Goal: Task Accomplishment & Management: Manage account settings

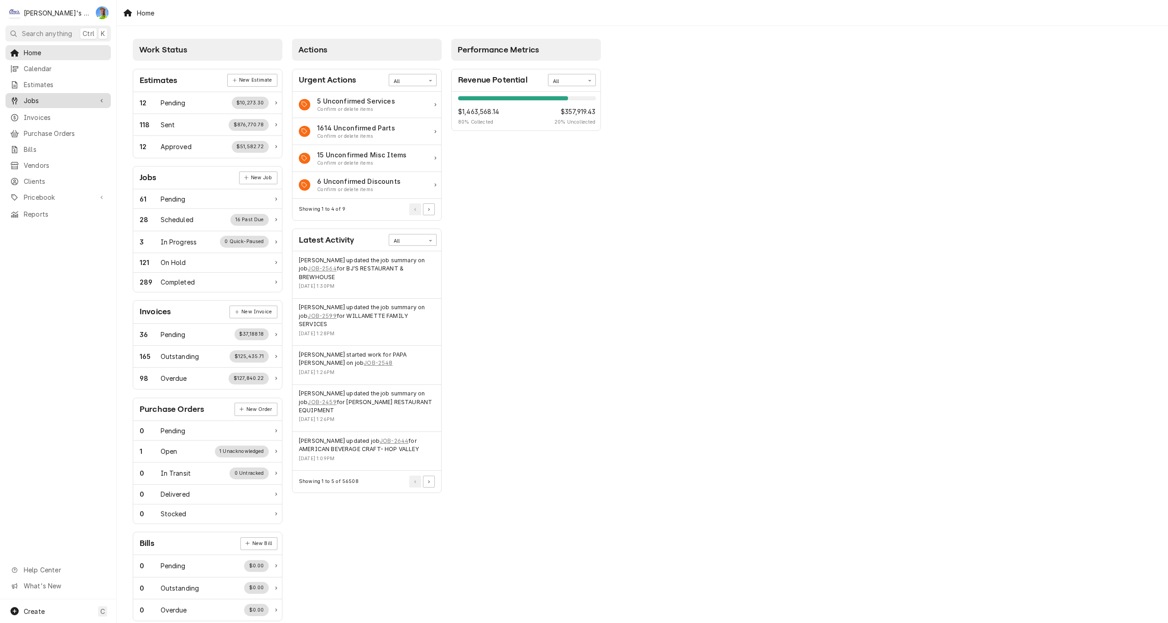
click at [54, 98] on span "Jobs" at bounding box center [58, 101] width 69 height 10
click at [51, 113] on span "Jobs" at bounding box center [65, 117] width 83 height 10
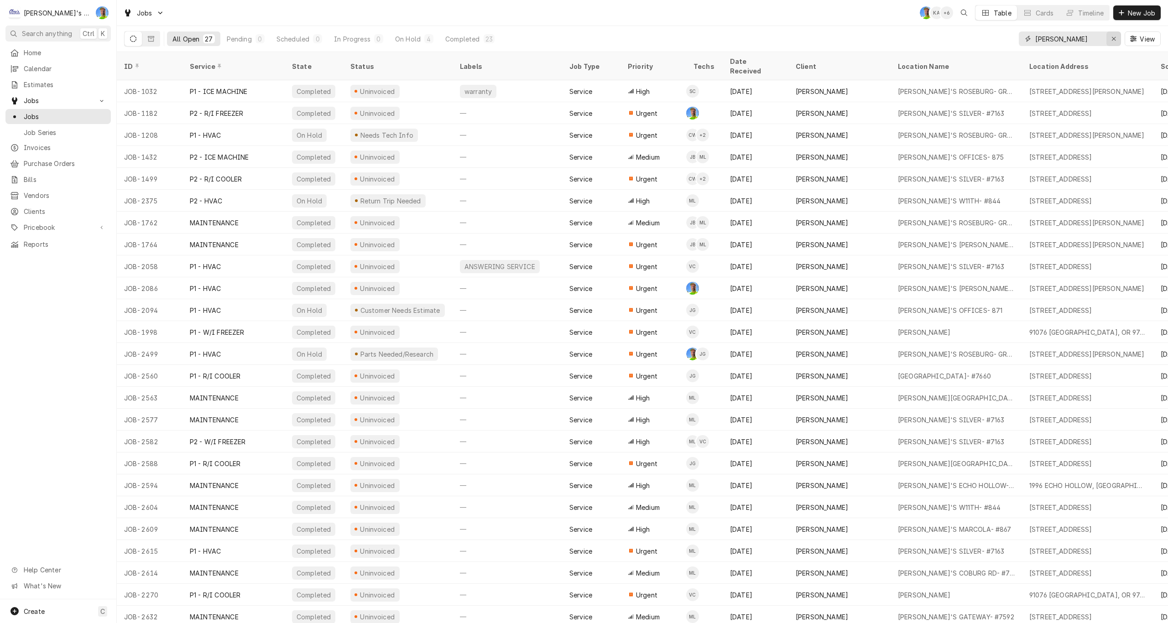
click at [1115, 37] on icon "Erase input" at bounding box center [1114, 39] width 5 height 6
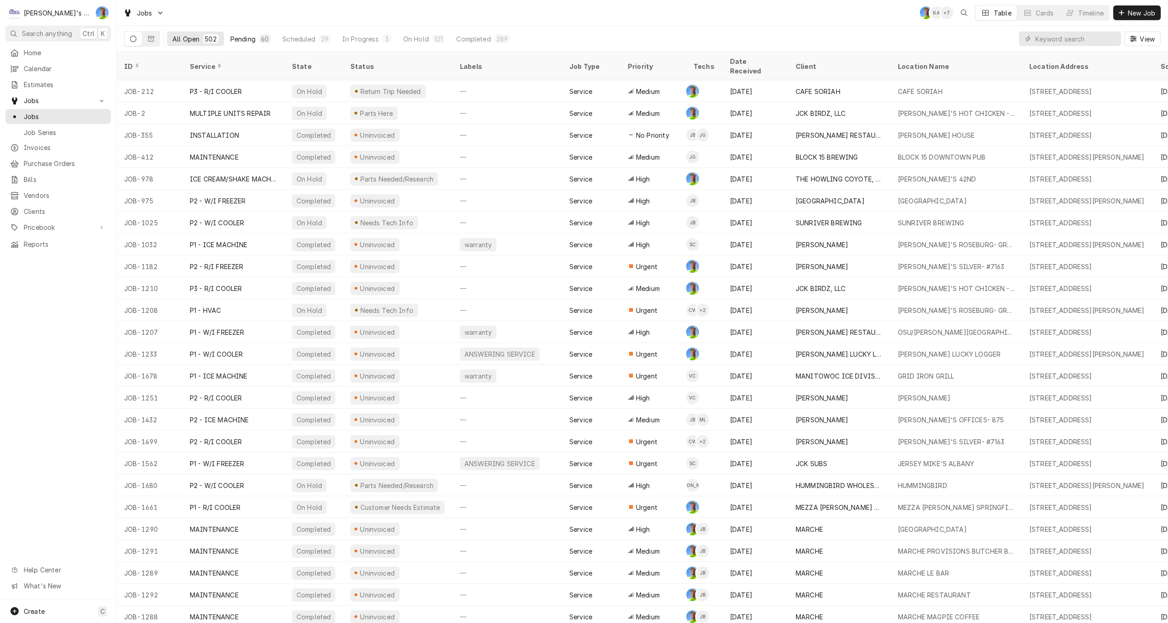
click at [240, 36] on div "Pending" at bounding box center [242, 39] width 25 height 10
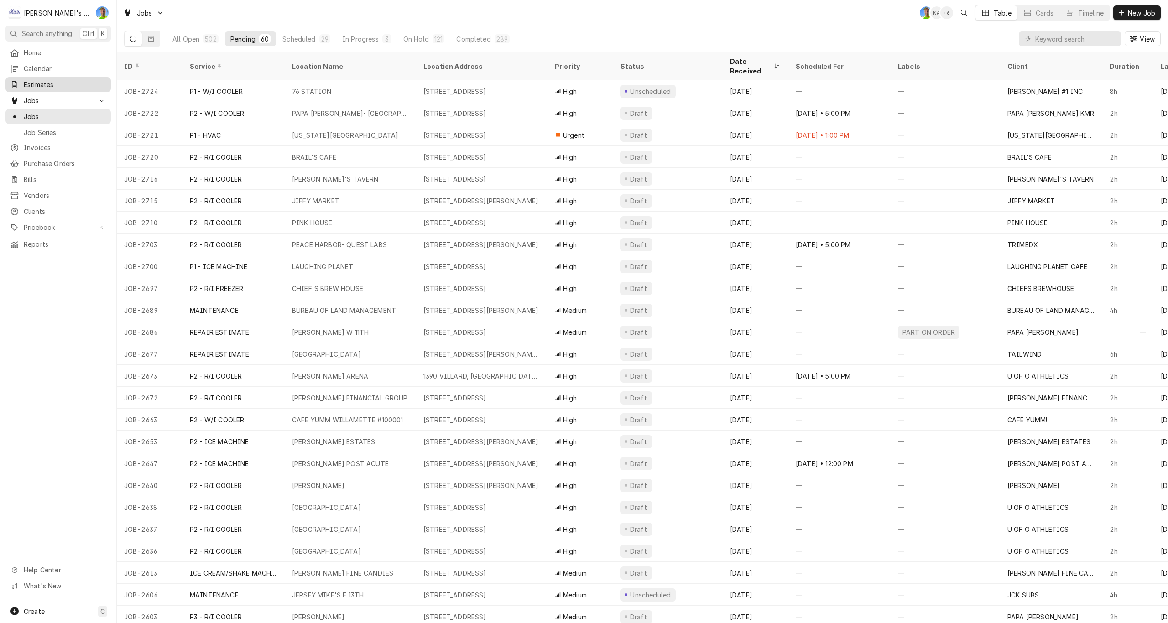
click at [36, 83] on span "Estimates" at bounding box center [65, 85] width 83 height 10
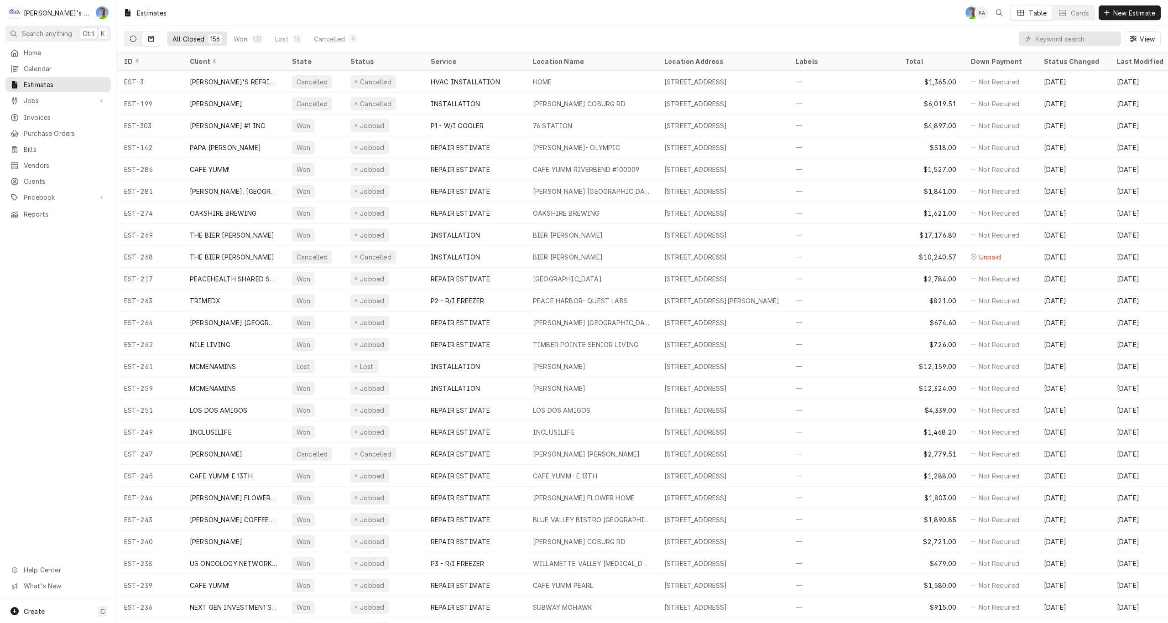
click at [131, 37] on icon "Dynamic Content Wrapper" at bounding box center [133, 39] width 6 height 6
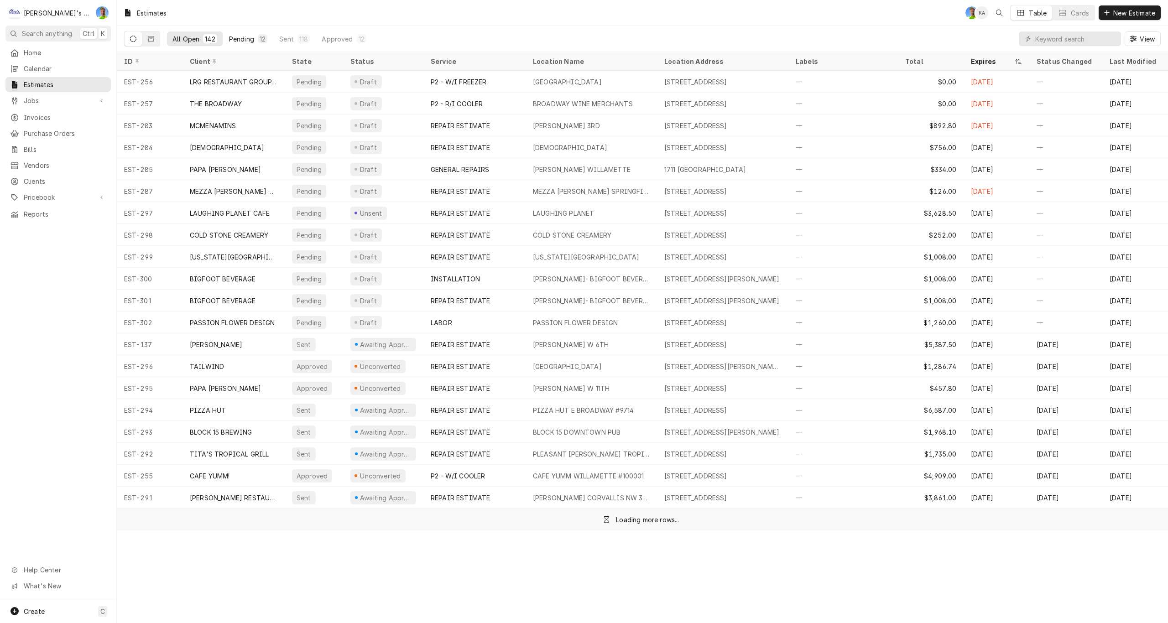
click at [235, 34] on div "Pending" at bounding box center [241, 39] width 25 height 10
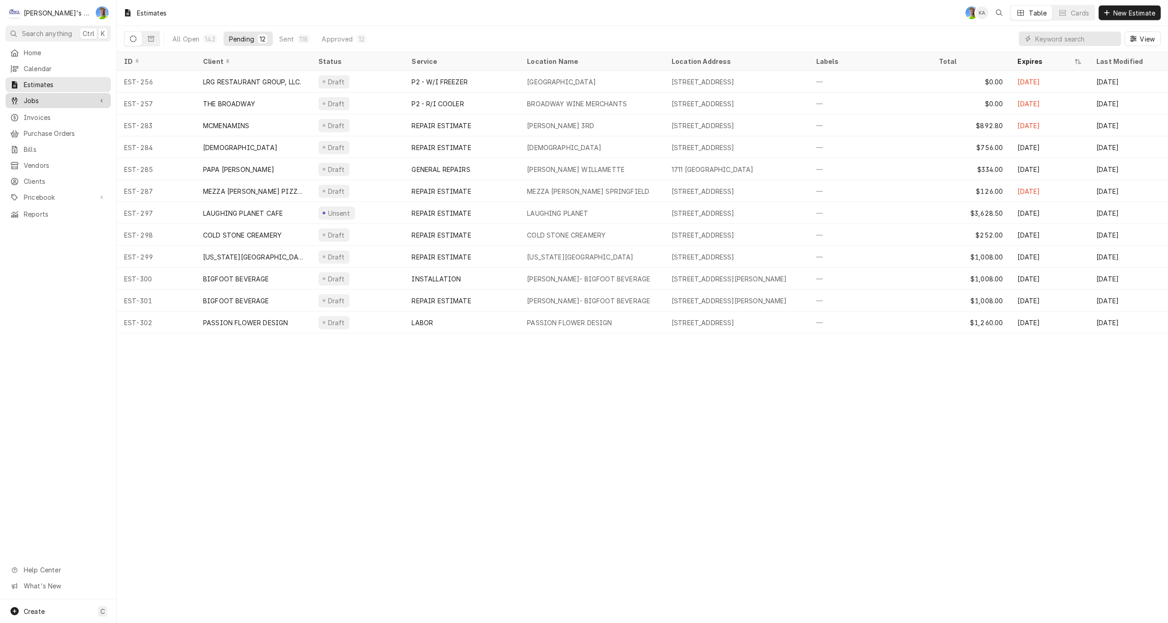
click at [38, 97] on span "Jobs" at bounding box center [58, 101] width 69 height 10
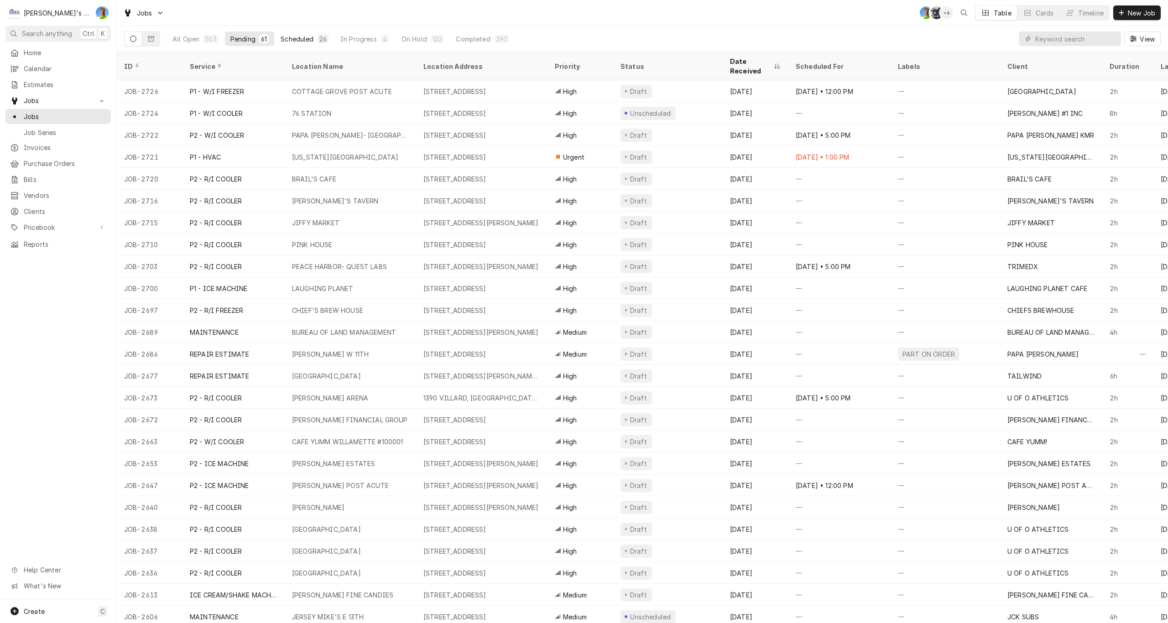
click at [291, 39] on div "Scheduled" at bounding box center [297, 39] width 33 height 10
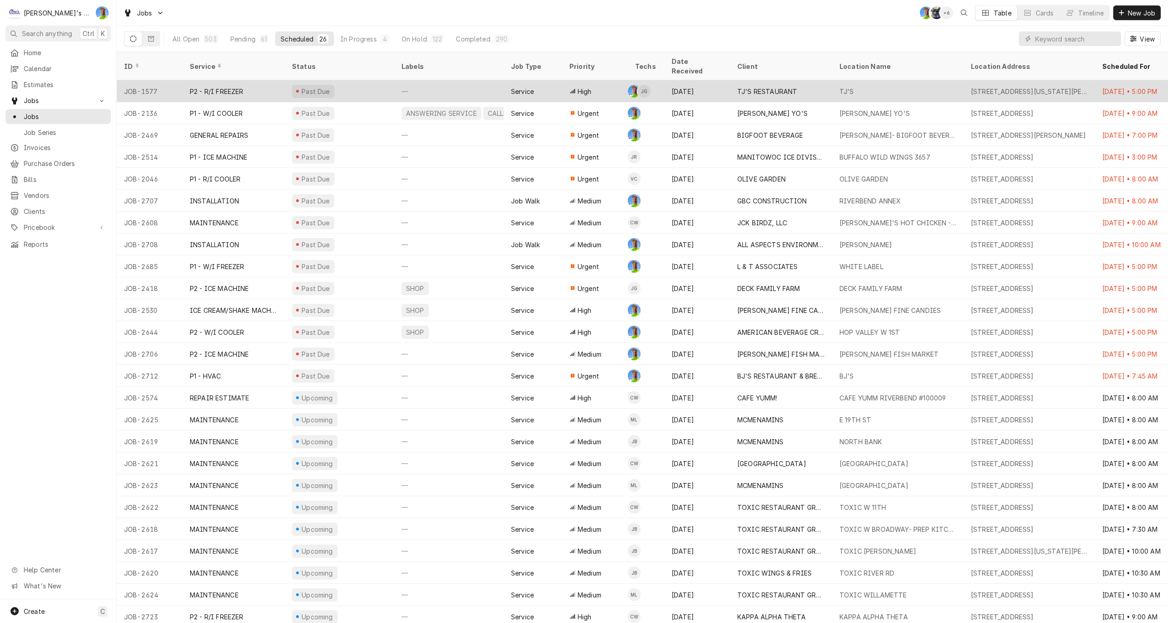
click at [357, 82] on div "Past Due" at bounding box center [340, 91] width 110 height 22
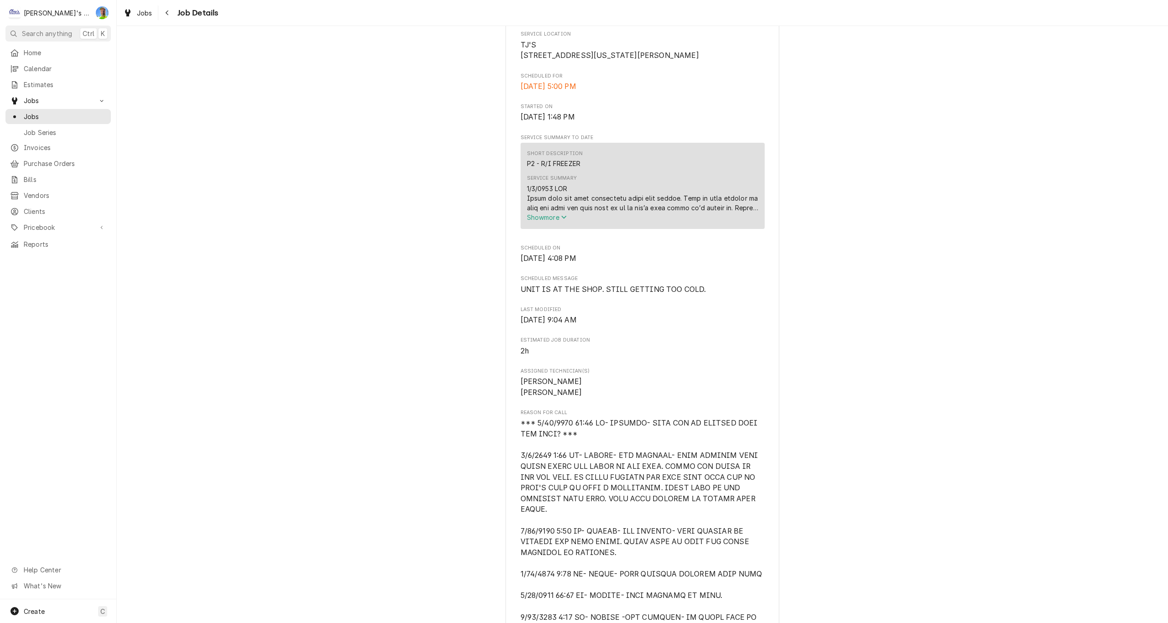
scroll to position [228, 0]
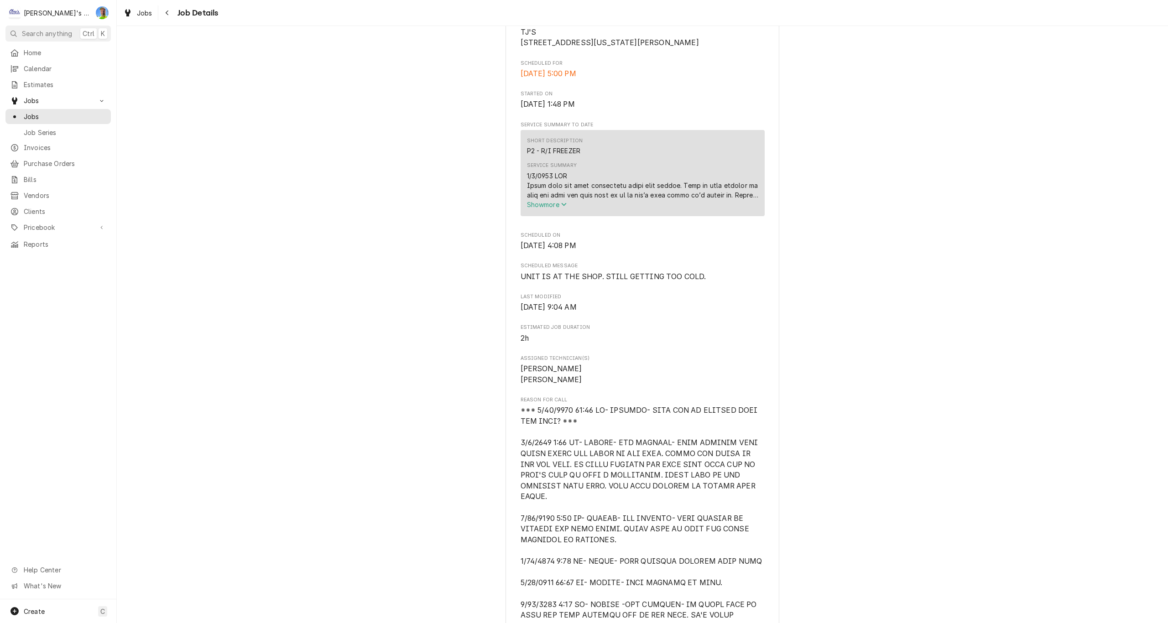
click at [562, 208] on icon "Service Summary" at bounding box center [563, 204] width 5 height 6
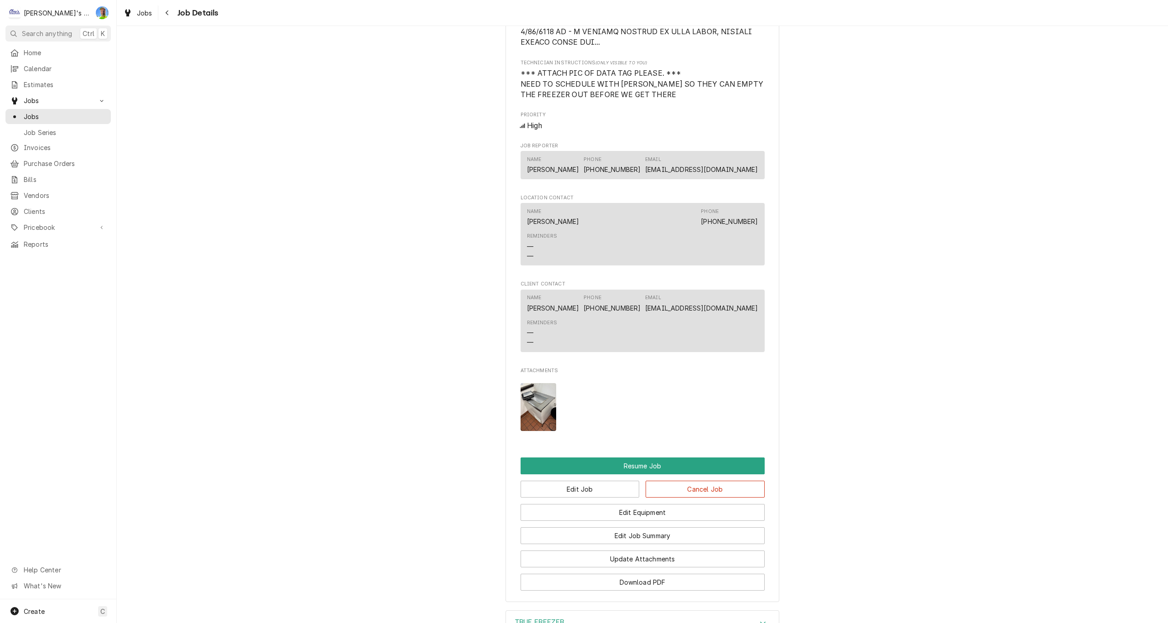
scroll to position [1232, 0]
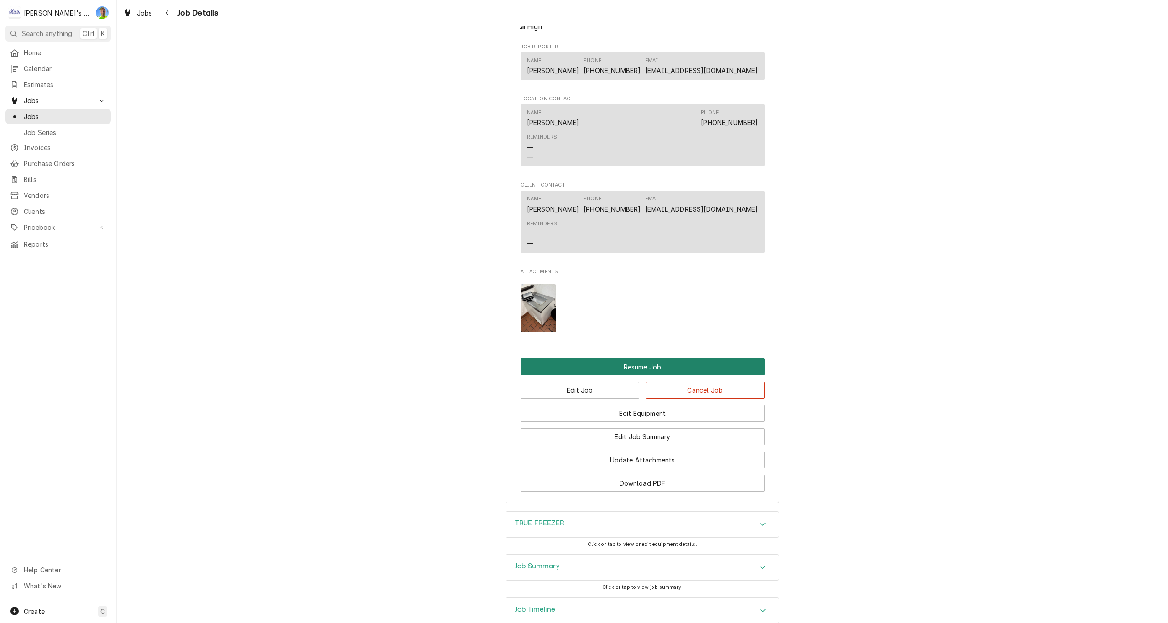
click at [631, 365] on button "Resume Job" at bounding box center [643, 367] width 244 height 17
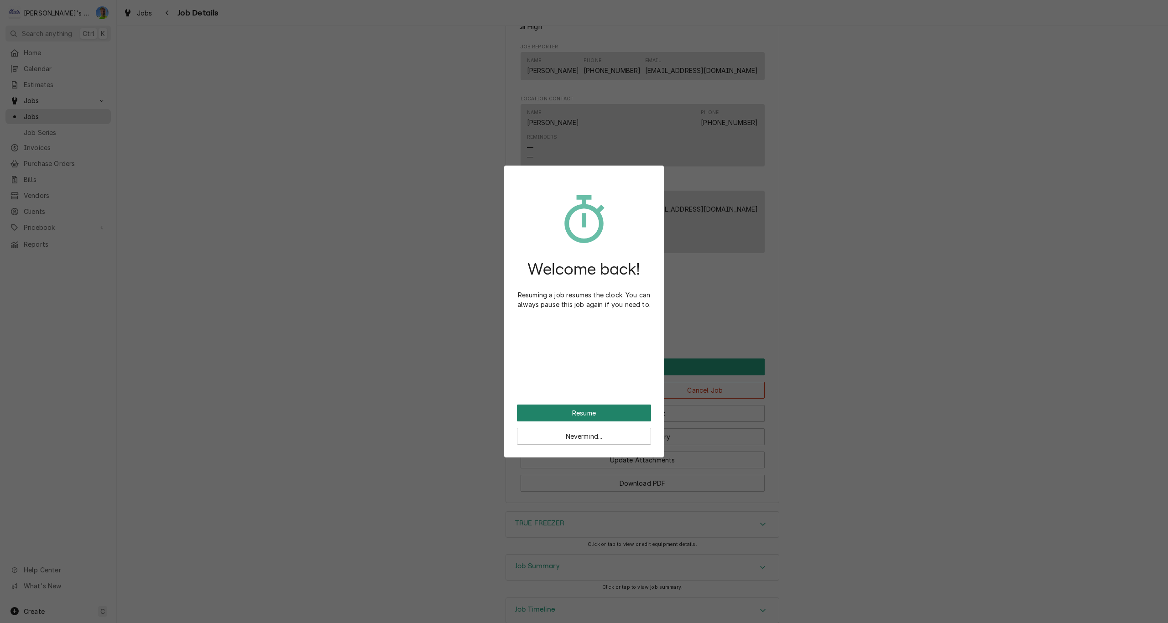
click at [613, 417] on button "Resume" at bounding box center [584, 413] width 134 height 17
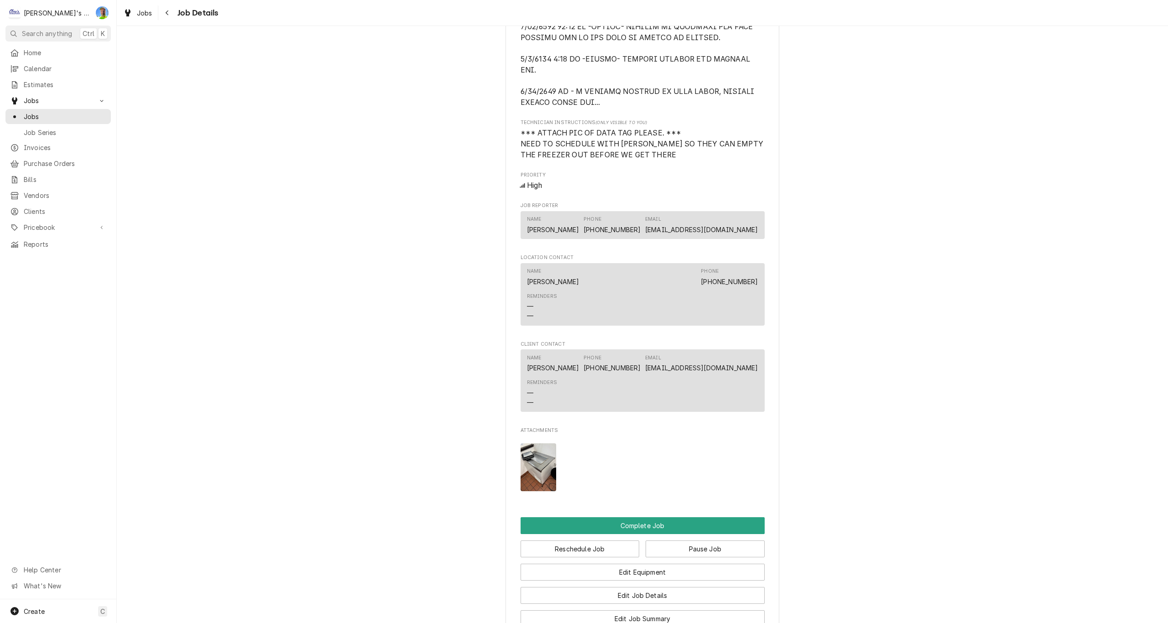
scroll to position [958, 0]
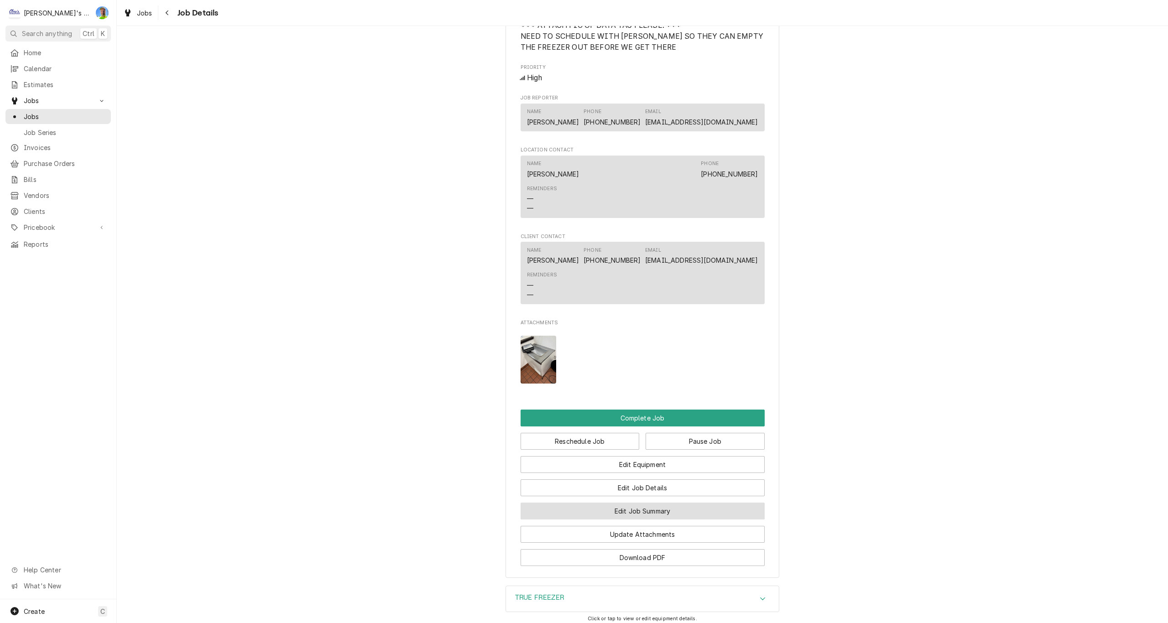
click at [731, 507] on button "Edit Job Summary" at bounding box center [643, 511] width 244 height 17
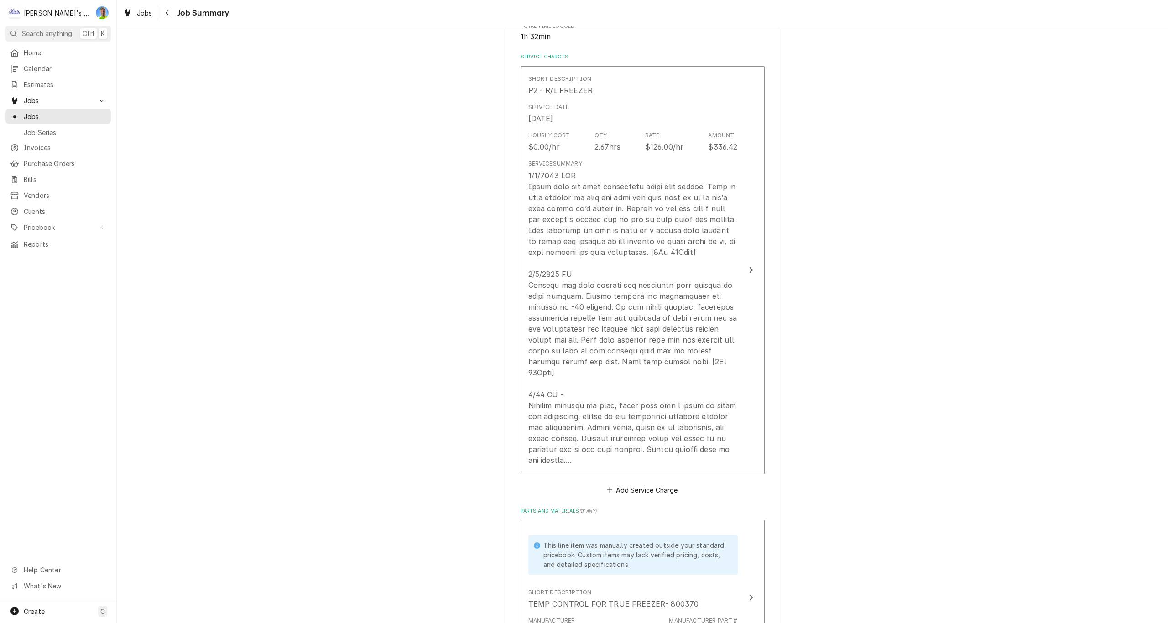
scroll to position [274, 0]
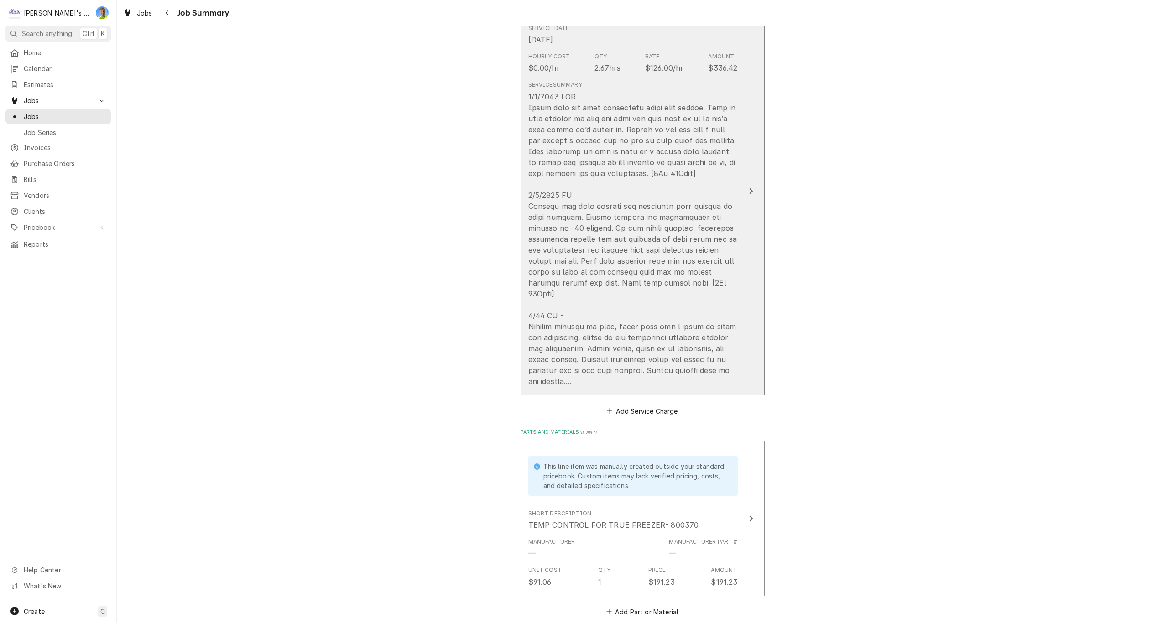
click at [736, 362] on button "Short Description P2 - R/I FREEZER Service Date Apr 8, 2025 Hourly Cost $0.00/h…" at bounding box center [643, 191] width 244 height 408
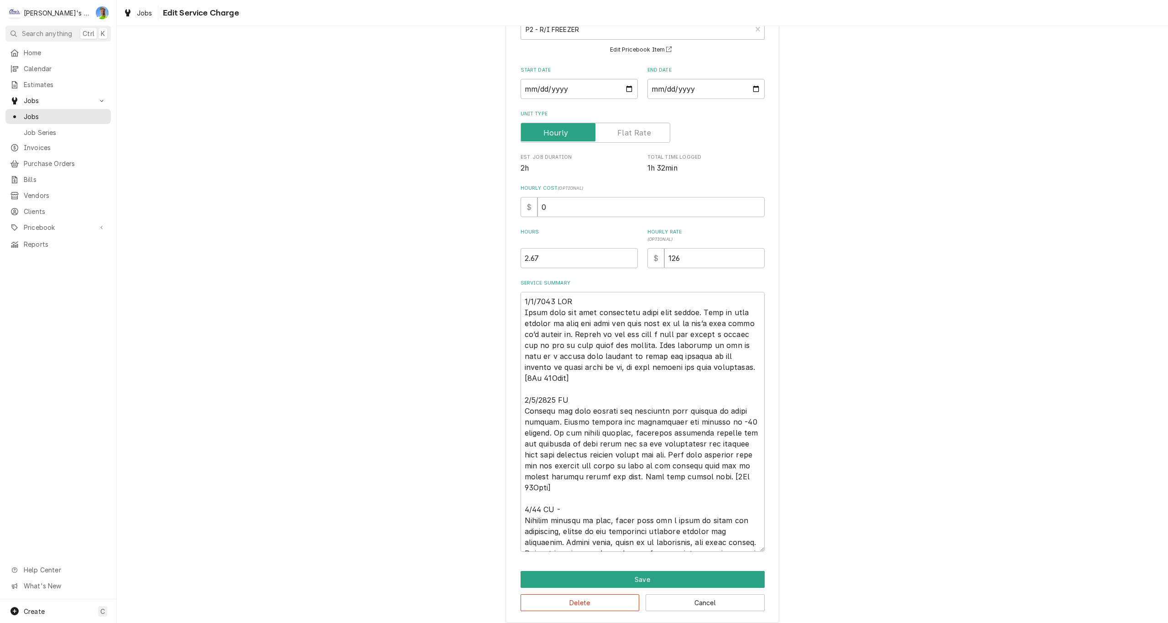
scroll to position [75, 0]
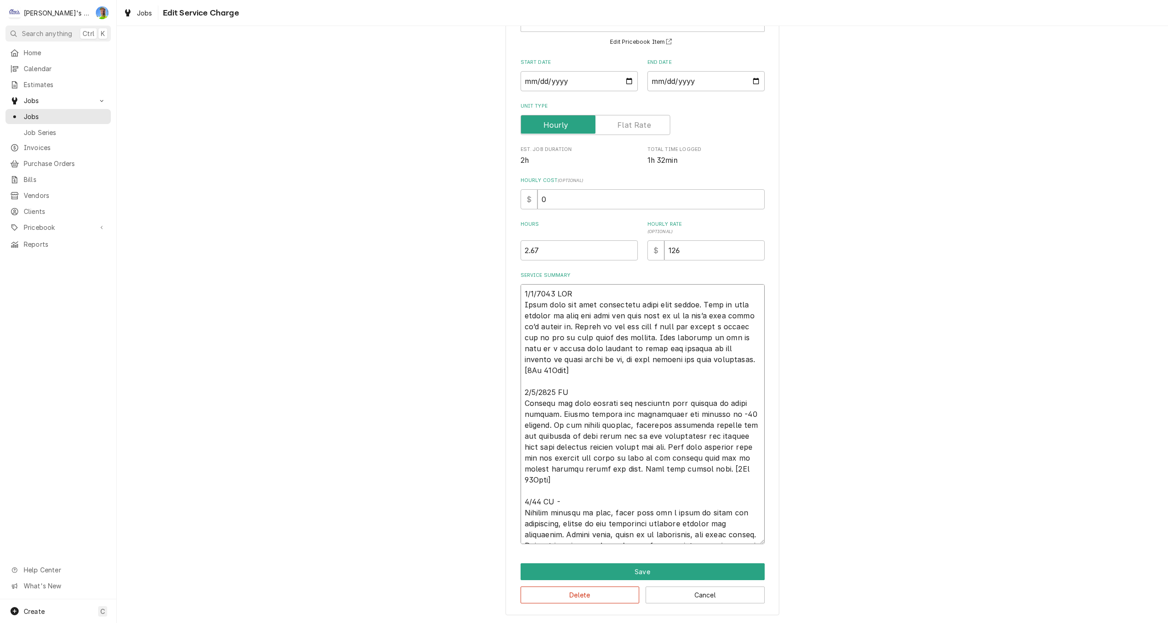
click at [728, 535] on textarea "Service Summary" at bounding box center [643, 414] width 244 height 260
type textarea "x"
type textarea "4/8/2025 MLF Found that the temp controller might have failed. Hard to tell bec…"
type textarea "x"
type textarea "4/8/2025 MLF Found that the temp controller might have failed. Hard to tell bec…"
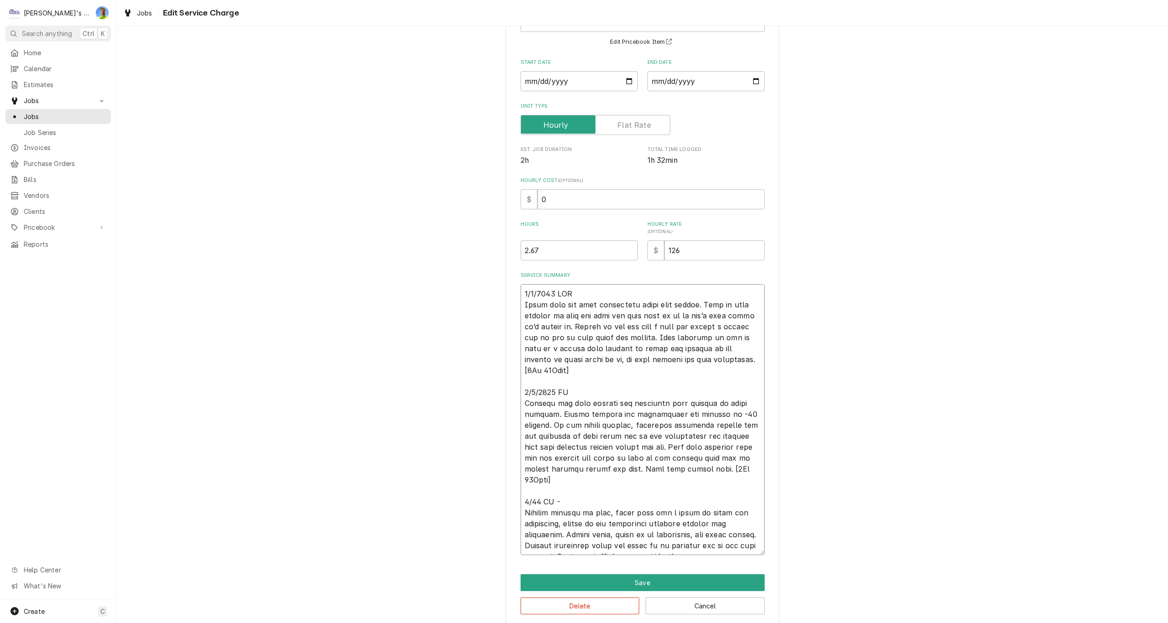
type textarea "x"
type textarea "4/8/2025 MLF Found that the temp controller might have failed. Hard to tell bec…"
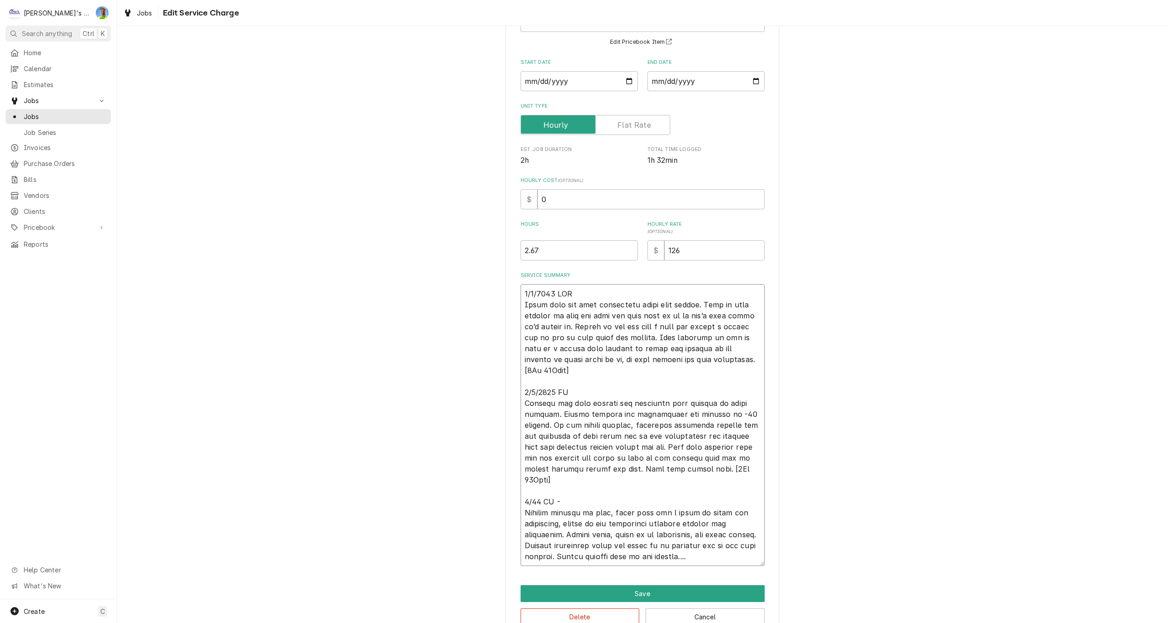
type textarea "x"
type textarea "4/8/2025 MLF Found that the temp controller might have failed. Hard to tell bec…"
type textarea "x"
type textarea "4/8/2025 MLF Found that the temp controller might have failed. Hard to tell bec…"
type textarea "x"
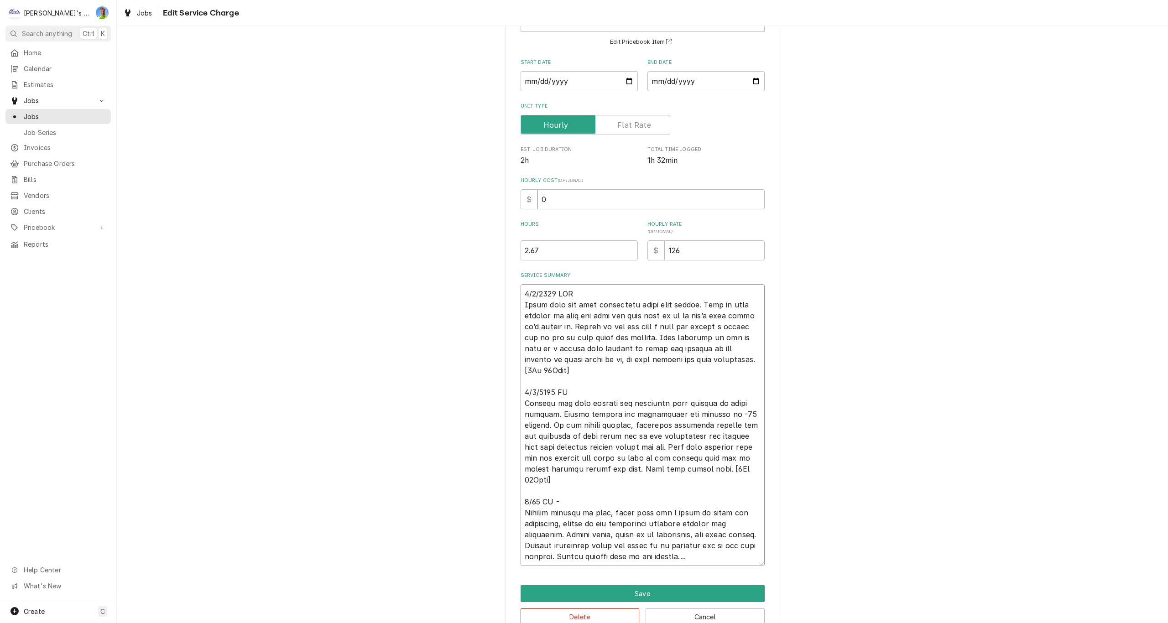
type textarea "4/8/2025 MLF Found that the temp controller might have failed. Hard to tell bec…"
type textarea "x"
type textarea "4/8/2025 MLF Found that the temp controller might have failed. Hard to tell bec…"
type textarea "x"
type textarea "4/8/2025 MLF Found that the temp controller might have failed. Hard to tell bec…"
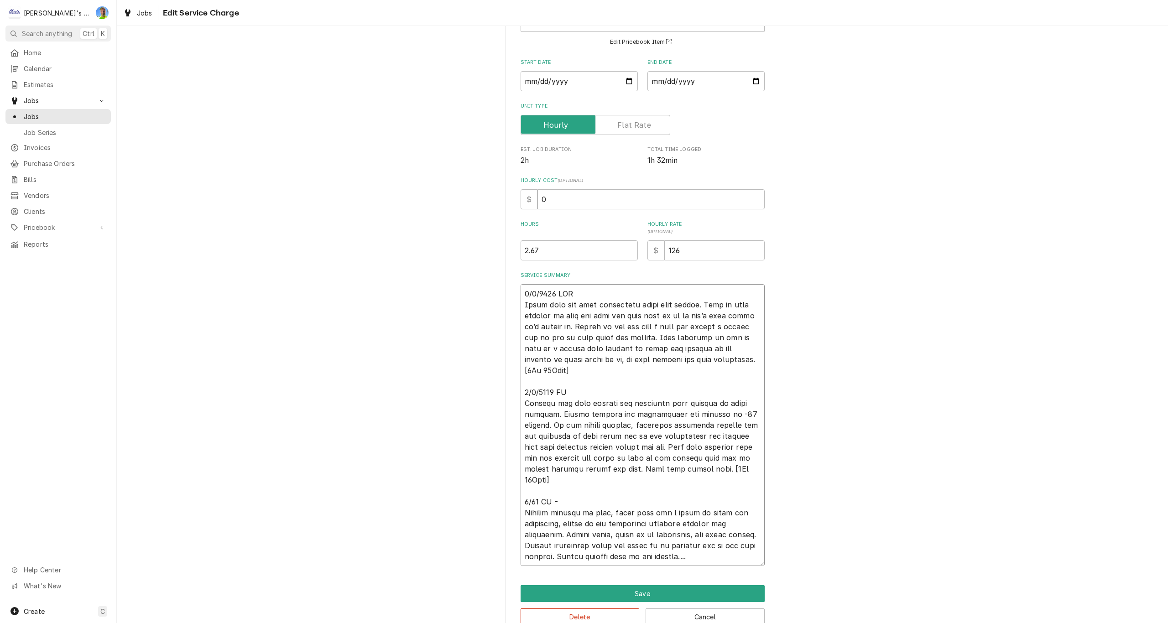
type textarea "x"
type textarea "4/8/2025 MLF Found that the temp controller might have failed. Hard to tell bec…"
type textarea "x"
type textarea "4/8/2025 MLF Found that the temp controller might have failed. Hard to tell bec…"
type textarea "x"
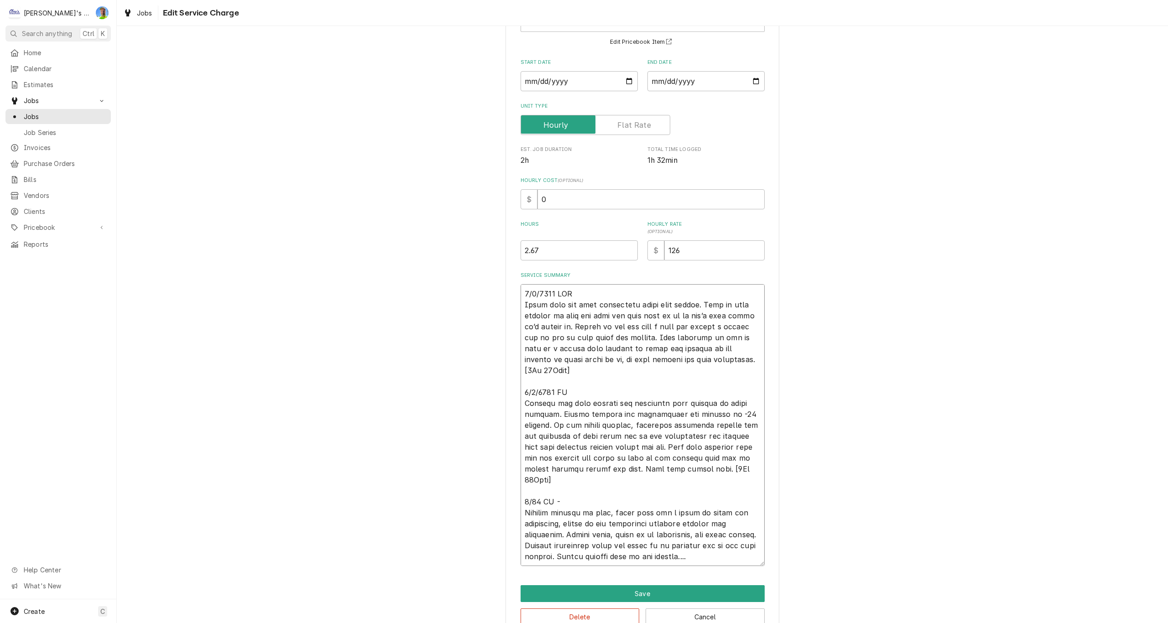
type textarea "4/8/2025 MLF Found that the temp controller might have failed. Hard to tell bec…"
type textarea "x"
type textarea "4/8/2025 MLF Found that the temp controller might have failed. Hard to tell bec…"
type textarea "x"
type textarea "4/8/2025 MLF Found that the temp controller might have failed. Hard to tell bec…"
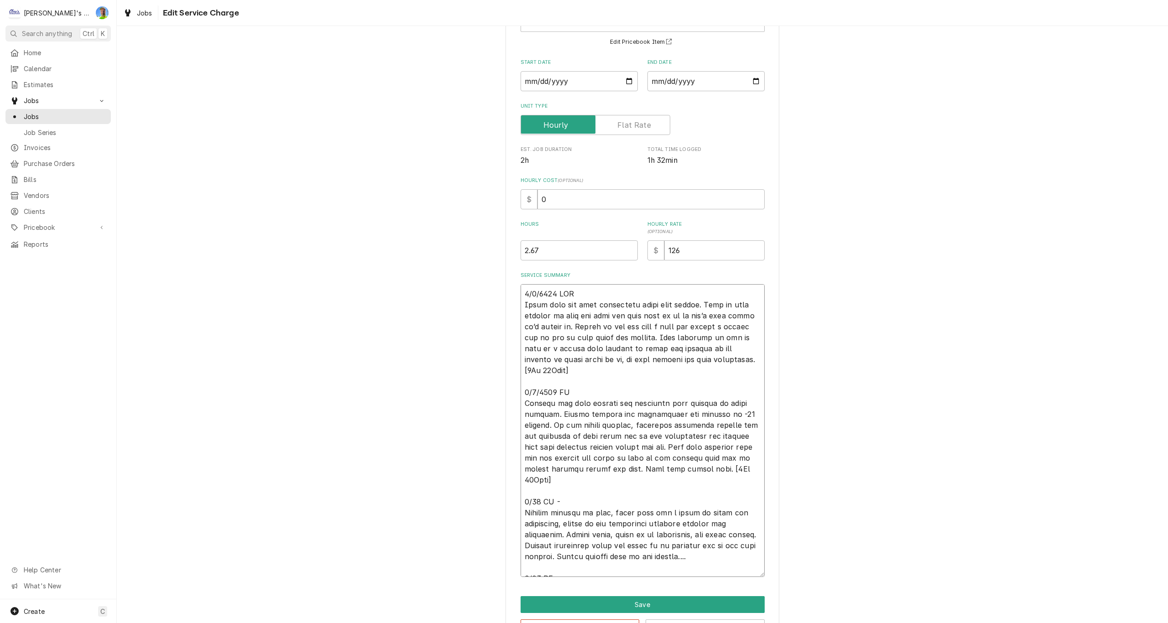
type textarea "x"
type textarea "4/8/2025 MLF Found that the temp controller might have failed. Hard to tell bec…"
type textarea "x"
type textarea "4/8/2025 MLF Found that the temp controller might have failed. Hard to tell bec…"
type textarea "x"
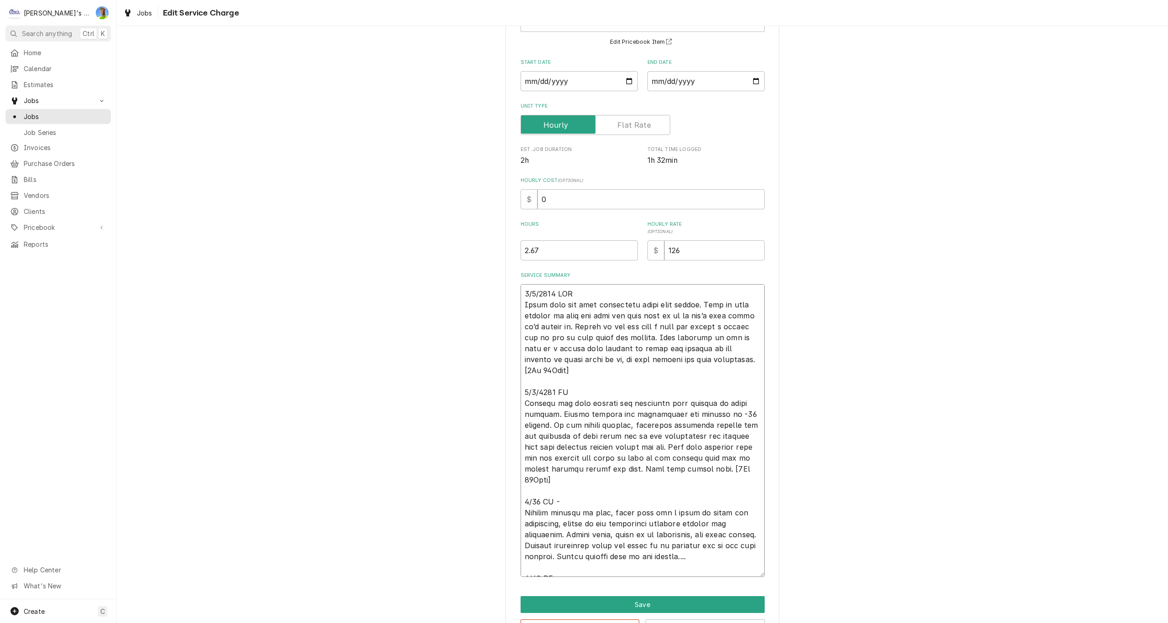
type textarea "4/8/2025 MLF Found that the temp controller might have failed. Hard to tell bec…"
type textarea "x"
type textarea "4/8/2025 MLF Found that the temp controller might have failed. Hard to tell bec…"
type textarea "x"
type textarea "4/8/2025 MLF Found that the temp controller might have failed. Hard to tell bec…"
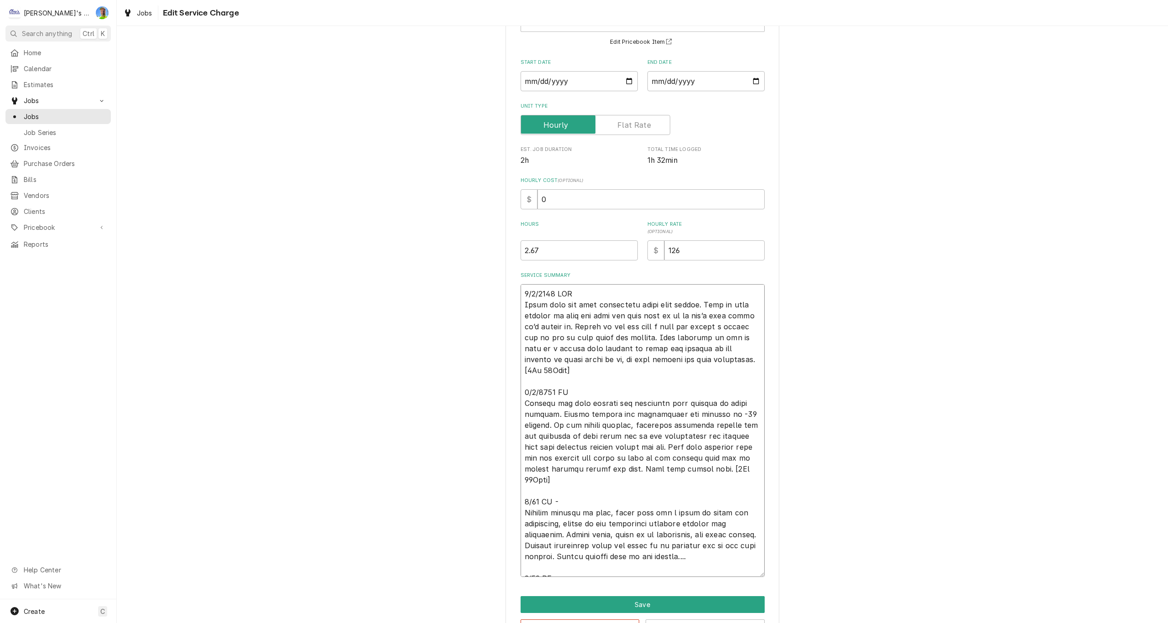
type textarea "x"
type textarea "4/8/2025 MLF Found that the temp controller might have failed. Hard to tell bec…"
type textarea "x"
type textarea "4/8/2025 MLF Found that the temp controller might have failed. Hard to tell bec…"
type textarea "x"
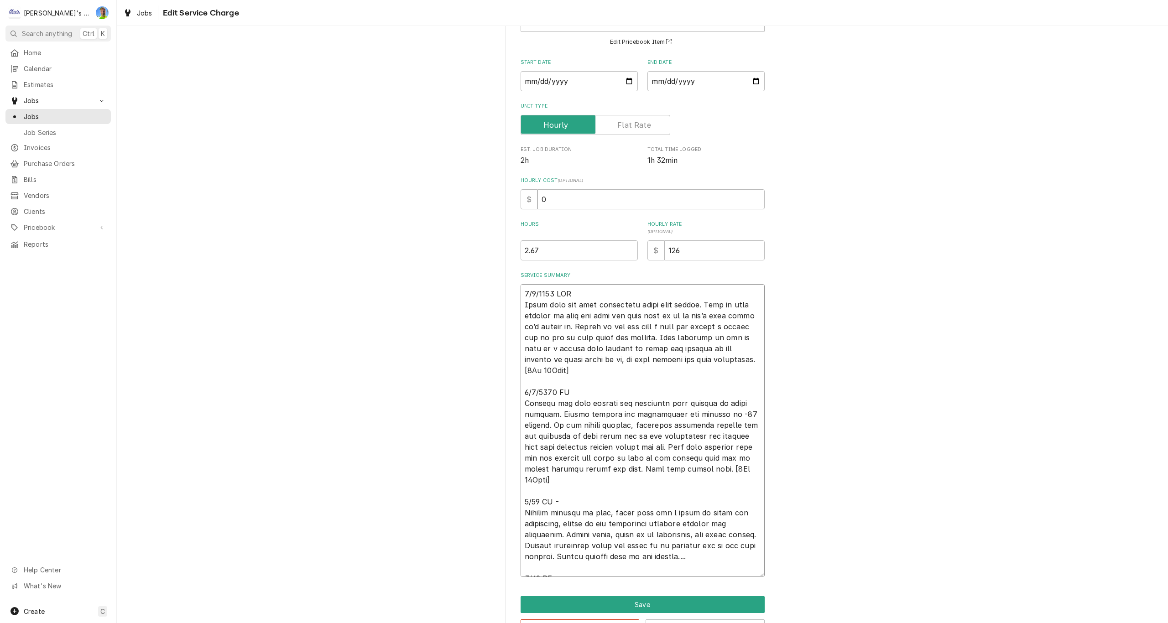
type textarea "4/8/2025 MLF Found that the temp controller might have failed. Hard to tell bec…"
type textarea "x"
type textarea "4/8/2025 MLF Found that the temp controller might have failed. Hard to tell bec…"
type textarea "x"
type textarea "4/8/2025 MLF Found that the temp controller might have failed. Hard to tell bec…"
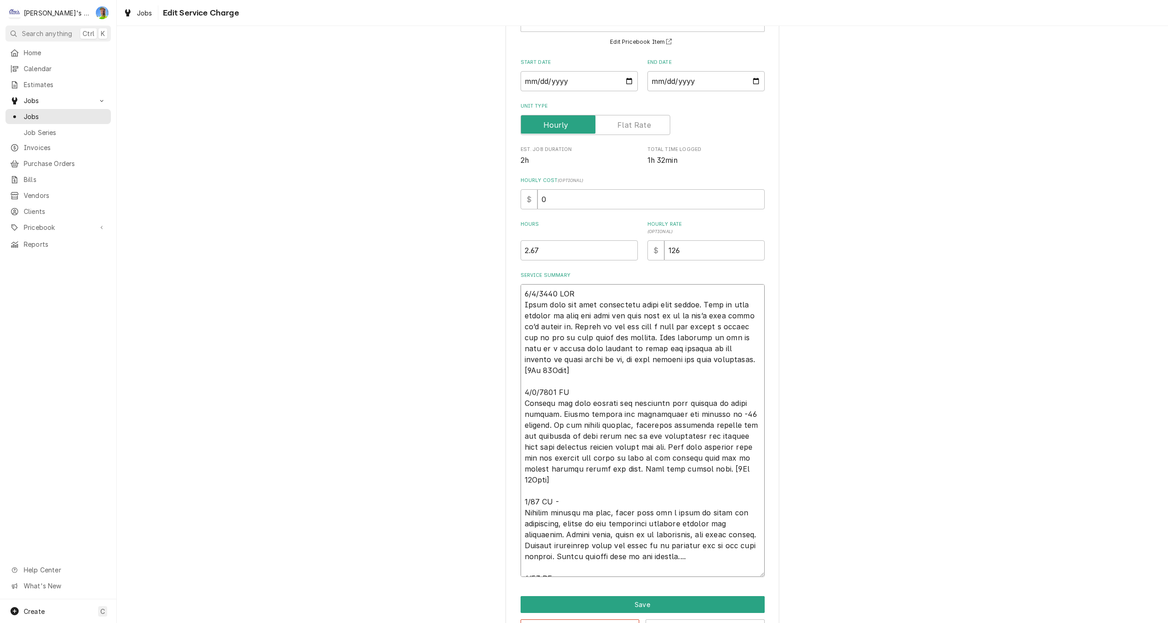
type textarea "x"
type textarea "4/8/2025 MLF Found that the temp controller might have failed. Hard to tell bec…"
type textarea "x"
type textarea "4/8/2025 MLF Found that the temp controller might have failed. Hard to tell bec…"
type textarea "x"
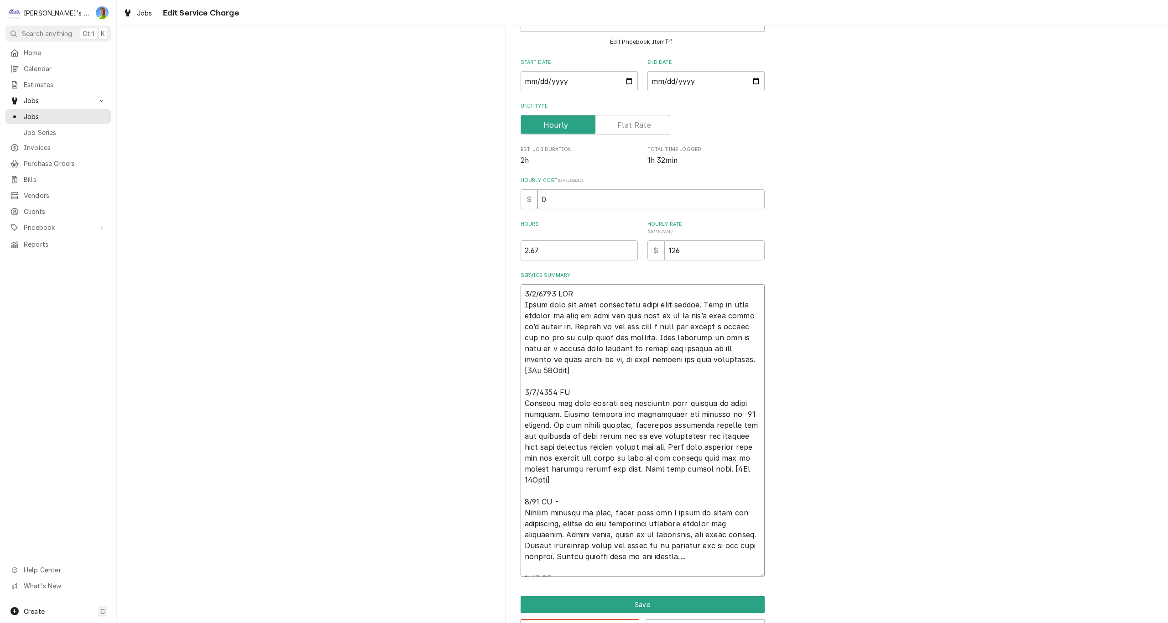
type textarea "4/8/2025 MLF Found that the temp controller might have failed. Hard to tell bec…"
type textarea "x"
type textarea "4/8/2025 MLF Found that the temp controller might have failed. Hard to tell bec…"
type textarea "x"
type textarea "4/8/2025 MLF Found that the temp controller might have failed. Hard to tell bec…"
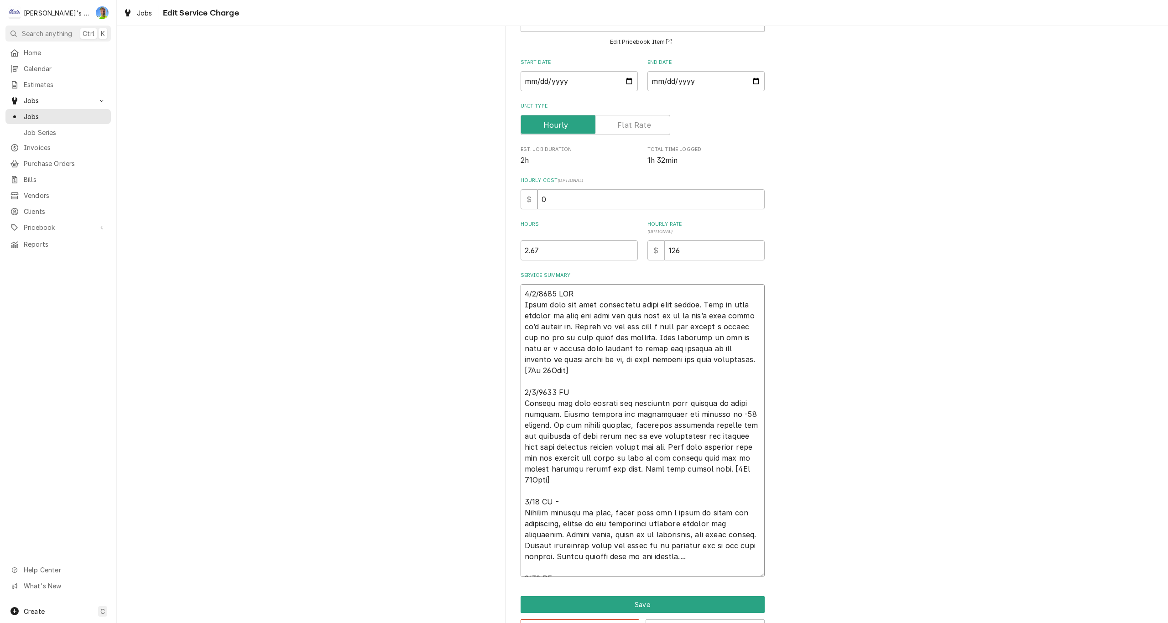
type textarea "x"
type textarea "4/8/2025 MLF Found that the temp controller might have failed. Hard to tell bec…"
type textarea "x"
type textarea "4/8/2025 MLF Found that the temp controller might have failed. Hard to tell bec…"
type textarea "x"
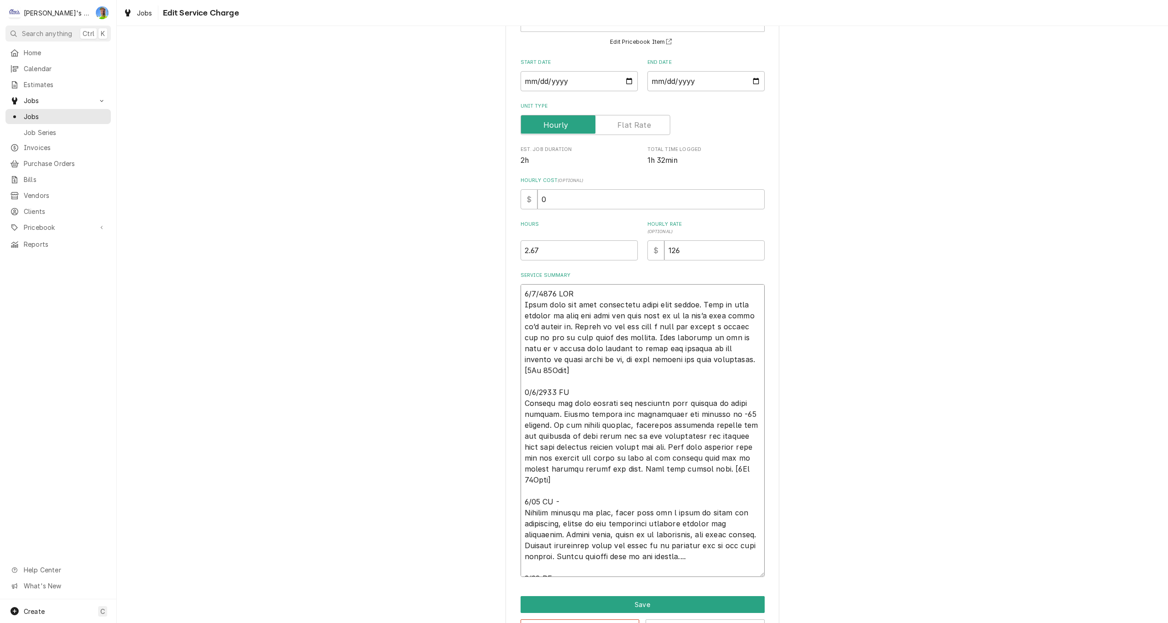
type textarea "4/8/2025 MLF Found that the temp controller might have failed. Hard to tell bec…"
type textarea "x"
type textarea "4/8/2025 MLF Found that the temp controller might have failed. Hard to tell bec…"
type textarea "x"
type textarea "4/8/2025 MLF Found that the temp controller might have failed. Hard to tell bec…"
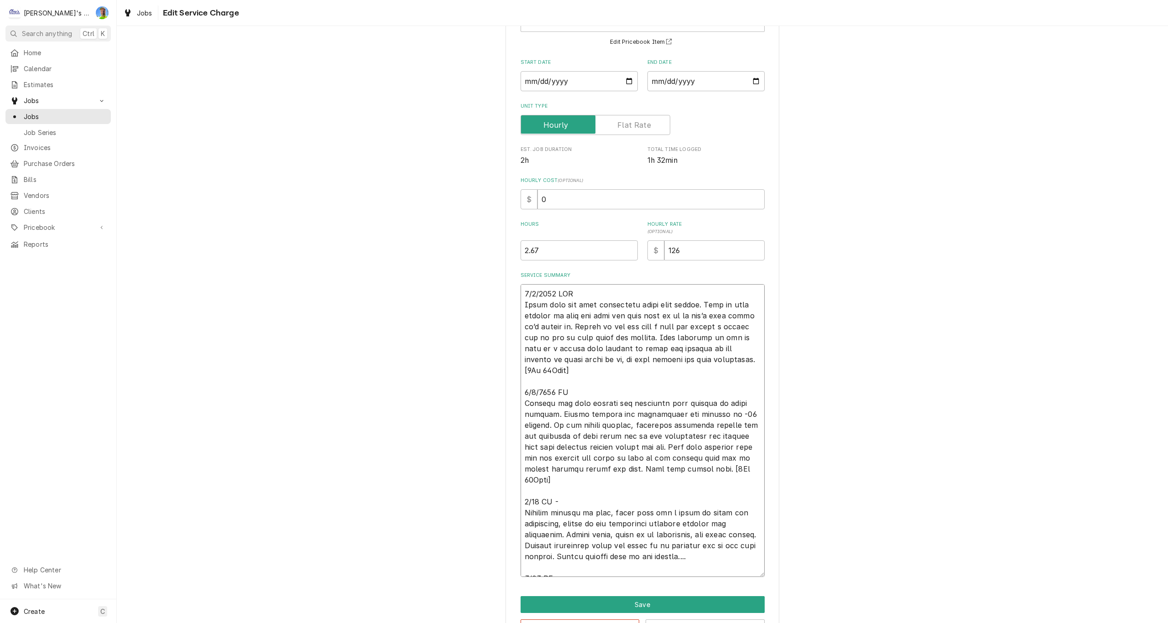
type textarea "x"
type textarea "4/8/2025 MLF Found that the temp controller might have failed. Hard to tell bec…"
type textarea "x"
type textarea "4/8/2025 MLF Found that the temp controller might have failed. Hard to tell bec…"
type textarea "x"
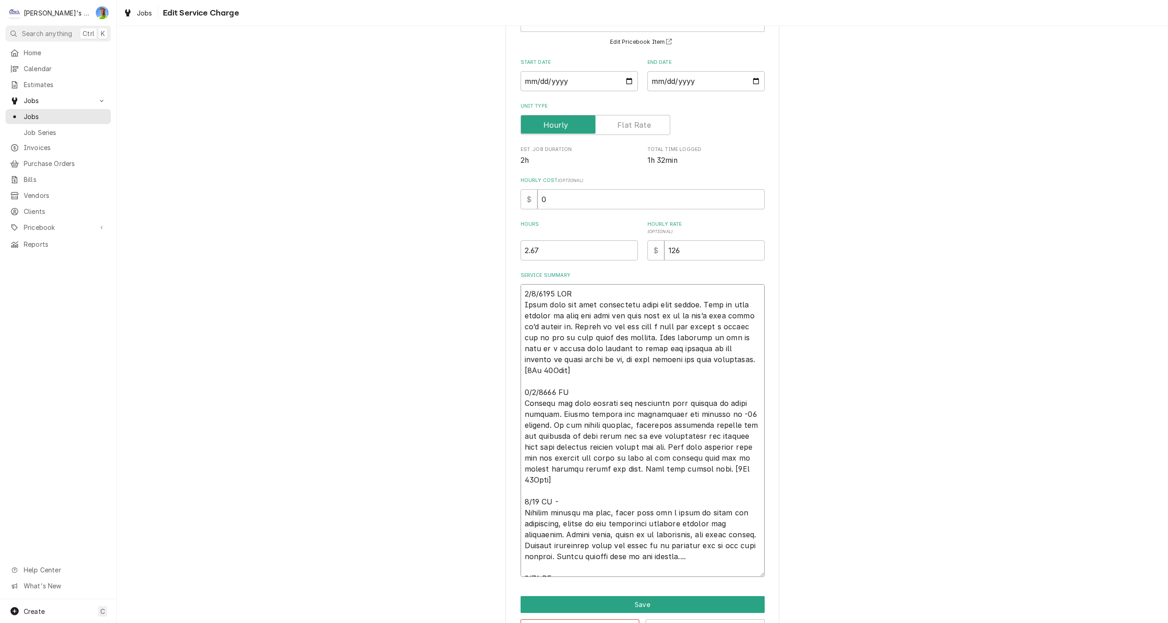
type textarea "4/8/2025 MLF Found that the temp controller might have failed. Hard to tell bec…"
type textarea "x"
type textarea "4/8/2025 MLF Found that the temp controller might have failed. Hard to tell bec…"
type textarea "x"
type textarea "4/8/2025 MLF Found that the temp controller might have failed. Hard to tell bec…"
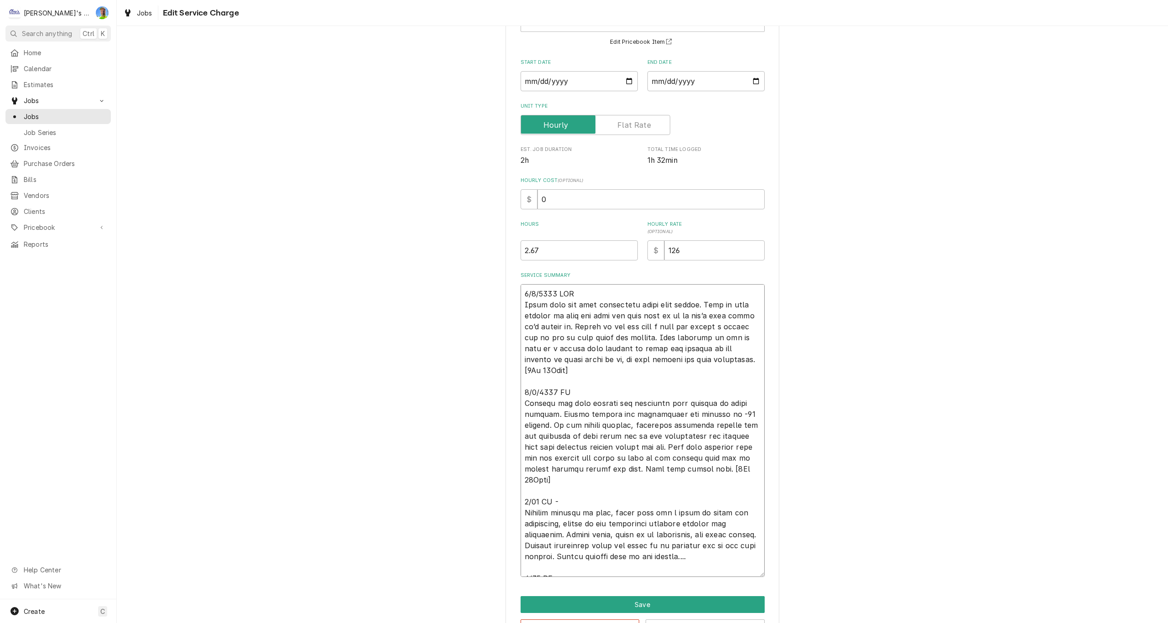
type textarea "x"
type textarea "4/8/2025 MLF Found that the temp controller might have failed. Hard to tell bec…"
type textarea "x"
type textarea "4/8/2025 MLF Found that the temp controller might have failed. Hard to tell bec…"
type textarea "x"
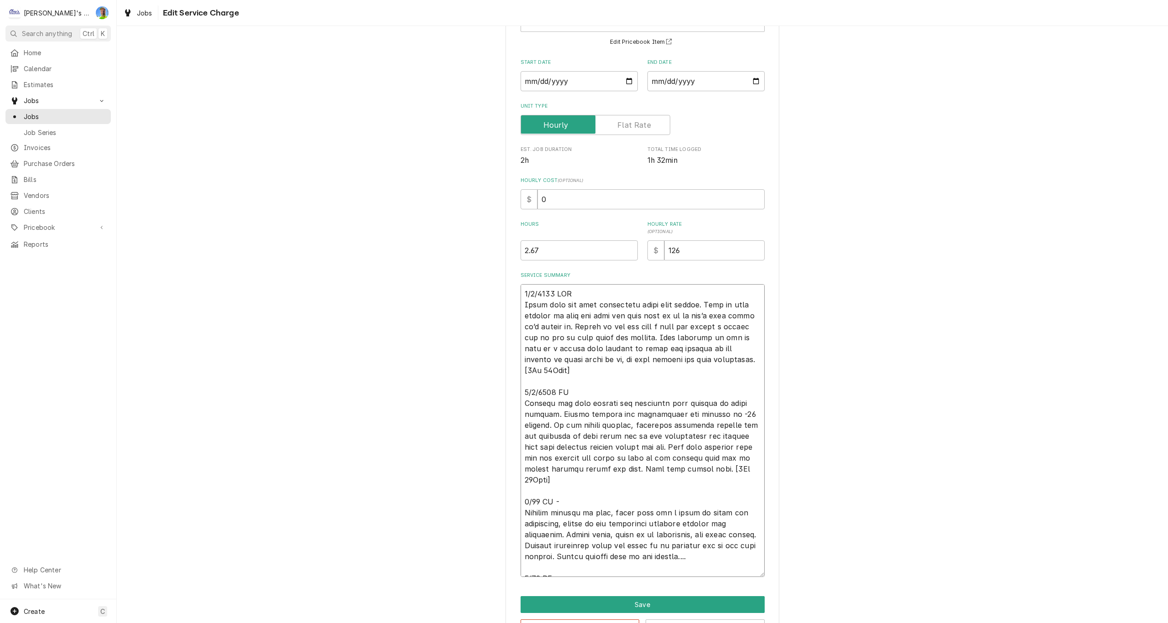
type textarea "4/8/2025 MLF Found that the temp controller might have failed. Hard to tell bec…"
type textarea "x"
type textarea "4/8/2025 MLF Found that the temp controller might have failed. Hard to tell bec…"
type textarea "x"
type textarea "4/8/2025 MLF Found that the temp controller might have failed. Hard to tell bec…"
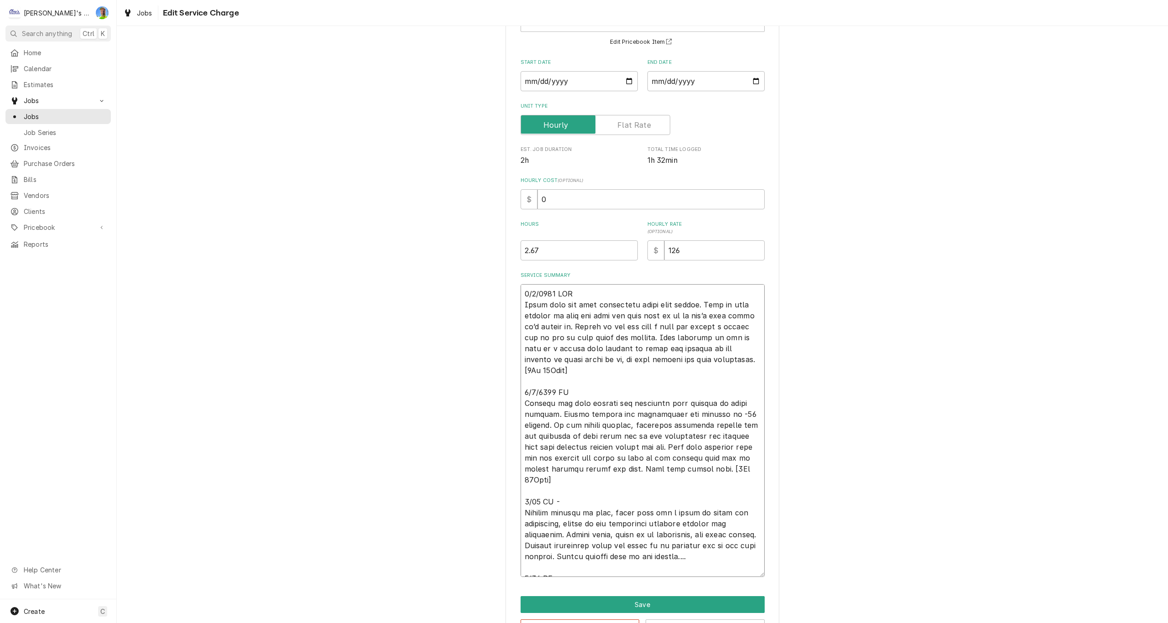
type textarea "x"
type textarea "4/8/2025 MLF Found that the temp controller might have failed. Hard to tell bec…"
type textarea "x"
type textarea "4/8/2025 MLF Found that the temp controller might have failed. Hard to tell bec…"
type textarea "x"
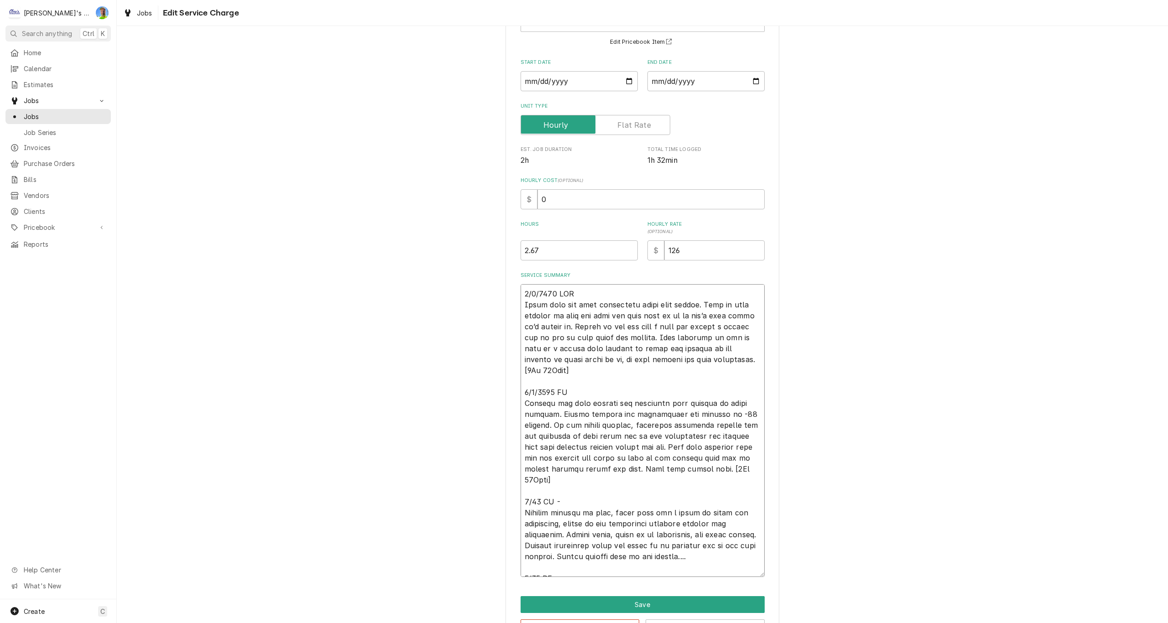
type textarea "4/8/2025 MLF Found that the temp controller might have failed. Hard to tell bec…"
type textarea "x"
type textarea "4/8/2025 MLF Found that the temp controller might have failed. Hard to tell bec…"
type textarea "x"
type textarea "4/8/2025 MLF Found that the temp controller might have failed. Hard to tell bec…"
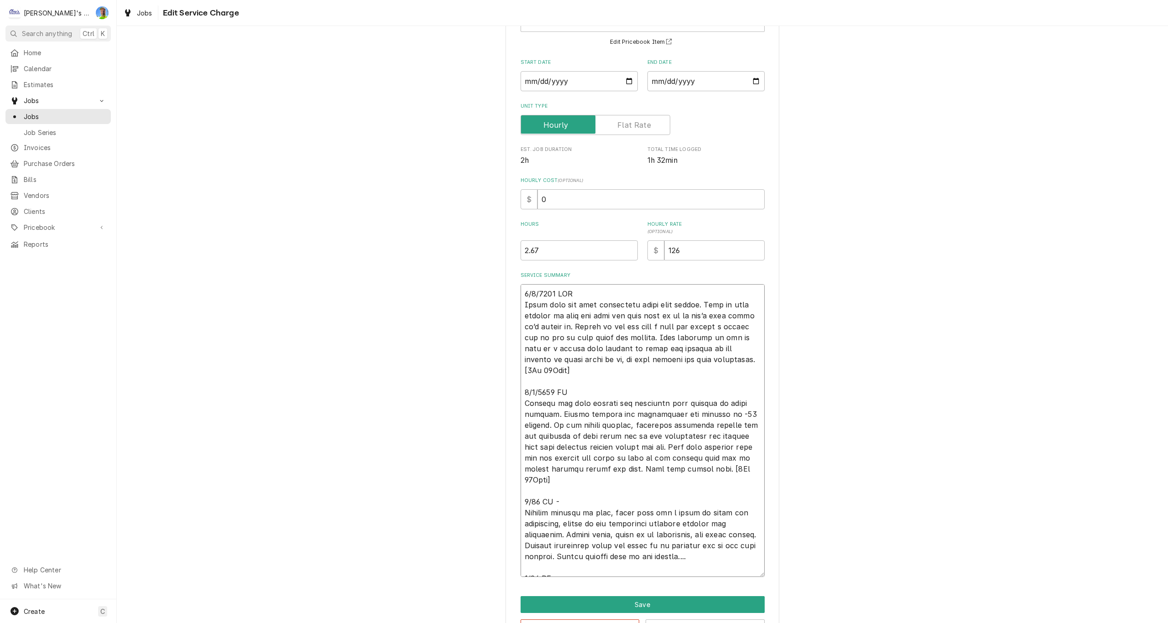
type textarea "x"
type textarea "4/8/2025 MLF Found that the temp controller might have failed. Hard to tell bec…"
type textarea "x"
type textarea "4/8/2025 MLF Found that the temp controller might have failed. Hard to tell bec…"
type textarea "x"
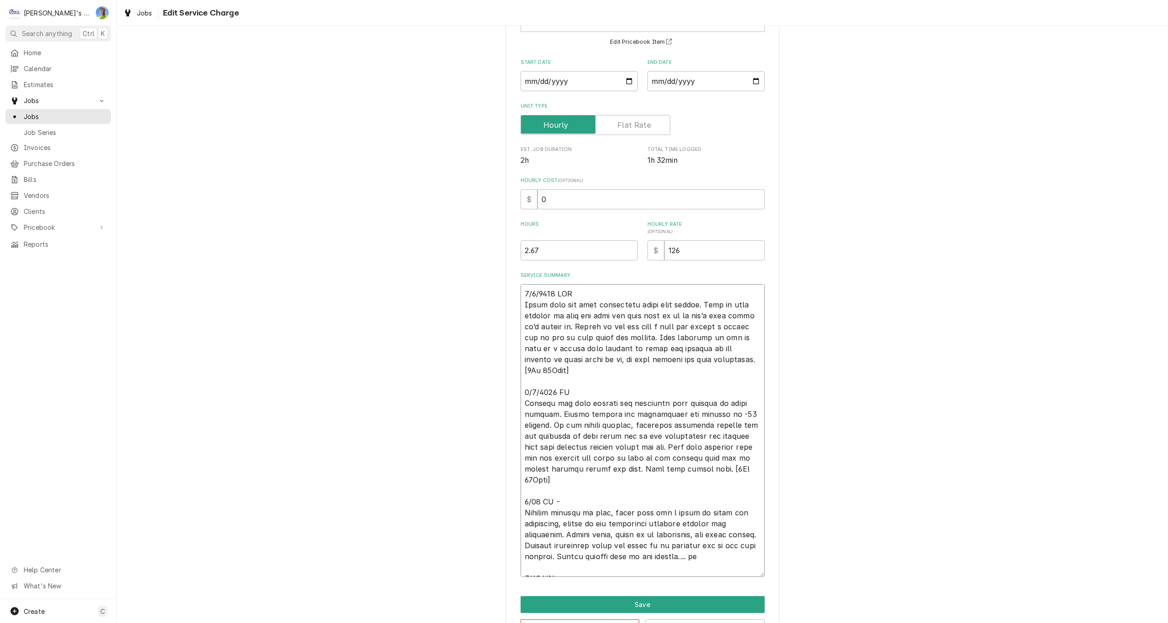
type textarea "4/8/2025 MLF Found that the temp controller might have failed. Hard to tell bec…"
type textarea "x"
type textarea "4/8/2025 MLF Found that the temp controller might have failed. Hard to tell bec…"
type textarea "x"
type textarea "4/8/2025 MLF Found that the temp controller might have failed. Hard to tell bec…"
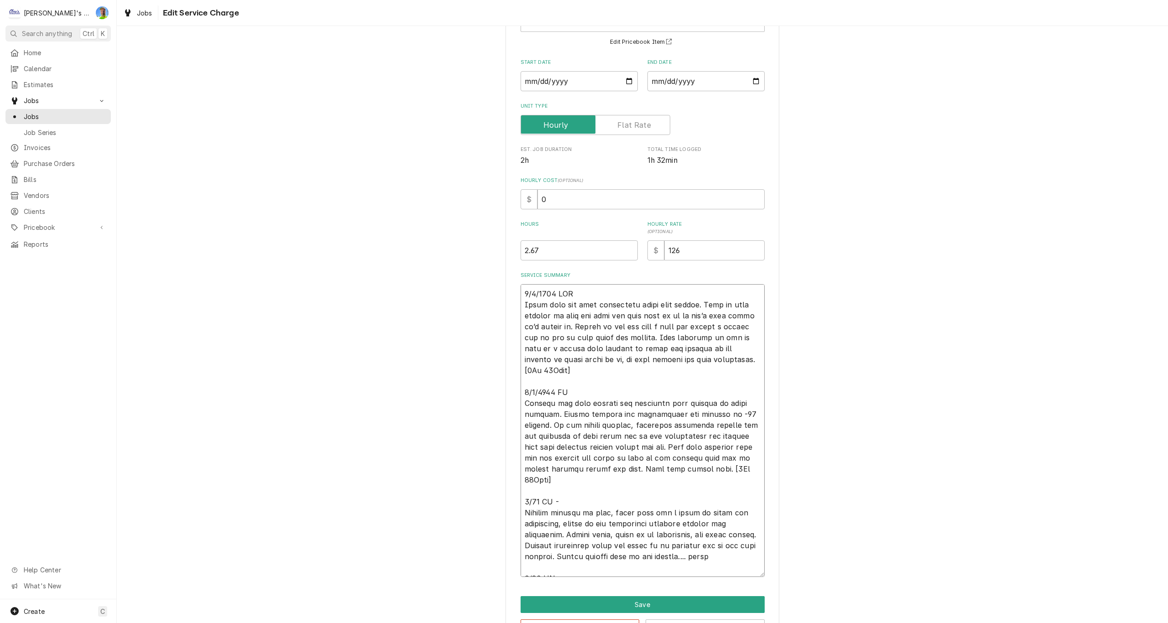
type textarea "x"
type textarea "4/8/2025 MLF Found that the temp controller might have failed. Hard to tell bec…"
type textarea "x"
type textarea "4/8/2025 MLF Found that the temp controller might have failed. Hard to tell bec…"
type textarea "x"
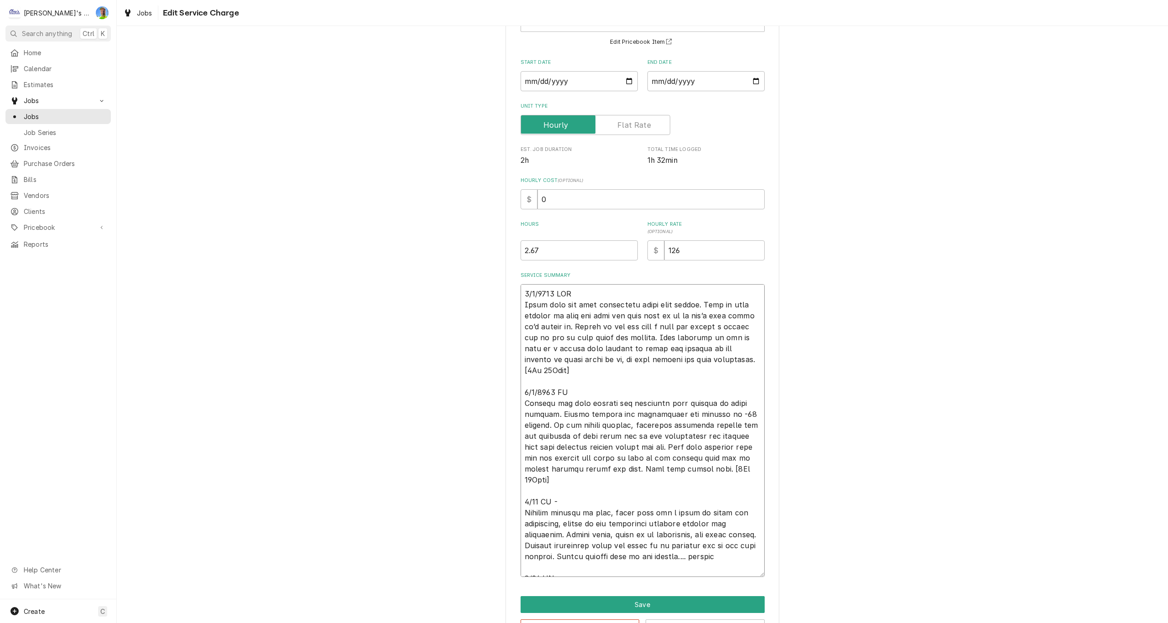
type textarea "4/8/2025 MLF Found that the temp controller might have failed. Hard to tell bec…"
type textarea "x"
type textarea "4/8/2025 MLF Found that the temp controller might have failed. Hard to tell bec…"
type textarea "x"
type textarea "4/8/2025 MLF Found that the temp controller might have failed. Hard to tell bec…"
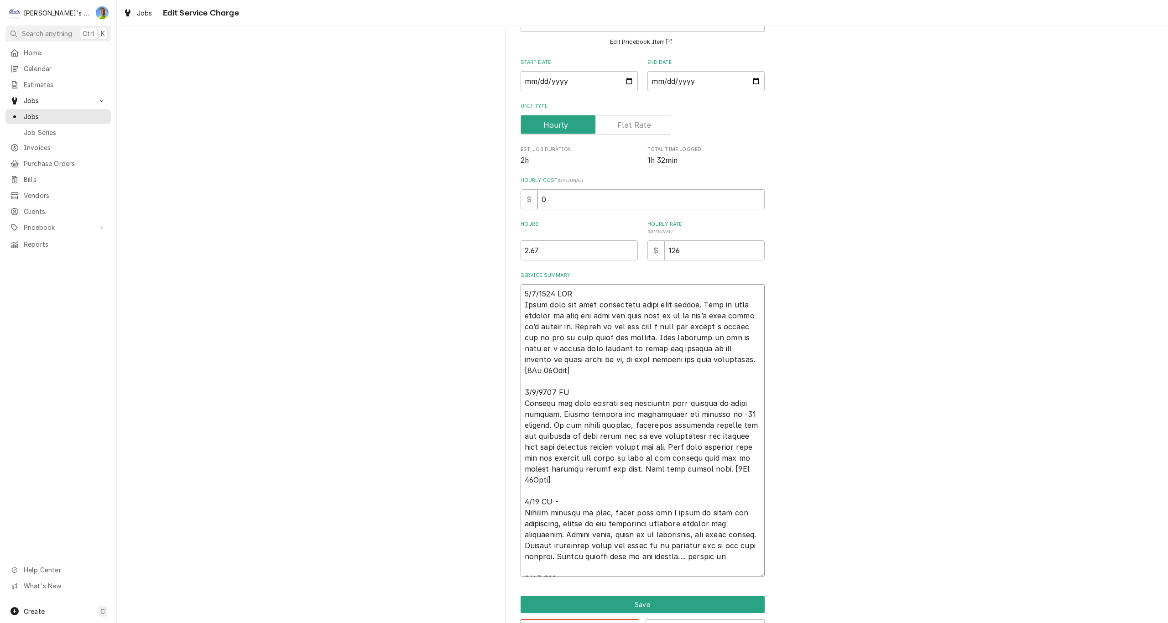
type textarea "x"
type textarea "4/8/2025 MLF Found that the temp controller might have failed. Hard to tell bec…"
type textarea "x"
type textarea "4/8/2025 MLF Found that the temp controller might have failed. Hard to tell bec…"
type textarea "x"
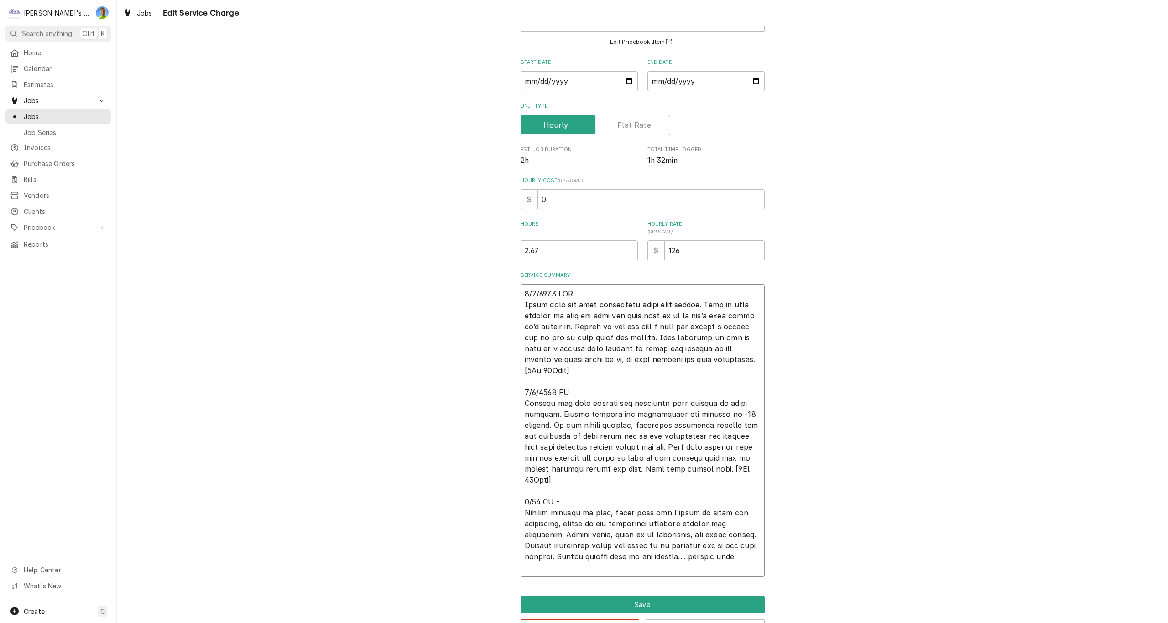
type textarea "4/8/2025 MLF Found that the temp controller might have failed. Hard to tell bec…"
type textarea "x"
type textarea "4/8/2025 MLF Found that the temp controller might have failed. Hard to tell bec…"
type textarea "x"
type textarea "4/8/2025 MLF Found that the temp controller might have failed. Hard to tell bec…"
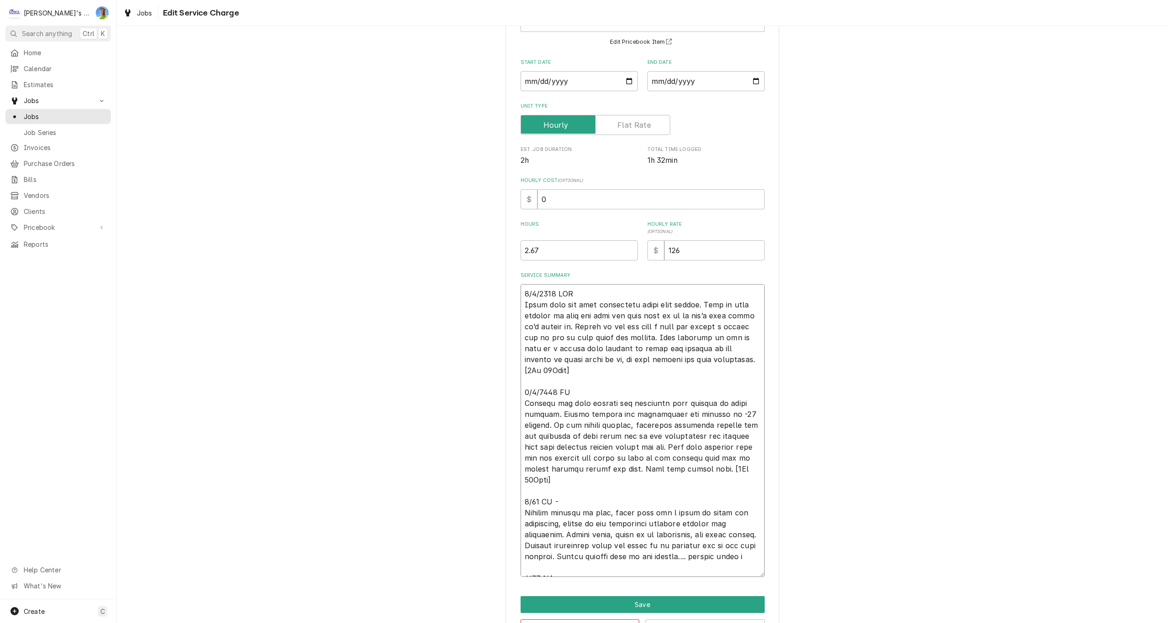
type textarea "x"
type textarea "4/8/2025 MLF Found that the temp controller might have failed. Hard to tell bec…"
type textarea "x"
type textarea "4/8/2025 MLF Found that the temp controller might have failed. Hard to tell bec…"
type textarea "x"
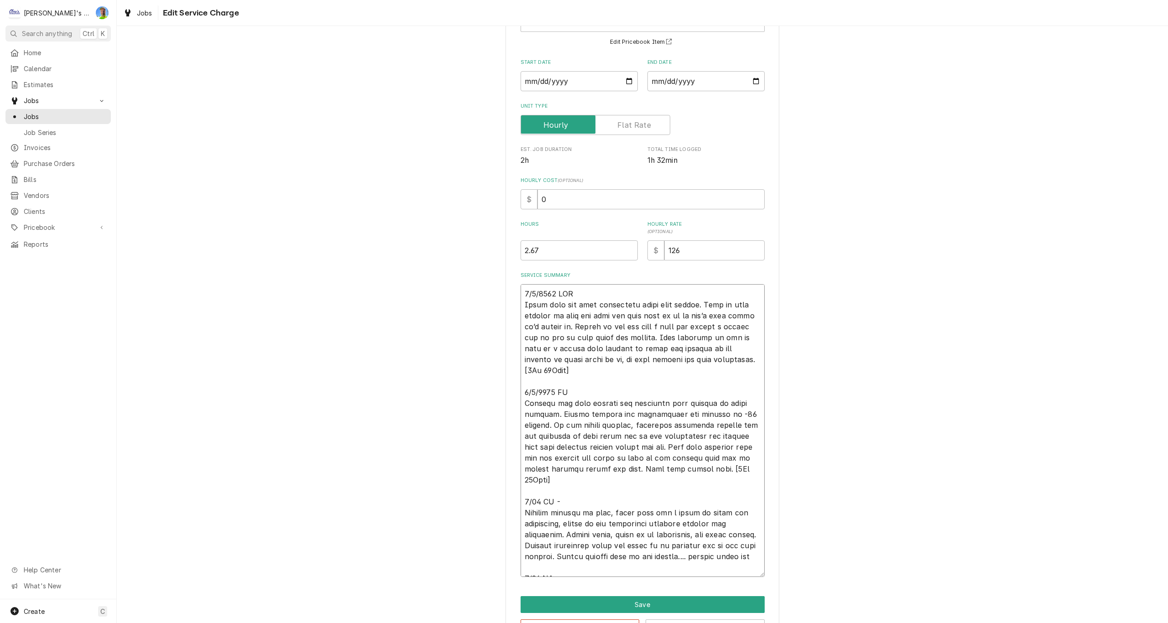
type textarea "4/8/2025 MLF Found that the temp controller might have failed. Hard to tell bec…"
type textarea "x"
type textarea "4/8/2025 MLF Found that the temp controller might have failed. Hard to tell bec…"
type textarea "x"
type textarea "4/8/2025 MLF Found that the temp controller might have failed. Hard to tell bec…"
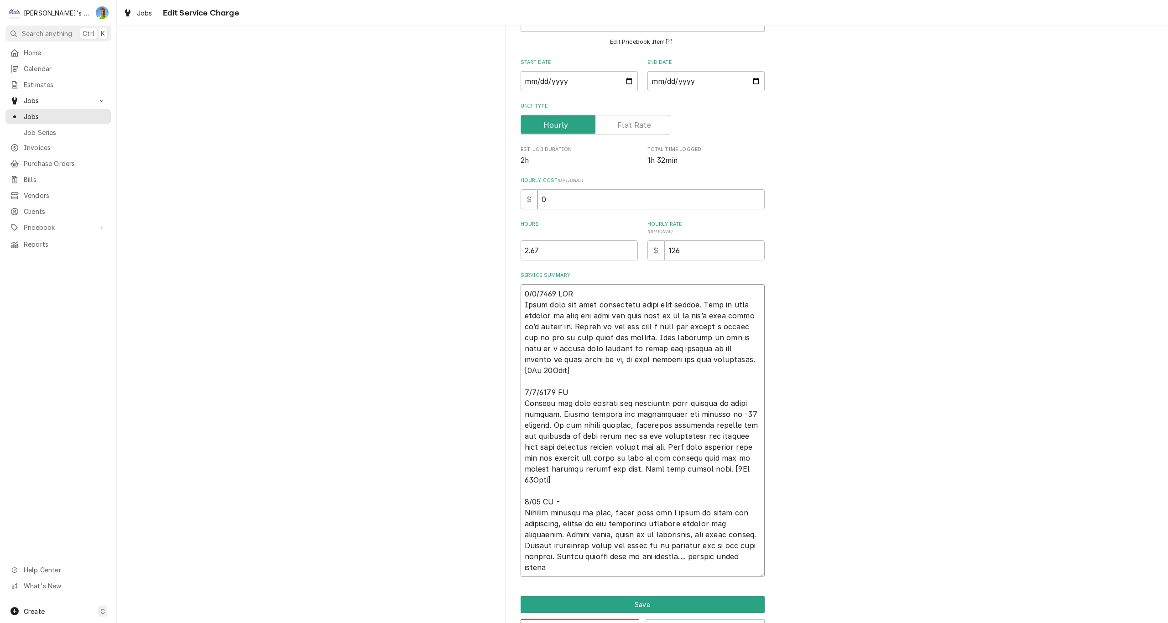
type textarea "x"
type textarea "4/8/2025 MLF Found that the temp controller might have failed. Hard to tell bec…"
type textarea "x"
type textarea "4/8/2025 MLF Found that the temp controller might have failed. Hard to tell bec…"
type textarea "x"
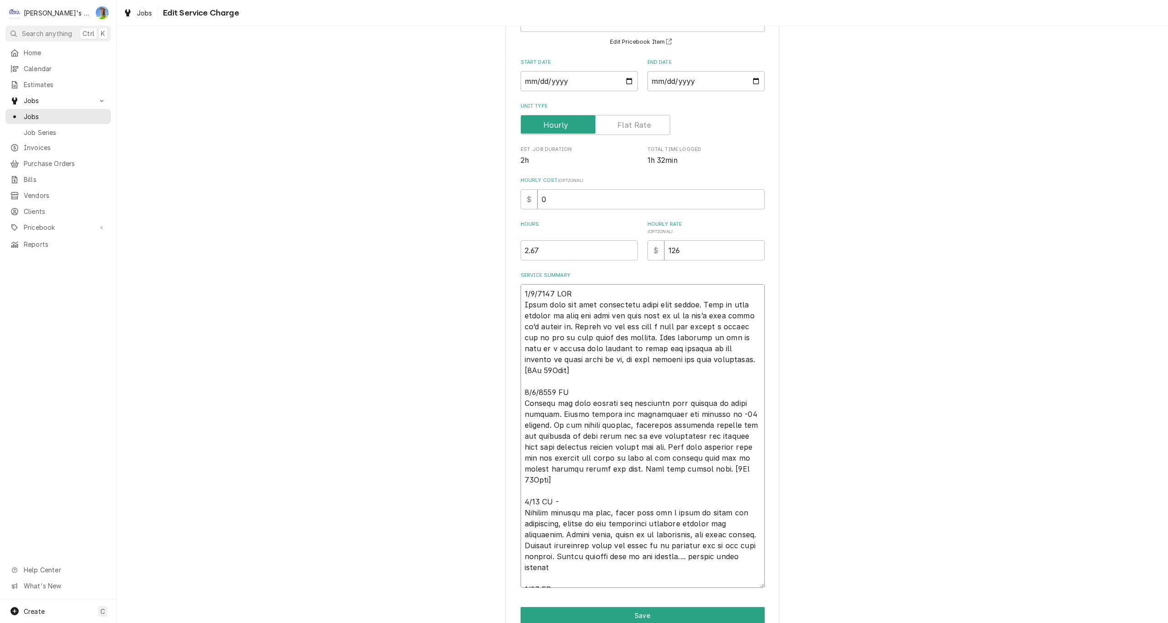
type textarea "4/8/2025 MLF Found that the temp controller might have failed. Hard to tell bec…"
type textarea "x"
type textarea "4/8/2025 MLF Found that the temp controller might have failed. Hard to tell bec…"
type textarea "x"
type textarea "4/8/2025 MLF Found that the temp controller might have failed. Hard to tell bec…"
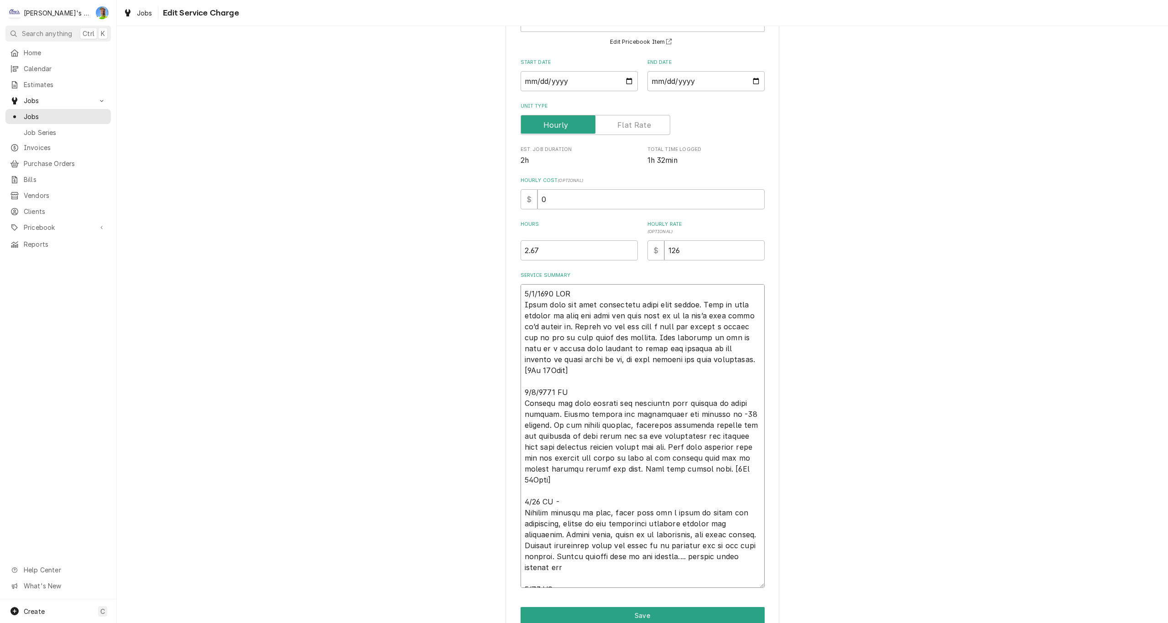
type textarea "x"
type textarea "4/8/2025 MLF Found that the temp controller might have failed. Hard to tell bec…"
type textarea "x"
type textarea "4/8/2025 MLF Found that the temp controller might have failed. Hard to tell bec…"
type textarea "x"
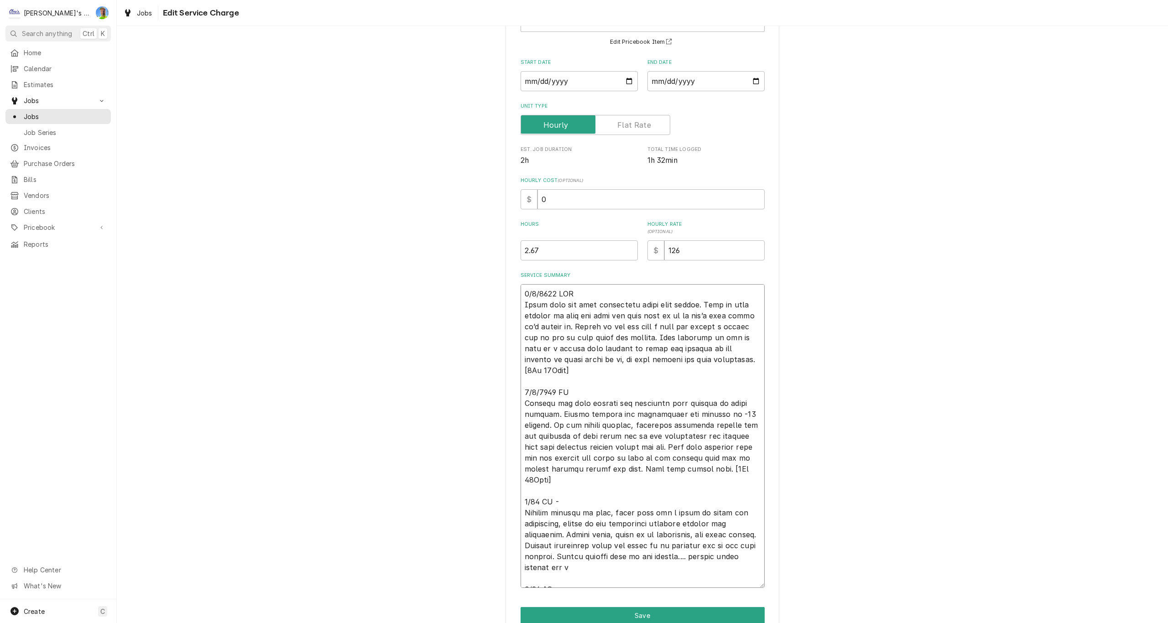
type textarea "4/8/2025 MLF Found that the temp controller might have failed. Hard to tell bec…"
type textarea "x"
type textarea "4/8/2025 MLF Found that the temp controller might have failed. Hard to tell bec…"
type textarea "x"
type textarea "4/8/2025 MLF Found that the temp controller might have failed. Hard to tell bec…"
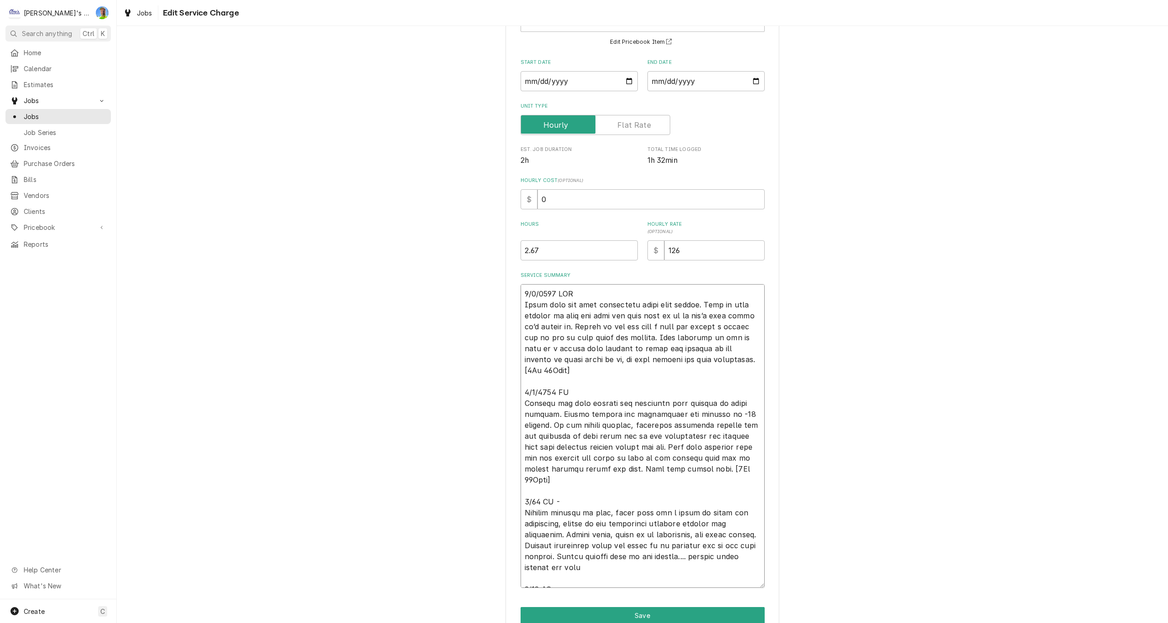
type textarea "x"
type textarea "4/8/2025 MLF Found that the temp controller might have failed. Hard to tell bec…"
type textarea "x"
type textarea "4/8/2025 MLF Found that the temp controller might have failed. Hard to tell bec…"
type textarea "x"
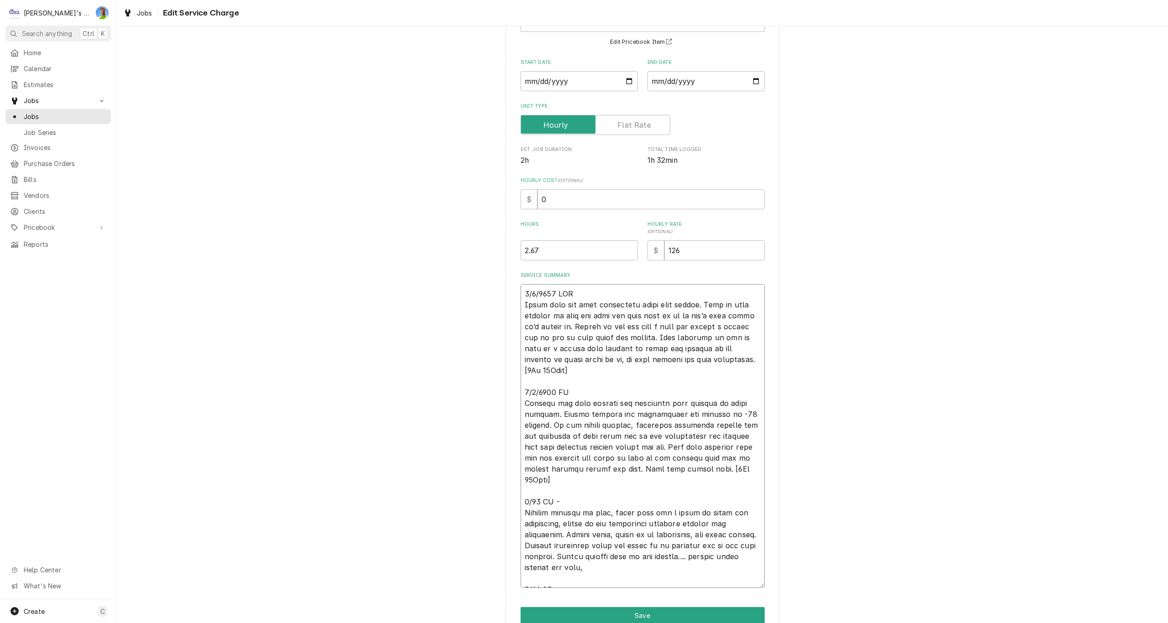
type textarea "4/8/2025 MLF Found that the temp controller might have failed. Hard to tell bec…"
type textarea "x"
type textarea "4/8/2025 MLF Found that the temp controller might have failed. Hard to tell bec…"
type textarea "x"
type textarea "4/8/2025 MLF Found that the temp controller might have failed. Hard to tell bec…"
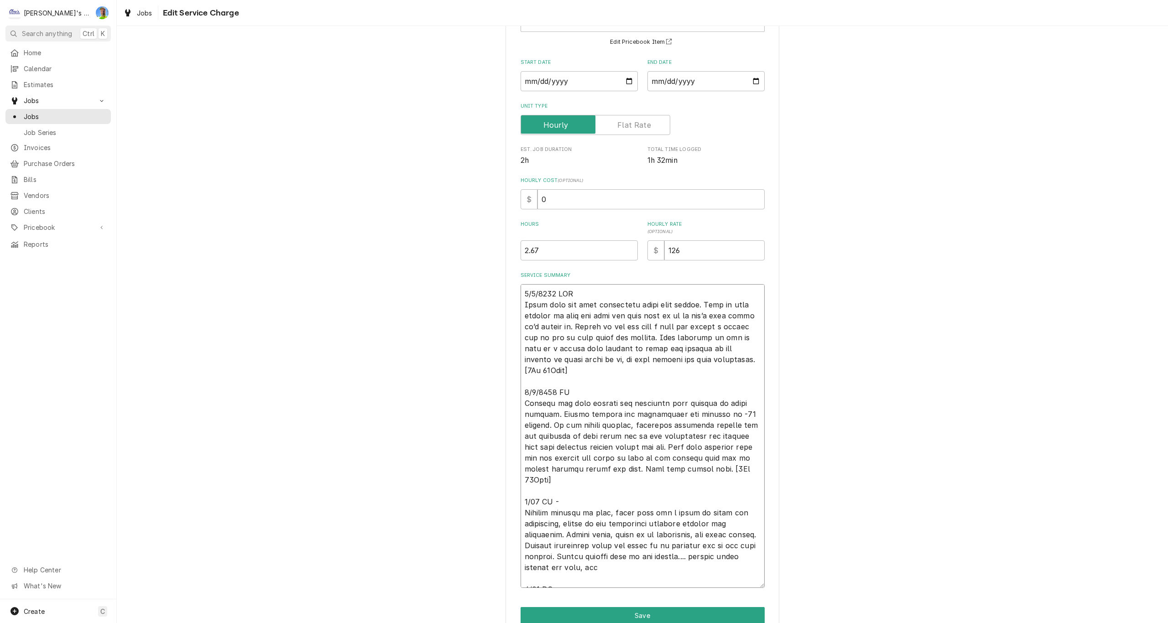
type textarea "x"
type textarea "4/8/2025 MLF Found that the temp controller might have failed. Hard to tell bec…"
type textarea "x"
type textarea "4/8/2025 MLF Found that the temp controller might have failed. Hard to tell bec…"
type textarea "x"
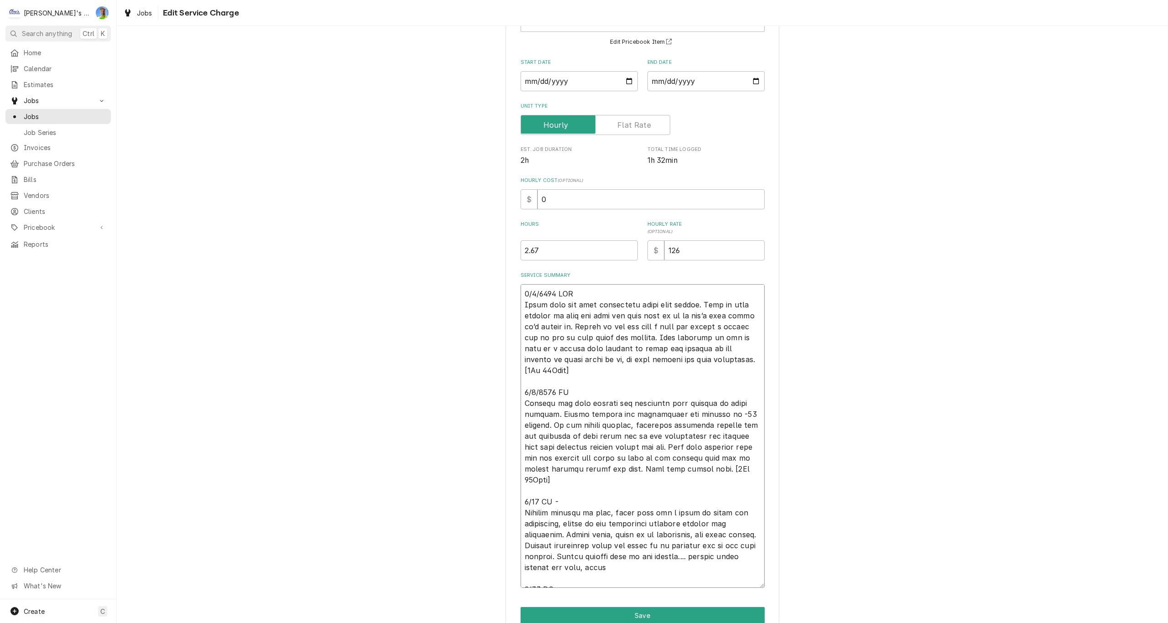
type textarea "4/8/2025 MLF Found that the temp controller might have failed. Hard to tell bec…"
type textarea "x"
type textarea "4/8/2025 MLF Found that the temp controller might have failed. Hard to tell bec…"
type textarea "x"
type textarea "4/8/2025 MLF Found that the temp controller might have failed. Hard to tell bec…"
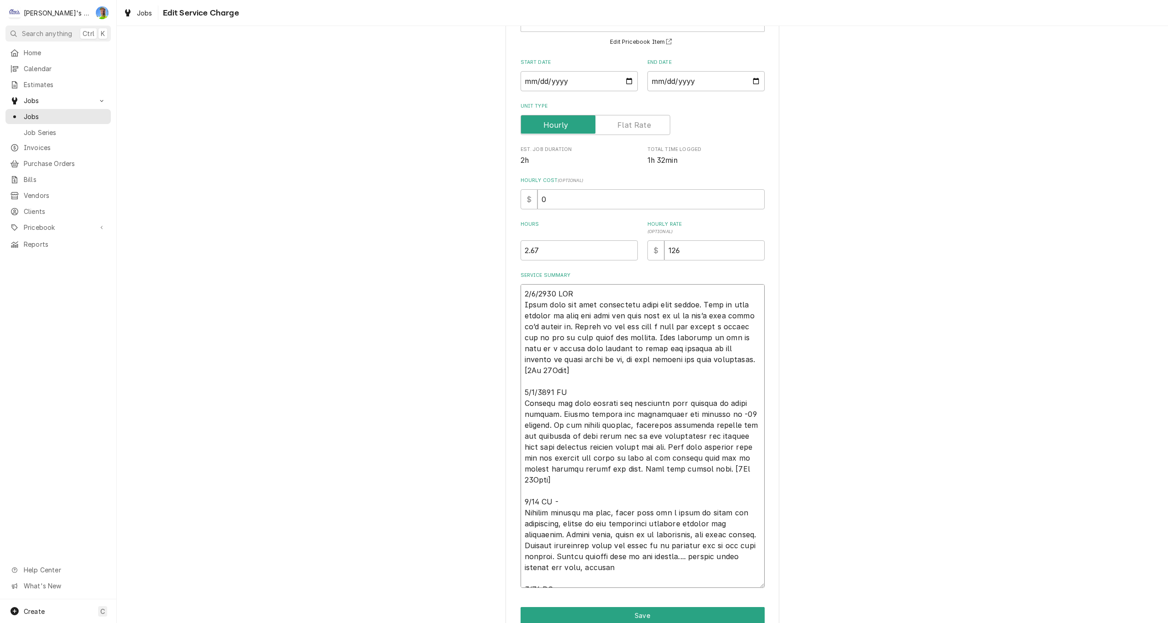
type textarea "x"
type textarea "4/8/2025 MLF Found that the temp controller might have failed. Hard to tell bec…"
type textarea "x"
type textarea "4/8/2025 MLF Found that the temp controller might have failed. Hard to tell bec…"
type textarea "x"
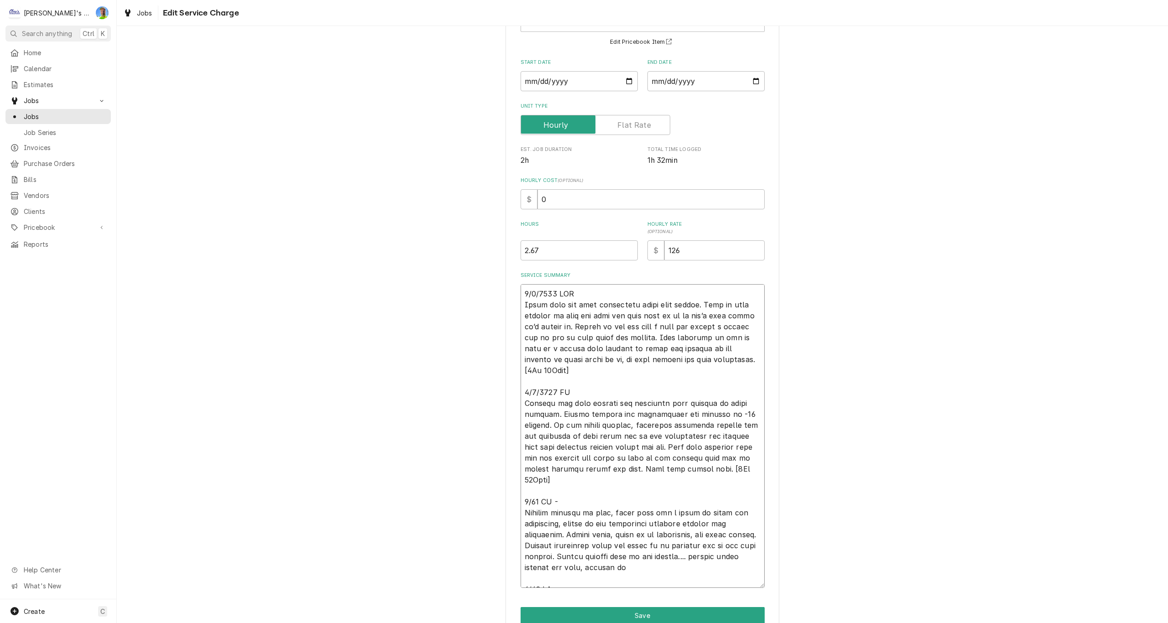
type textarea "4/8/2025 MLF Found that the temp controller might have failed. Hard to tell bec…"
type textarea "x"
type textarea "4/8/2025 MLF Found that the temp controller might have failed. Hard to tell bec…"
type textarea "x"
type textarea "4/8/2025 MLF Found that the temp controller might have failed. Hard to tell bec…"
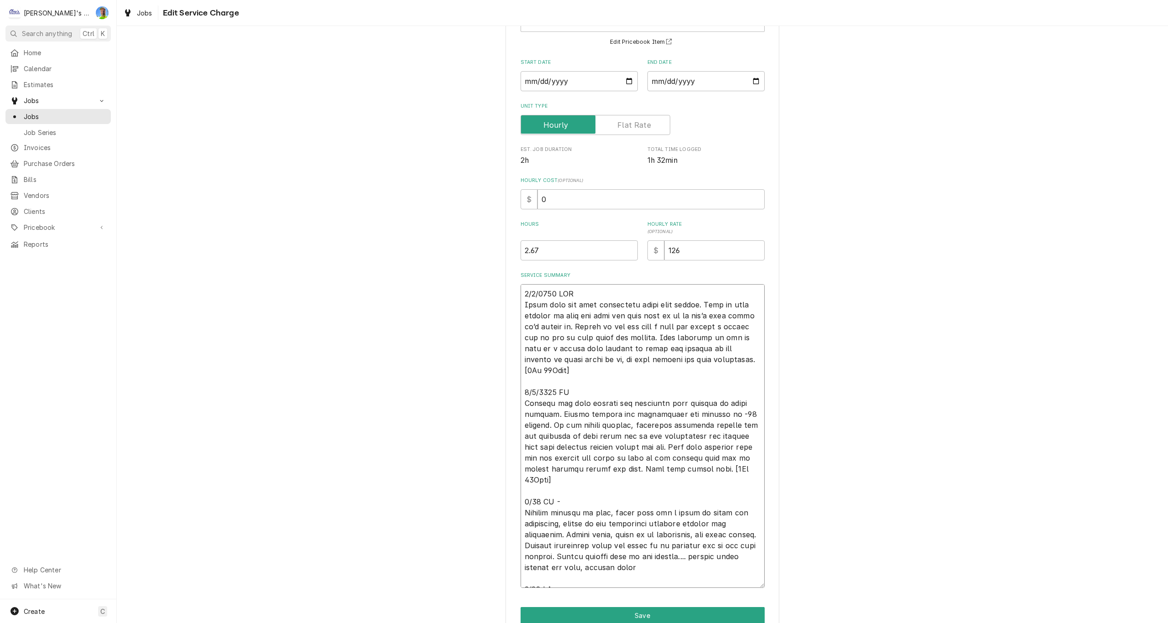
type textarea "x"
type textarea "4/8/2025 MLF Found that the temp controller might have failed. Hard to tell bec…"
type textarea "x"
type textarea "4/8/2025 MLF Found that the temp controller might have failed. Hard to tell bec…"
type textarea "x"
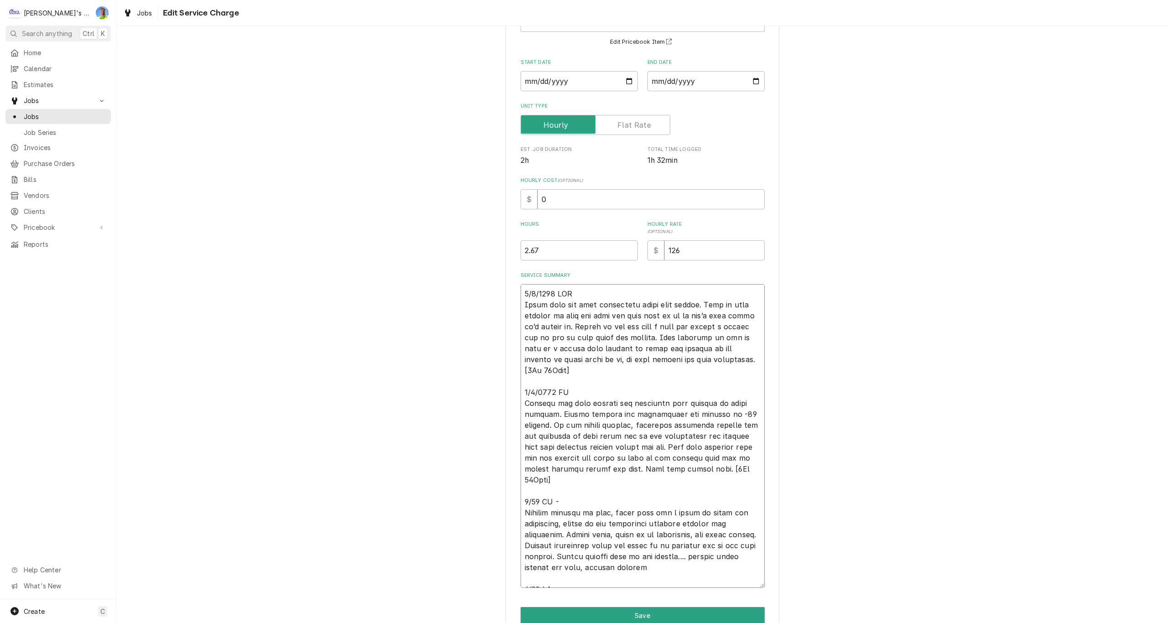
type textarea "4/8/2025 MLF Found that the temp controller might have failed. Hard to tell bec…"
type textarea "x"
type textarea "4/8/2025 MLF Found that the temp controller might have failed. Hard to tell bec…"
type textarea "x"
type textarea "4/8/2025 MLF Found that the temp controller might have failed. Hard to tell bec…"
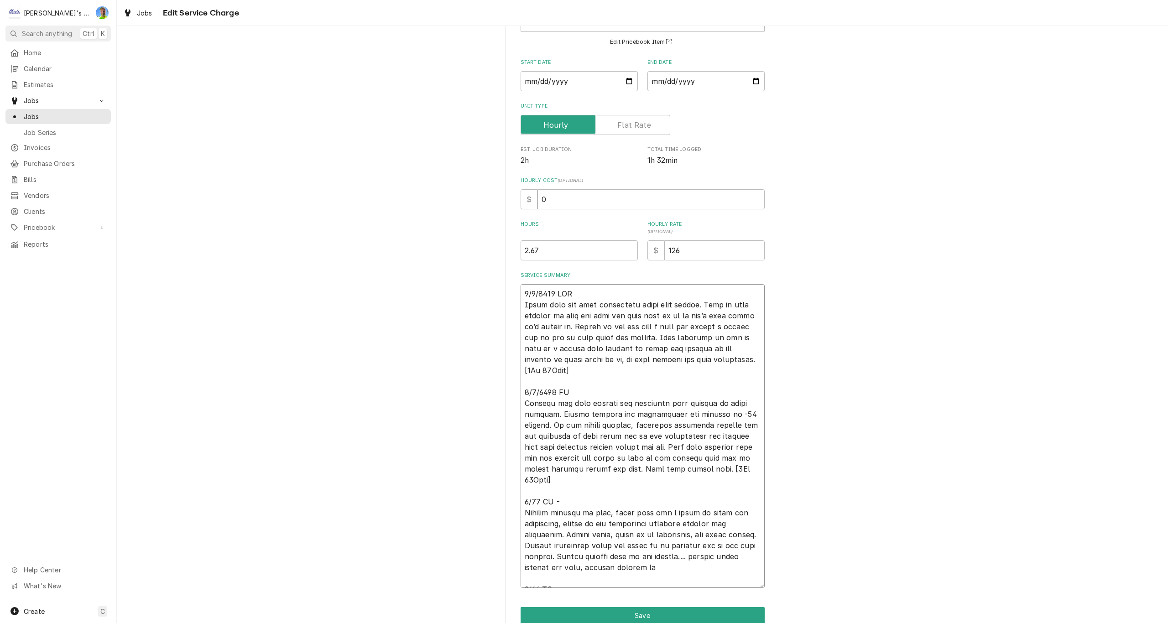
type textarea "x"
type textarea "4/8/2025 MLF Found that the temp controller might have failed. Hard to tell bec…"
type textarea "x"
type textarea "4/8/2025 MLF Found that the temp controller might have failed. Hard to tell bec…"
click at [658, 582] on textarea "Service Summary" at bounding box center [643, 436] width 244 height 304
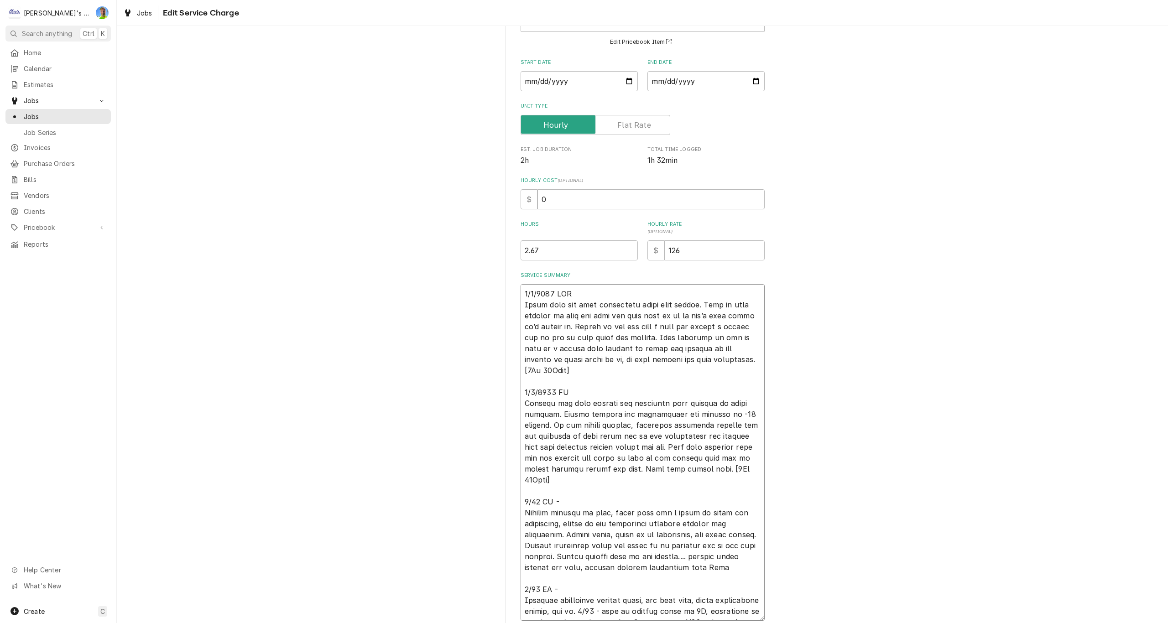
click at [535, 613] on textarea "Service Summary" at bounding box center [643, 452] width 244 height 337
click at [615, 614] on textarea "Service Summary" at bounding box center [643, 452] width 244 height 337
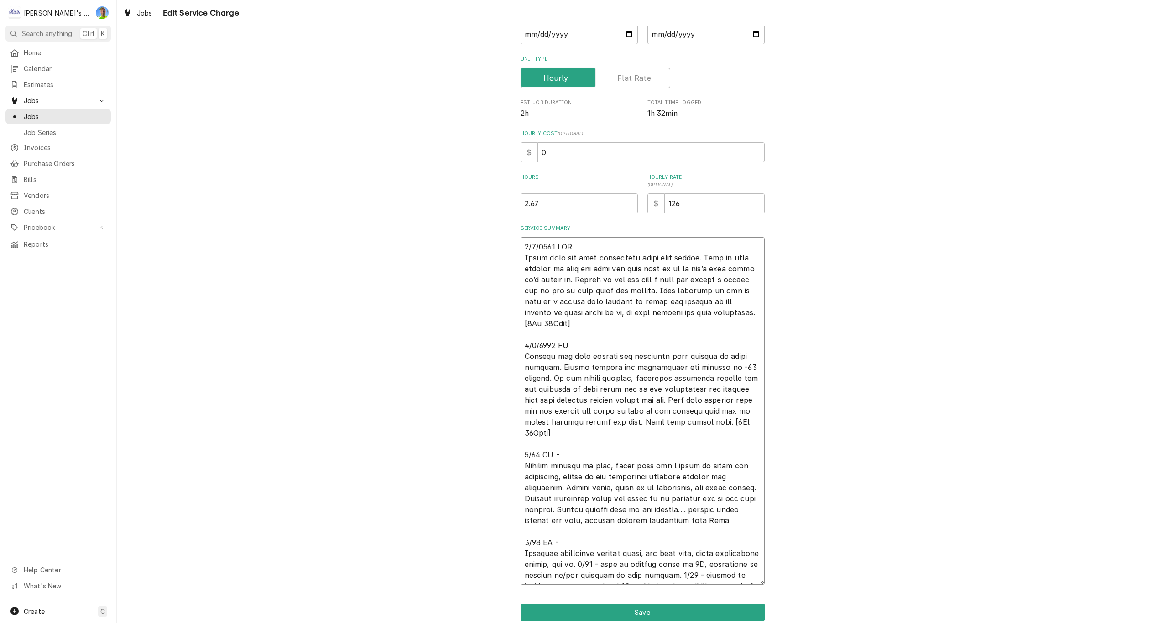
scroll to position [163, 0]
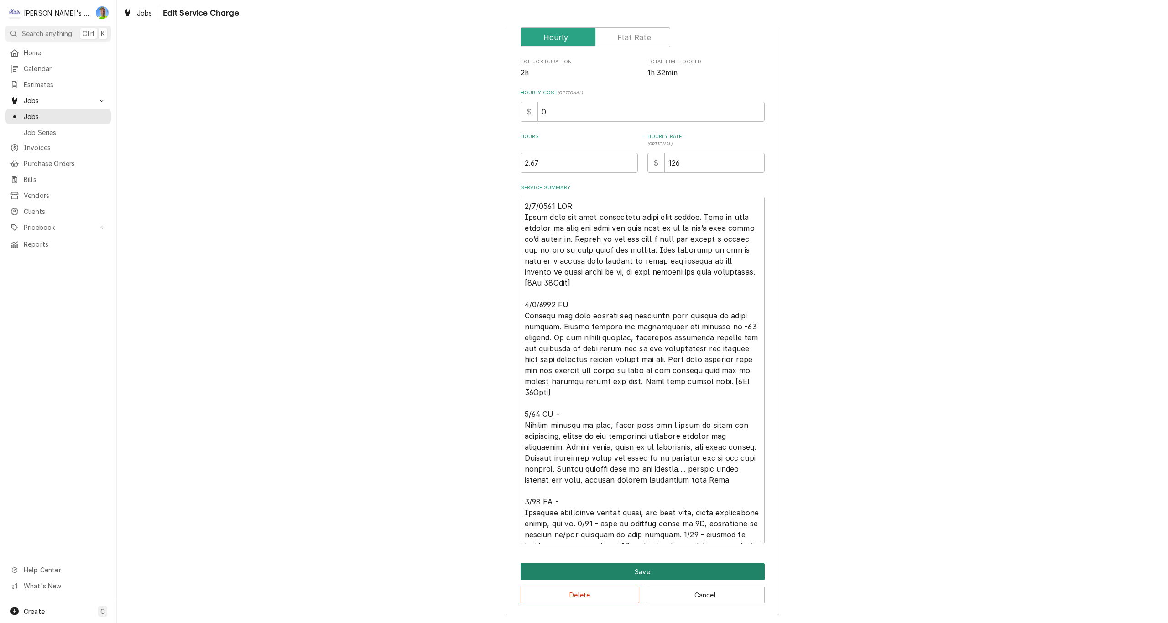
click at [641, 569] on button "Save" at bounding box center [643, 572] width 244 height 17
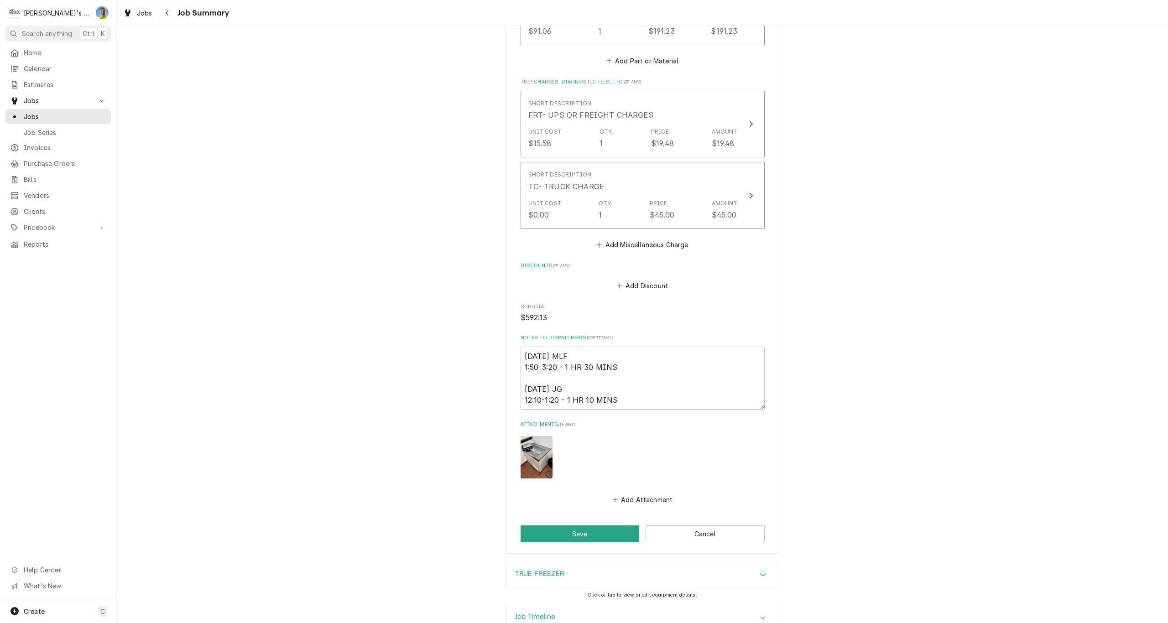
scroll to position [927, 0]
click at [580, 522] on button "Save" at bounding box center [580, 530] width 119 height 17
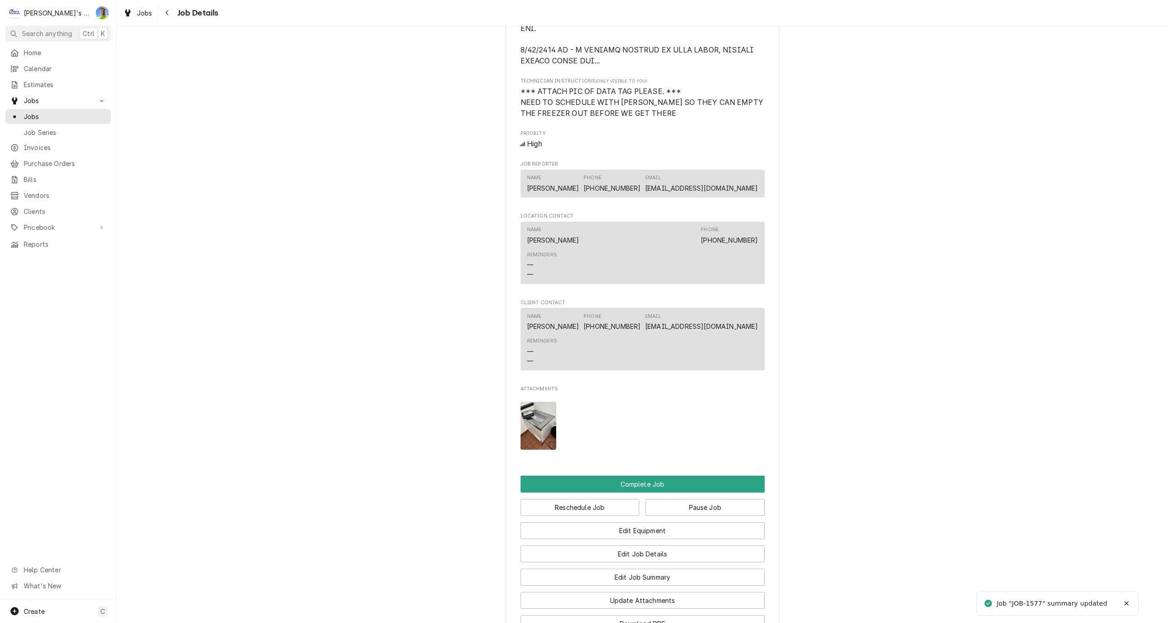
scroll to position [1004, 0]
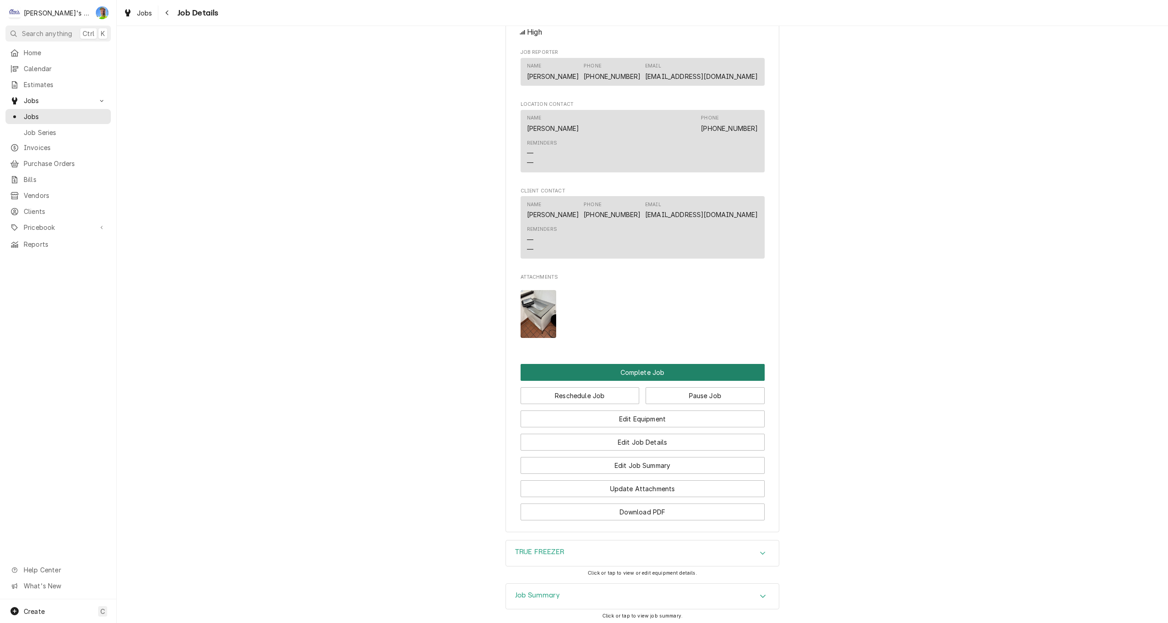
click at [724, 372] on button "Complete Job" at bounding box center [643, 372] width 244 height 17
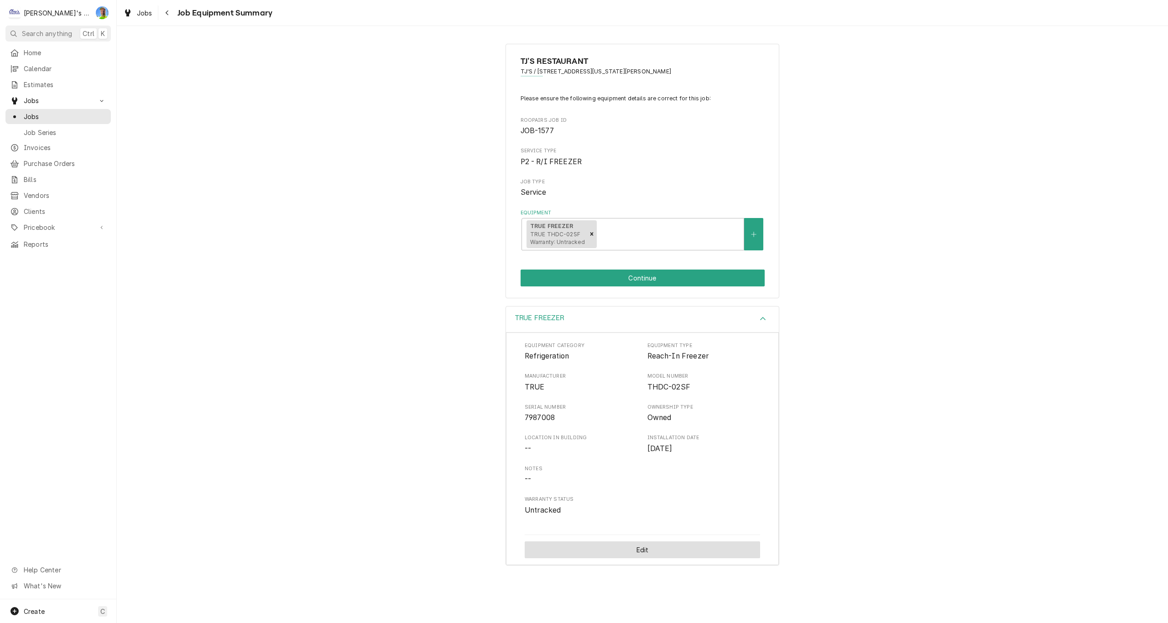
click at [711, 550] on button "Edit" at bounding box center [642, 550] width 235 height 17
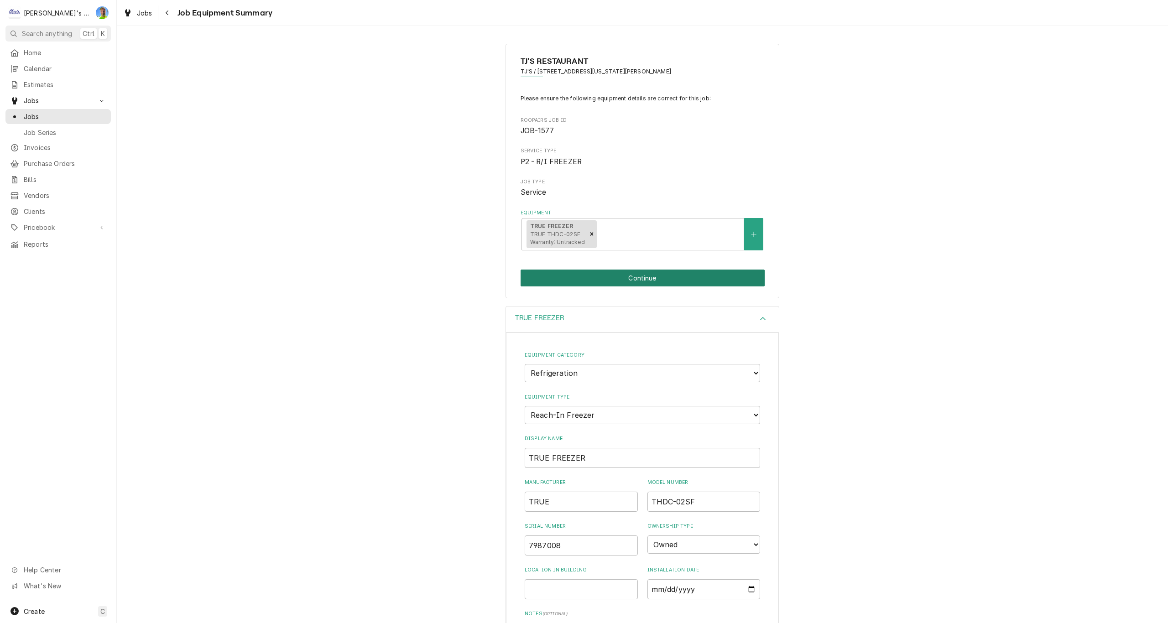
click at [721, 280] on button "Continue" at bounding box center [643, 278] width 244 height 17
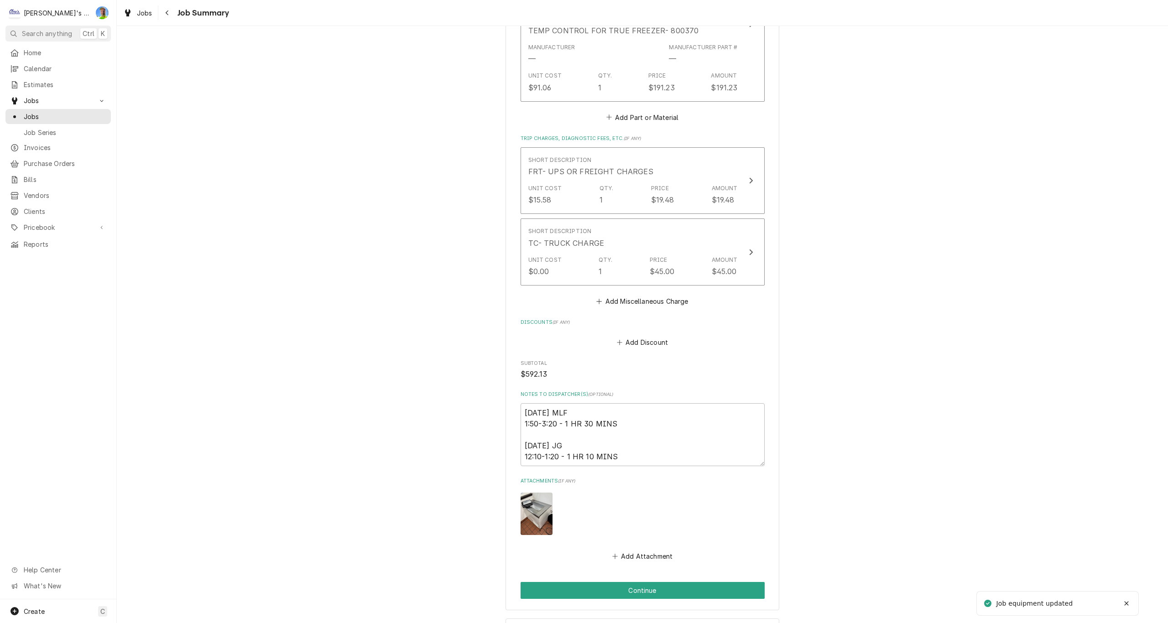
scroll to position [927, 0]
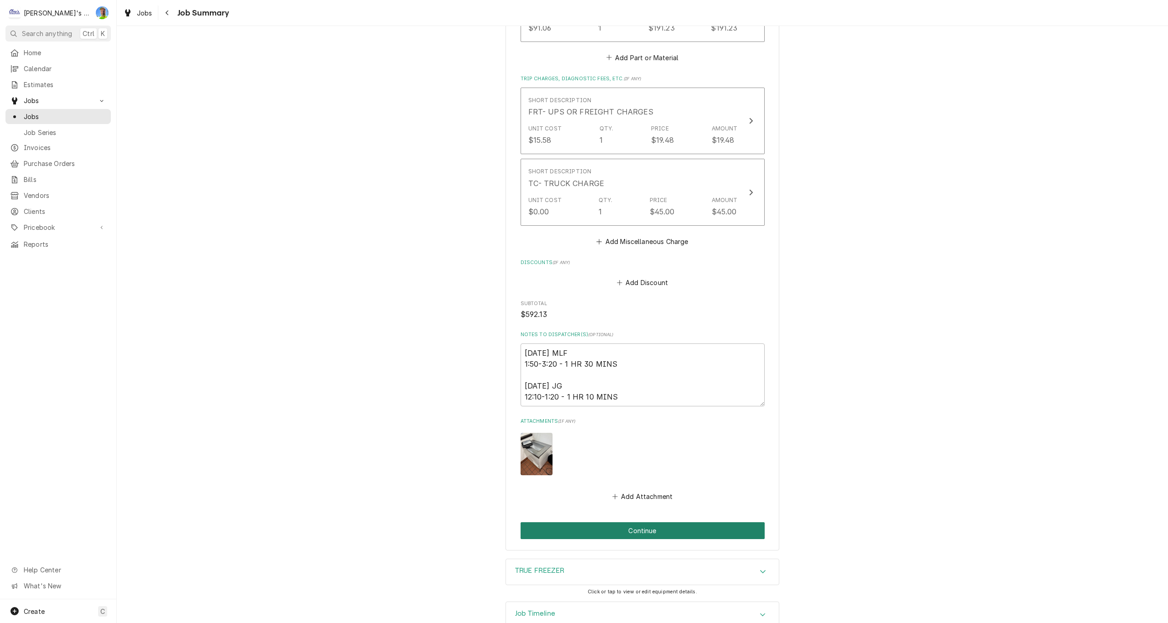
click at [717, 522] on button "Continue" at bounding box center [643, 530] width 244 height 17
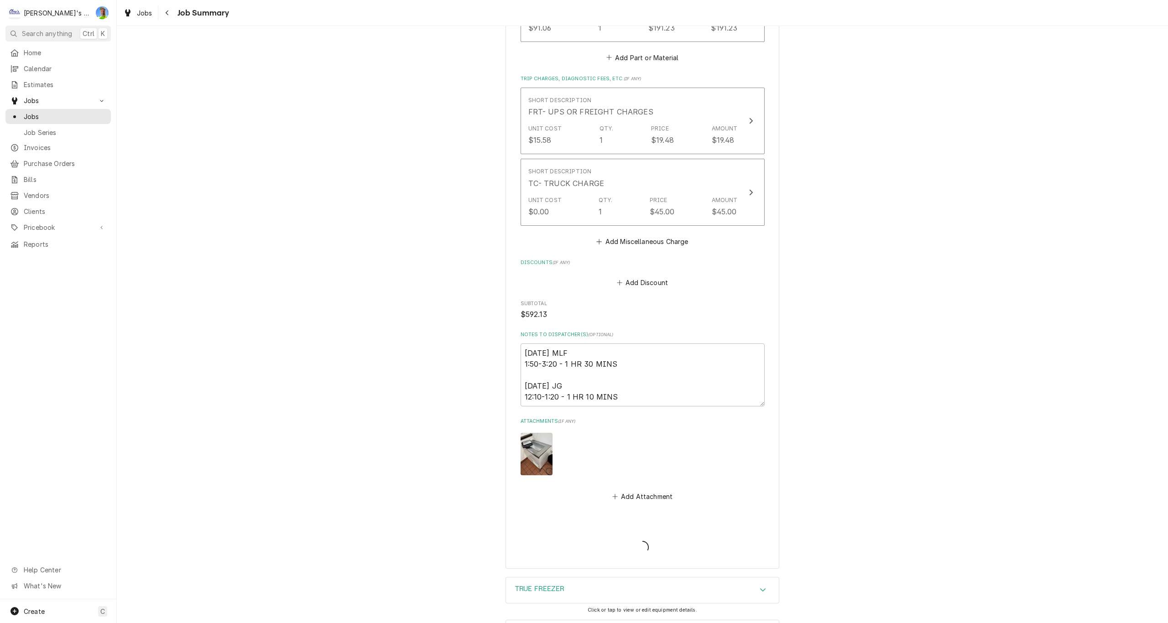
type textarea "x"
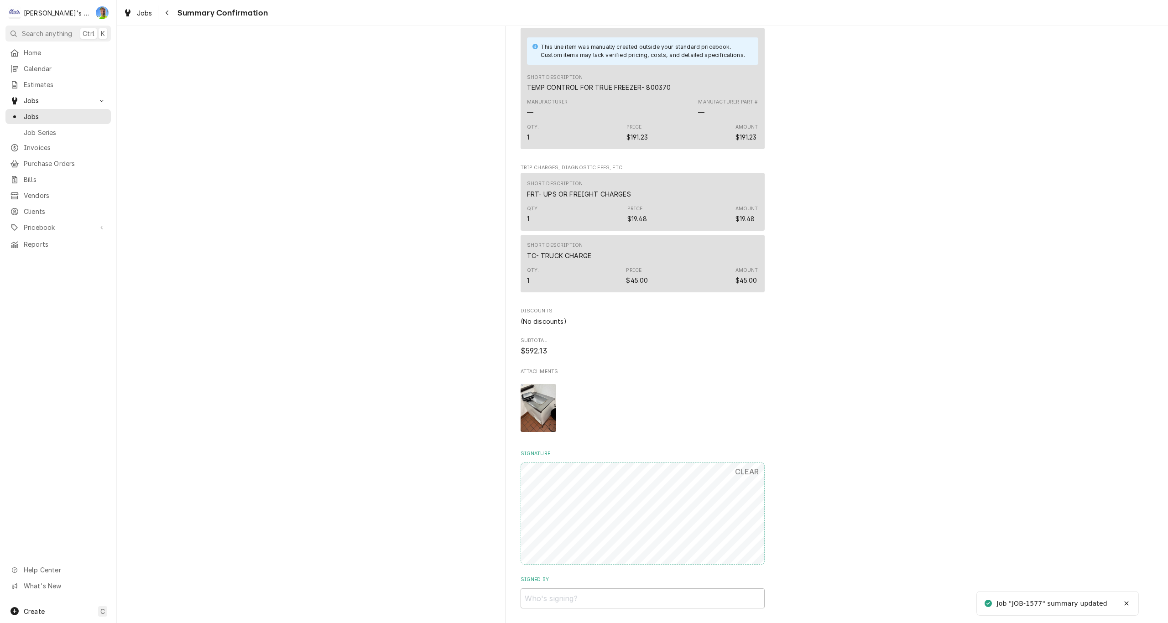
scroll to position [813, 0]
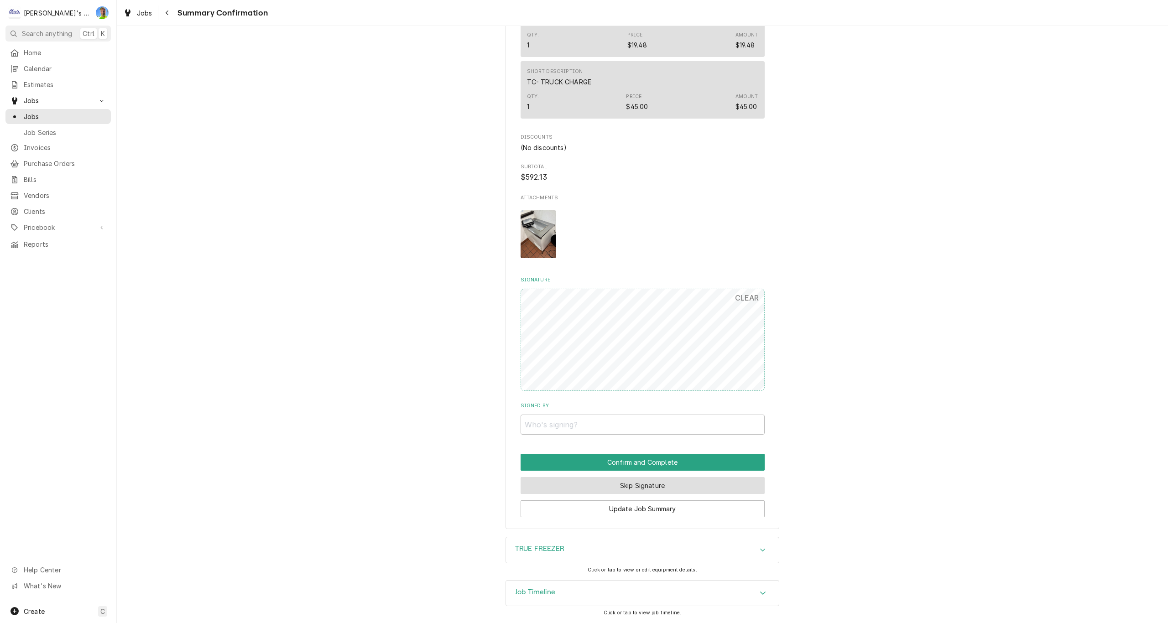
click at [719, 488] on button "Skip Signature" at bounding box center [643, 485] width 244 height 17
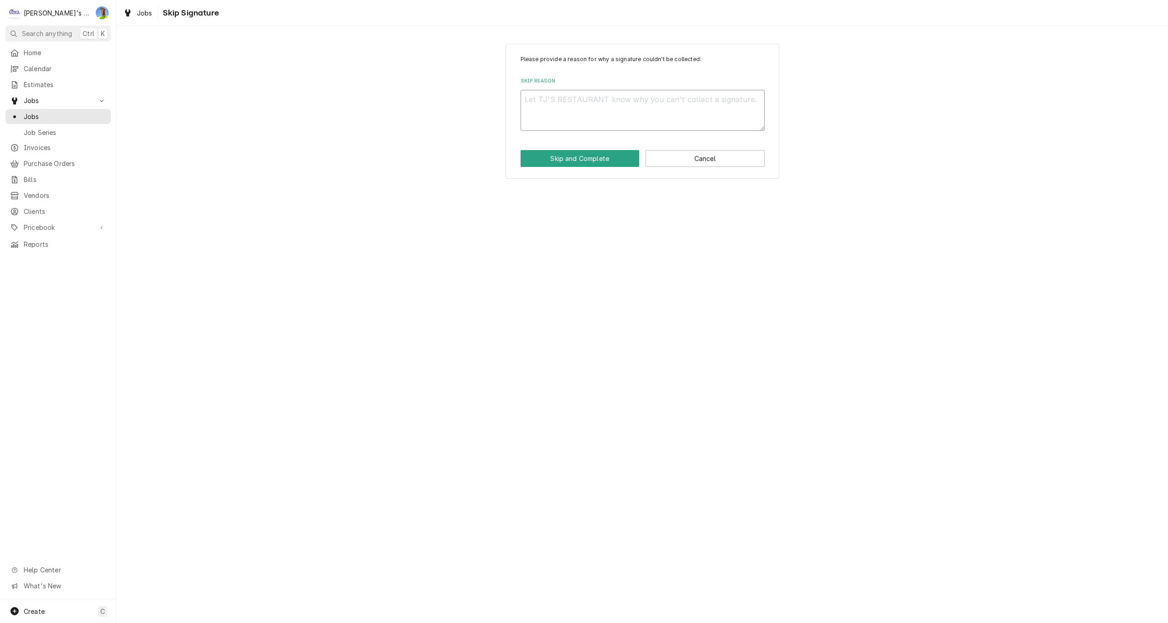
click at [553, 95] on textarea "Skip Reason" at bounding box center [643, 110] width 244 height 41
type textarea "x"
type textarea "n"
type textarea "x"
type textarea "n/"
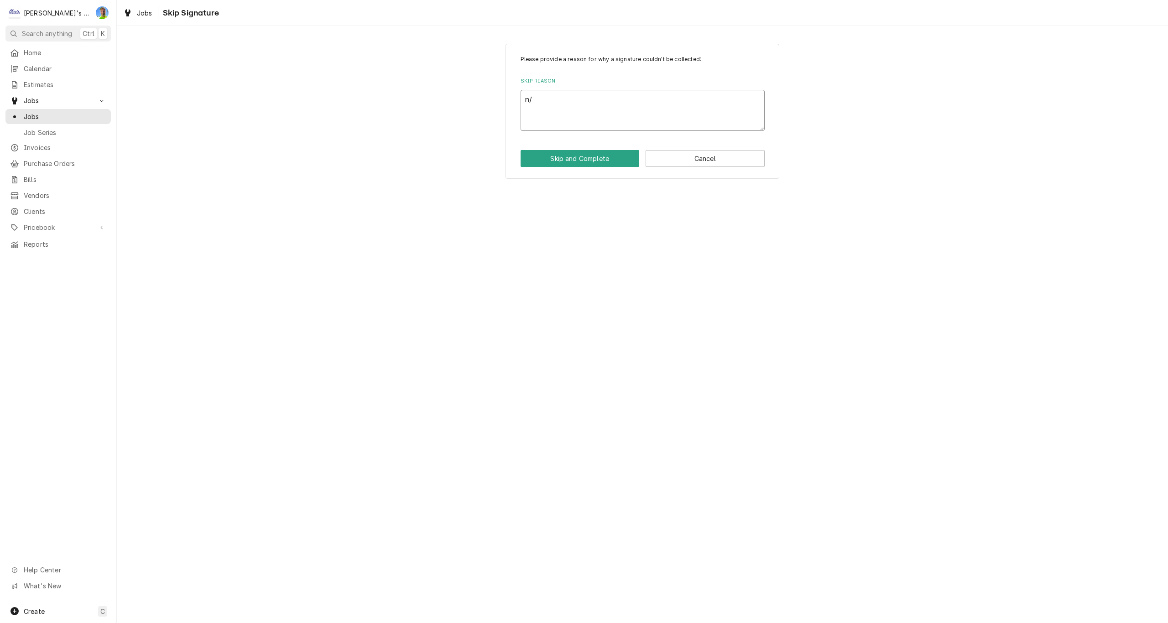
type textarea "x"
type textarea "n/a"
click at [567, 165] on button "Skip and Complete" at bounding box center [580, 158] width 119 height 17
type textarea "x"
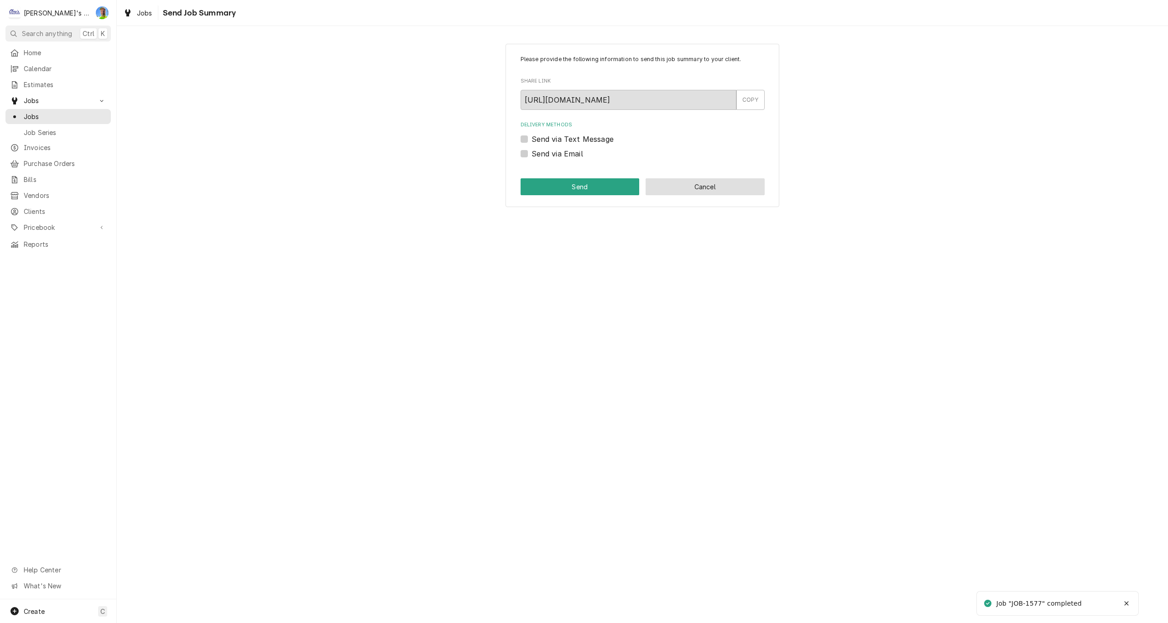
click at [711, 193] on button "Cancel" at bounding box center [705, 186] width 119 height 17
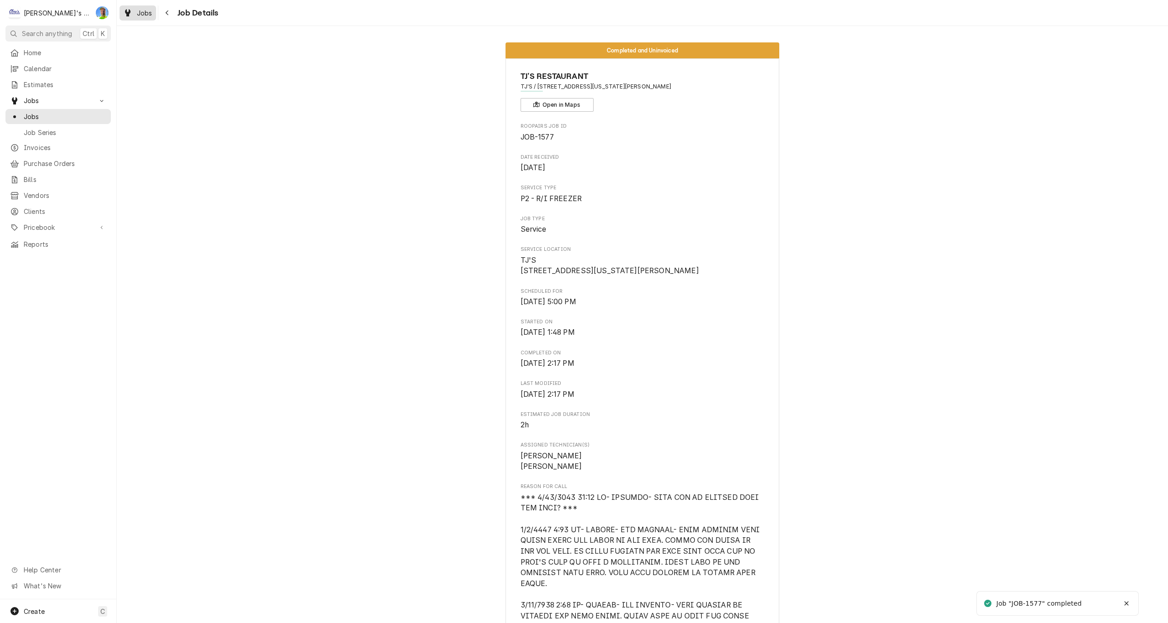
click at [130, 16] on icon "Dynamic Content Wrapper" at bounding box center [127, 12] width 5 height 7
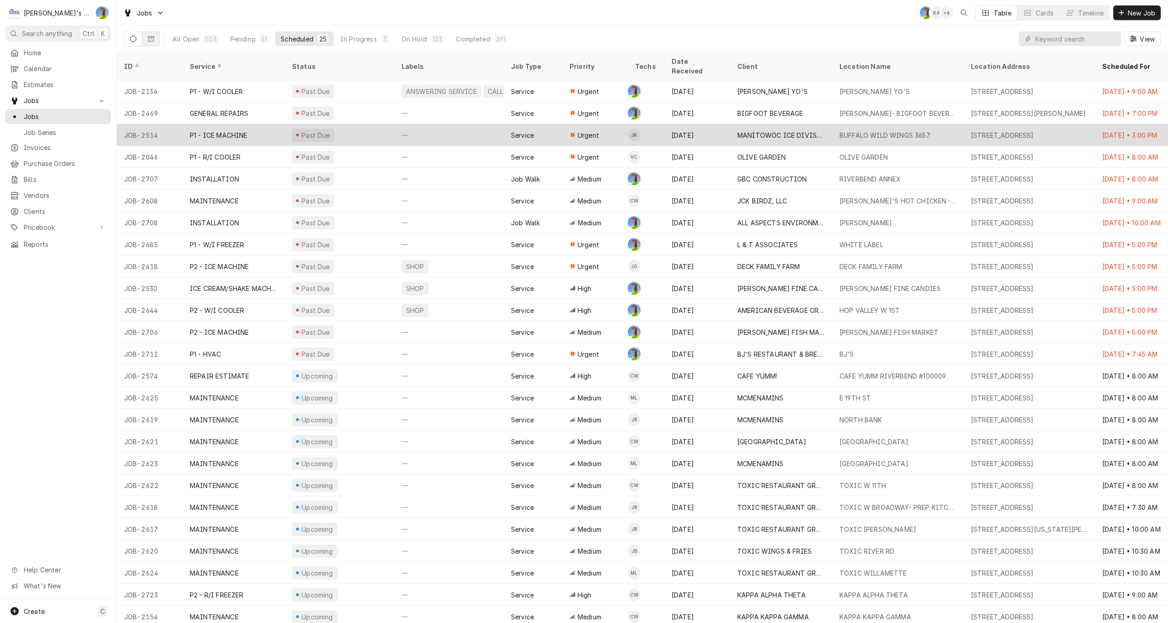
click at [388, 124] on div "Past Due" at bounding box center [340, 135] width 110 height 22
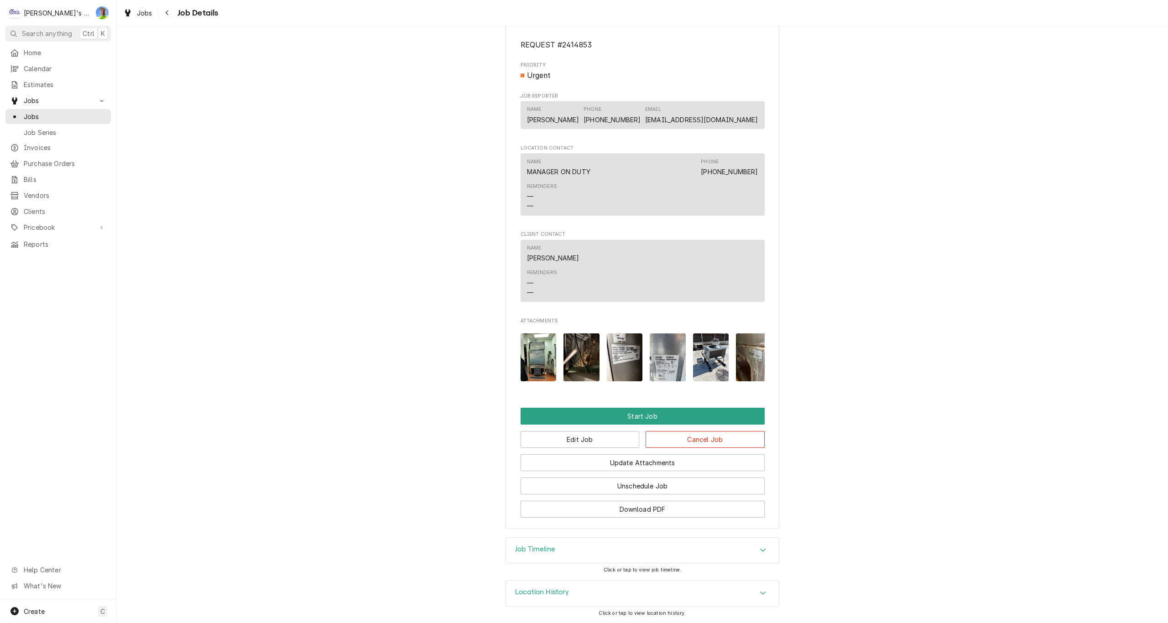
scroll to position [557, 0]
click at [524, 552] on h3 "Job Timeline" at bounding box center [535, 549] width 40 height 9
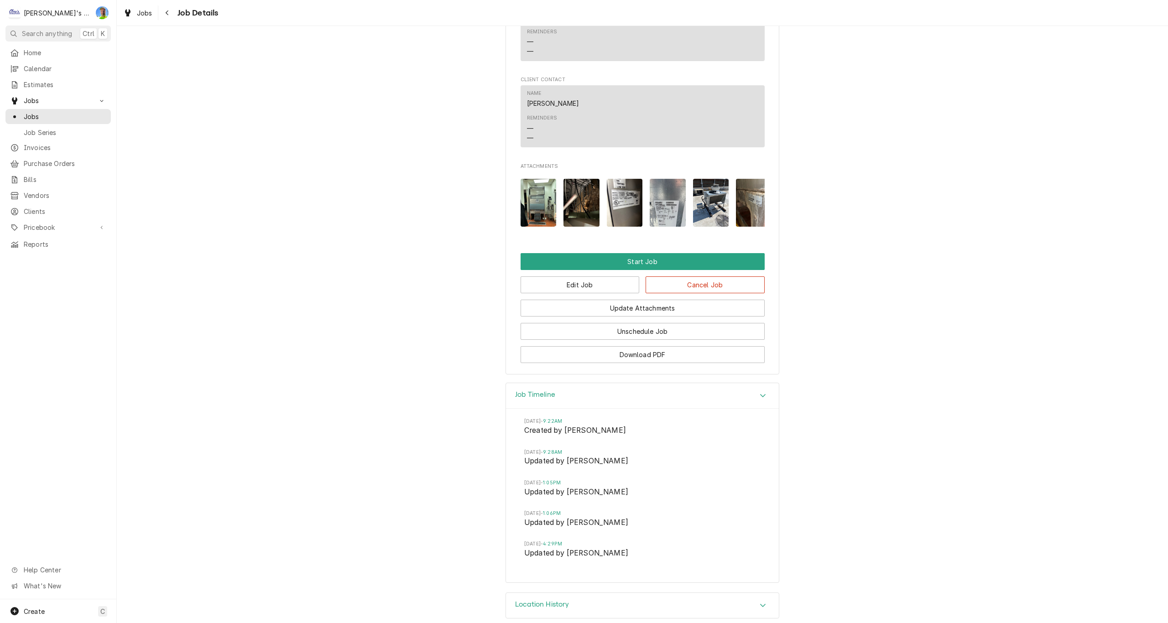
scroll to position [724, 0]
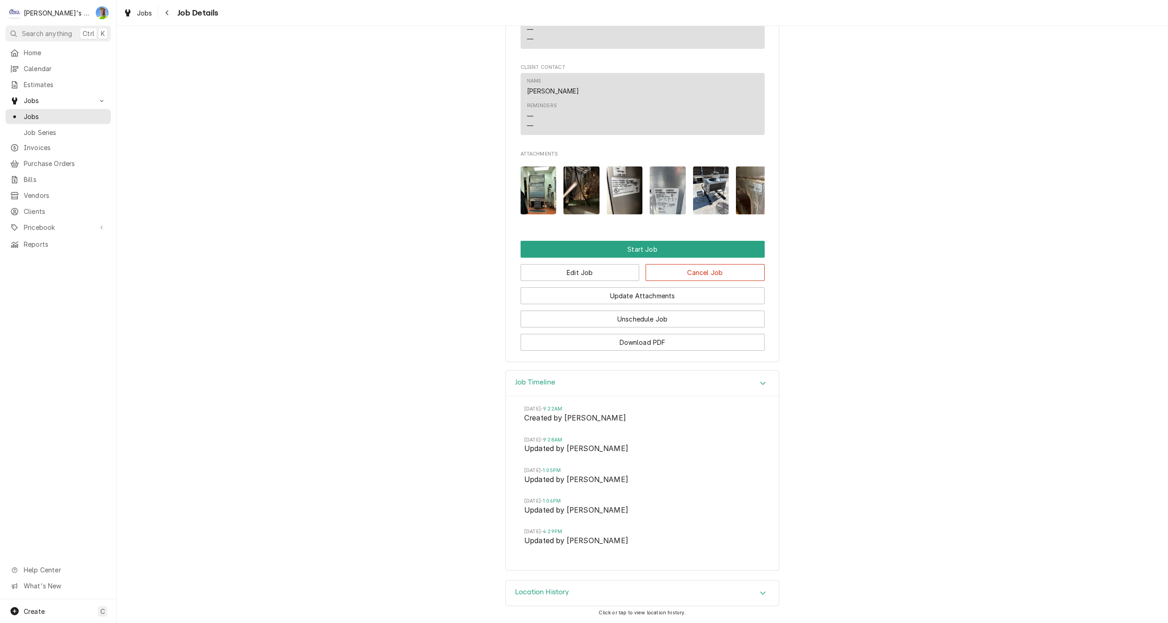
click at [521, 590] on h3 "Location History" at bounding box center [542, 592] width 54 height 9
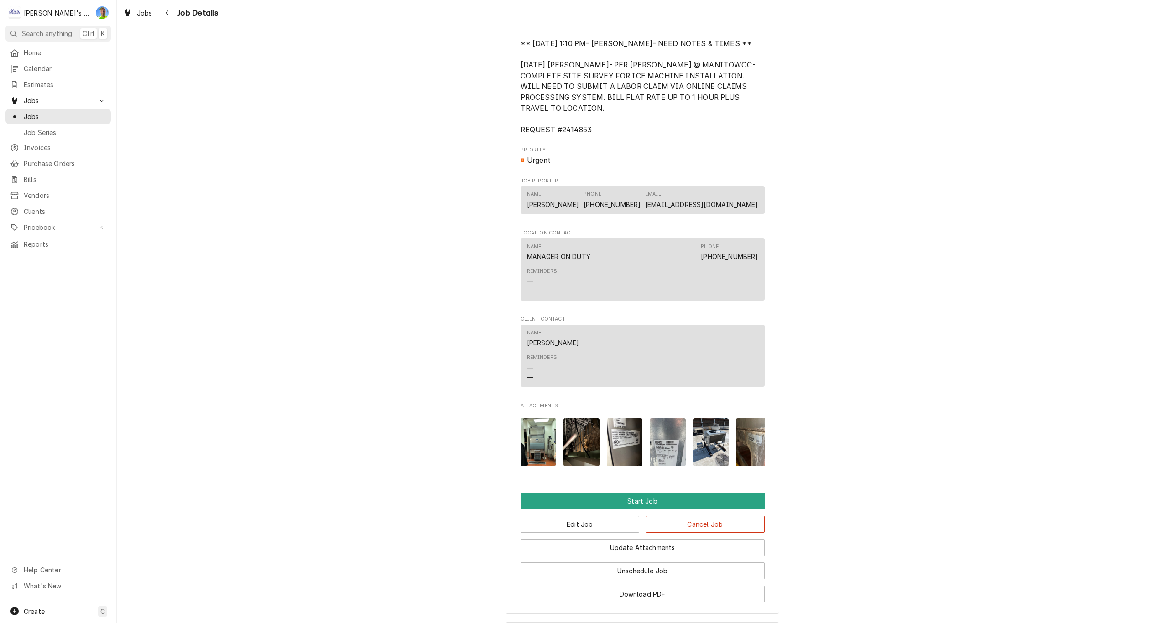
scroll to position [443, 0]
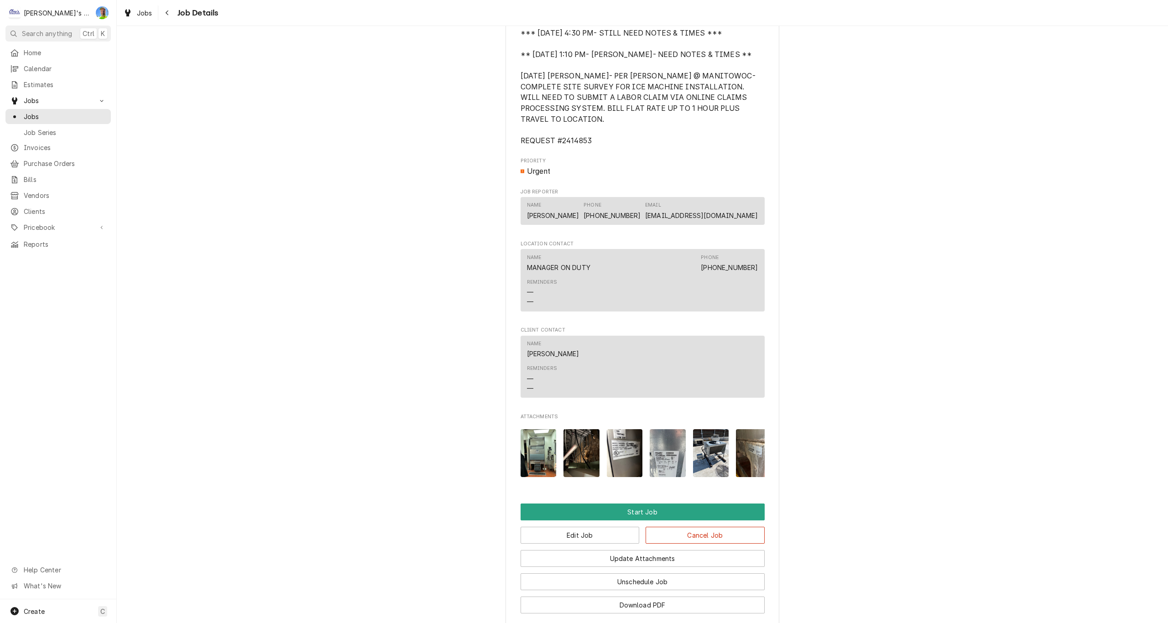
click at [532, 455] on img "Attachments" at bounding box center [539, 453] width 36 height 48
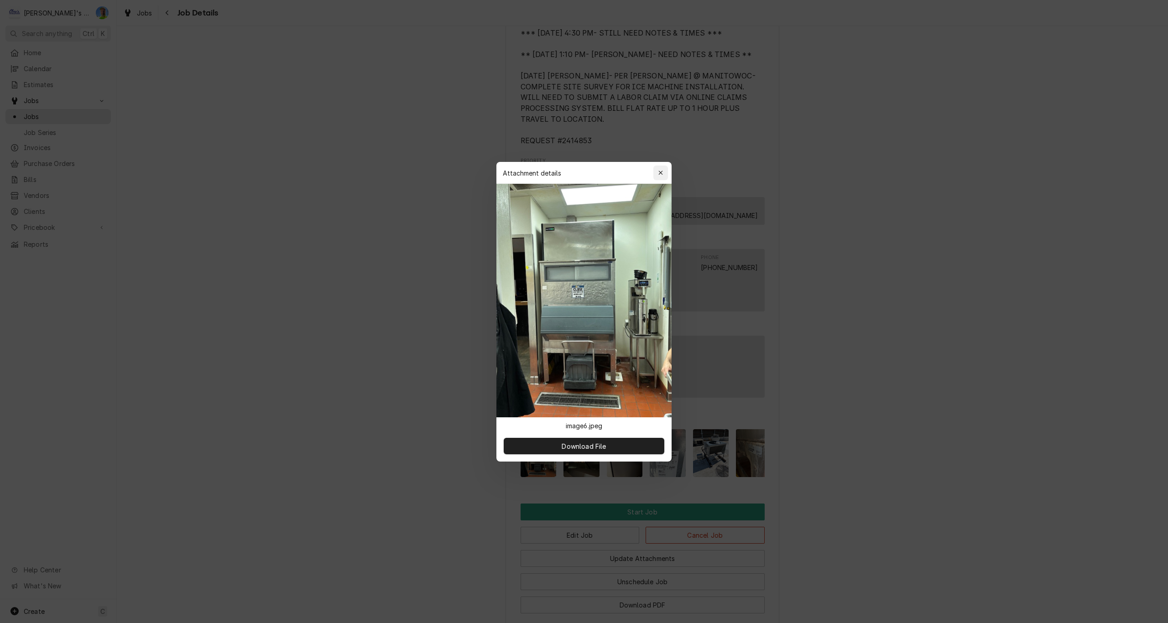
click at [660, 173] on icon "button" at bounding box center [660, 173] width 5 height 6
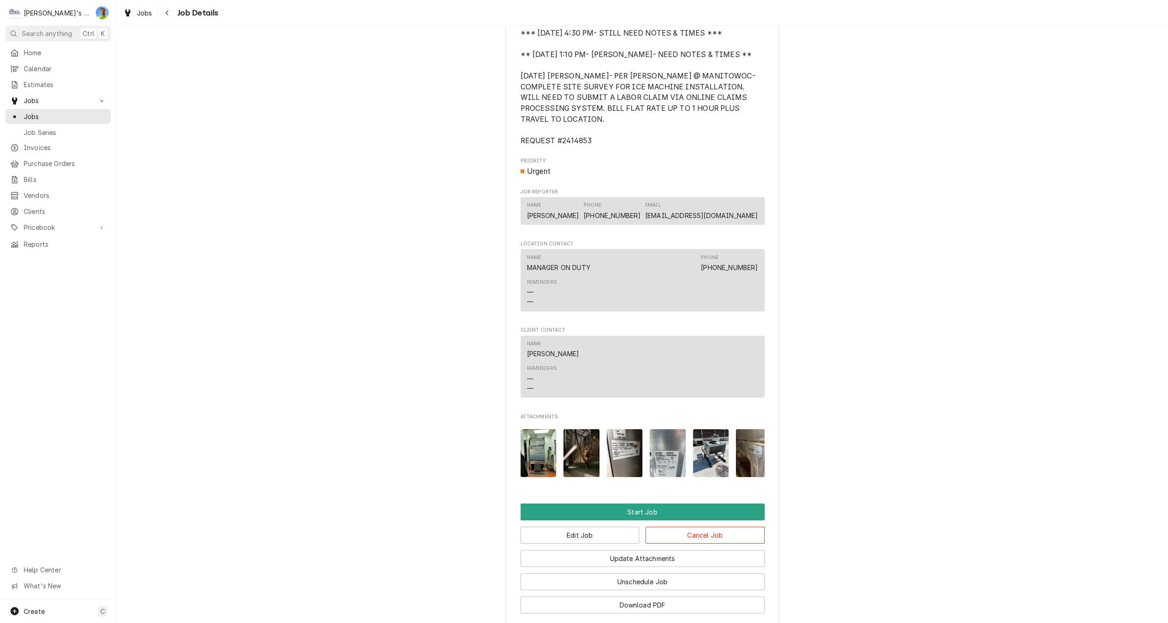
click at [584, 461] on img "Attachments" at bounding box center [582, 453] width 36 height 48
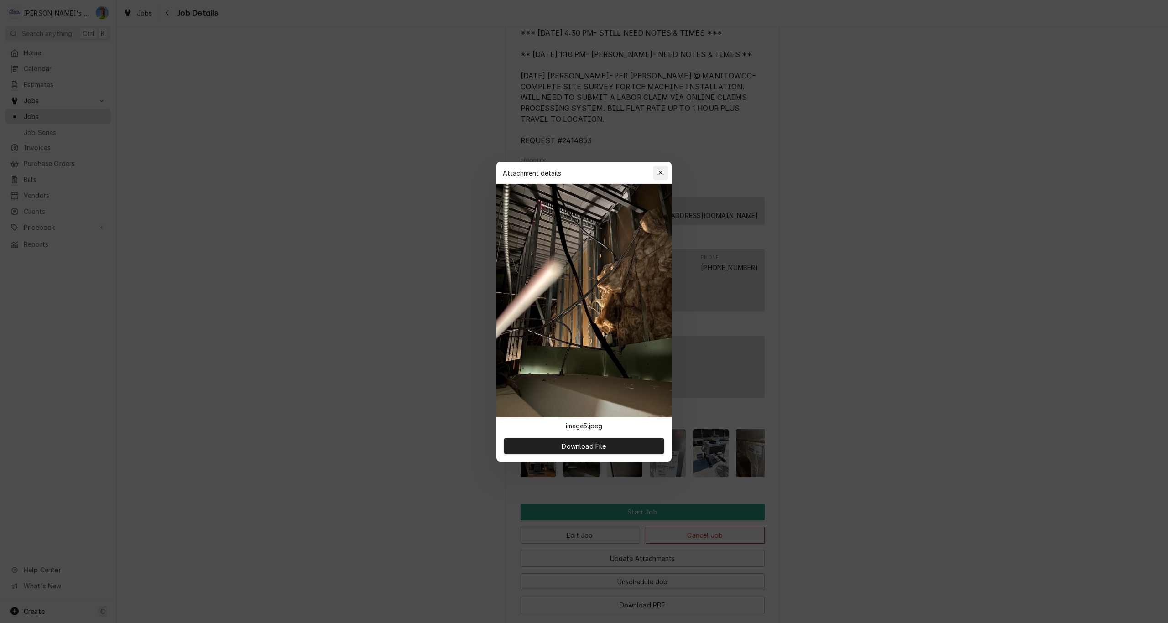
click at [660, 173] on icon "button" at bounding box center [660, 173] width 4 height 4
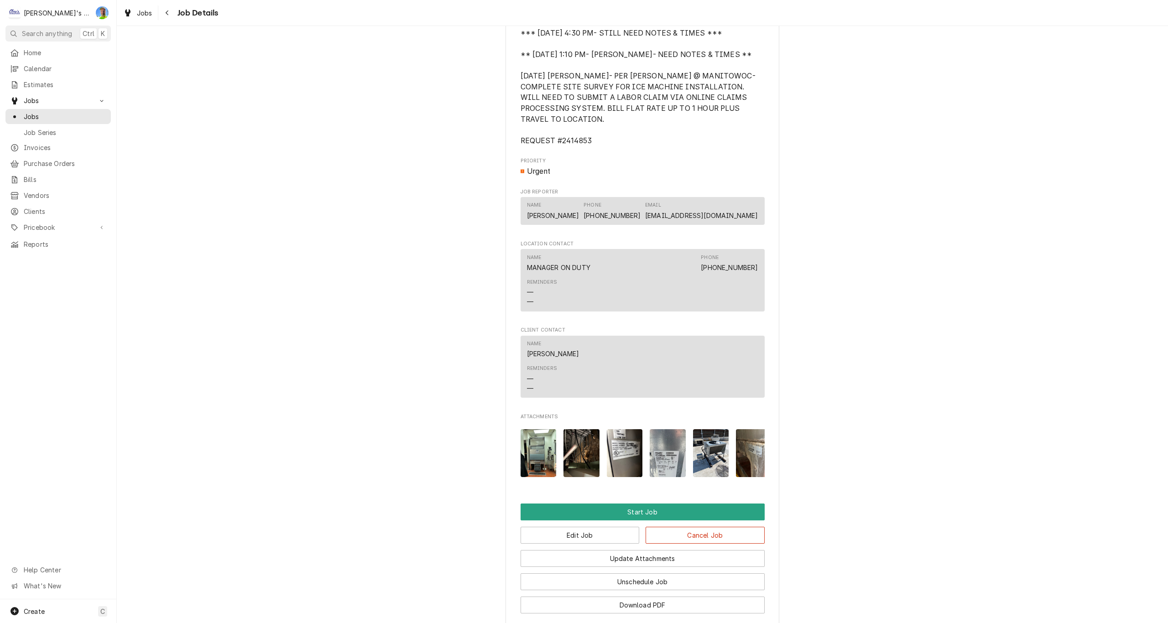
click at [627, 460] on img "Attachments" at bounding box center [625, 453] width 36 height 48
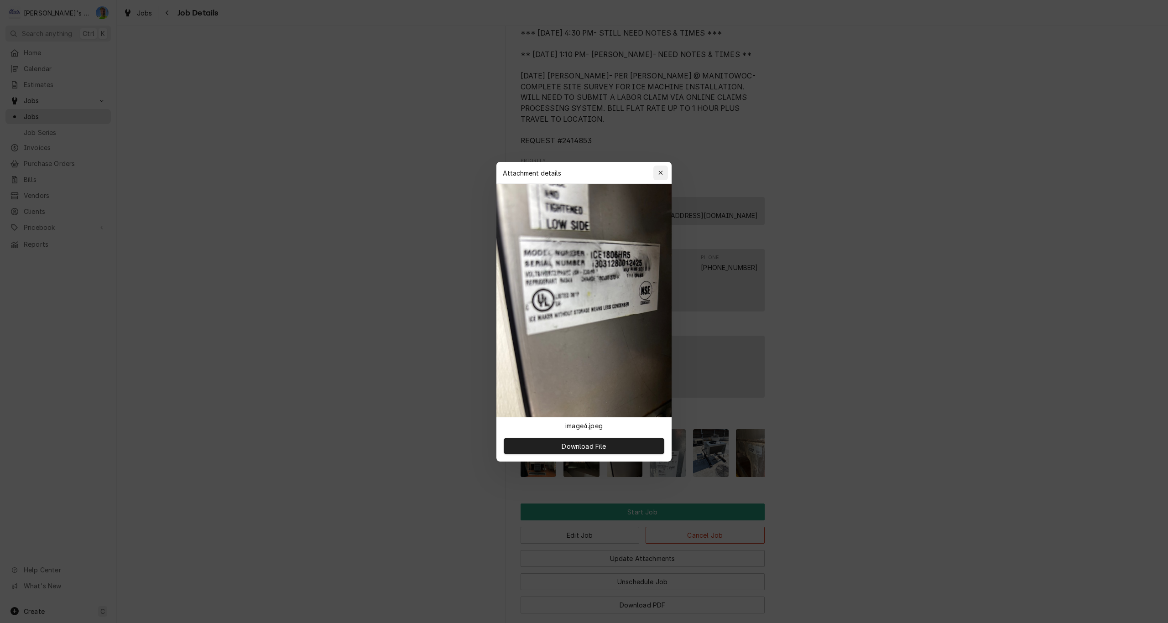
click at [659, 174] on icon "button" at bounding box center [660, 173] width 4 height 4
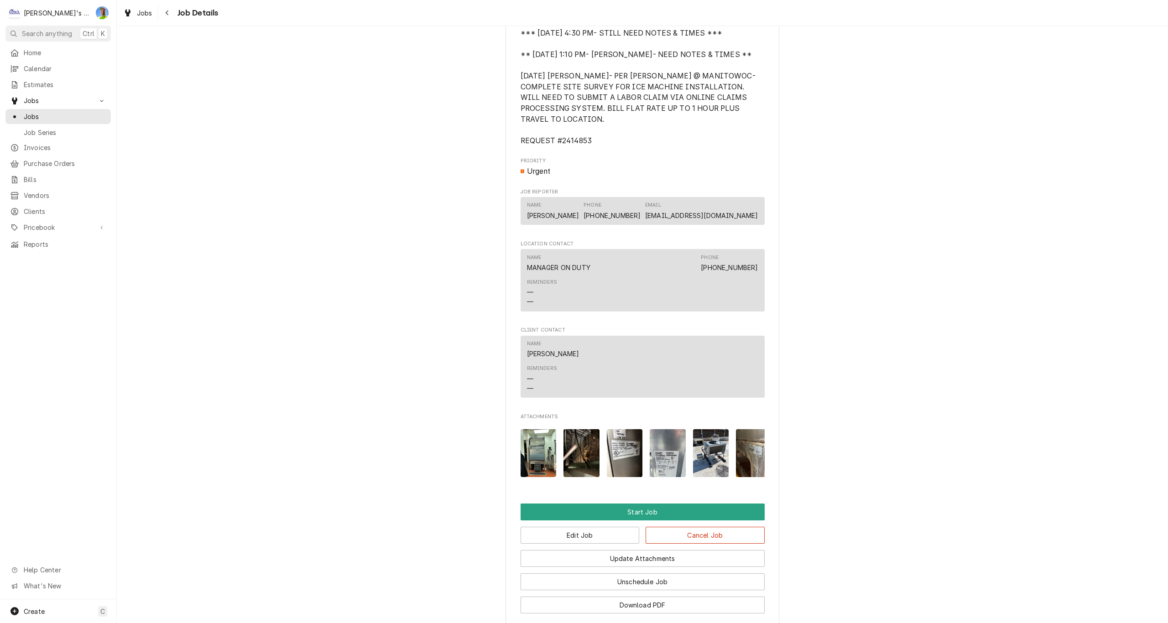
click at [668, 471] on img "Attachments" at bounding box center [668, 453] width 36 height 48
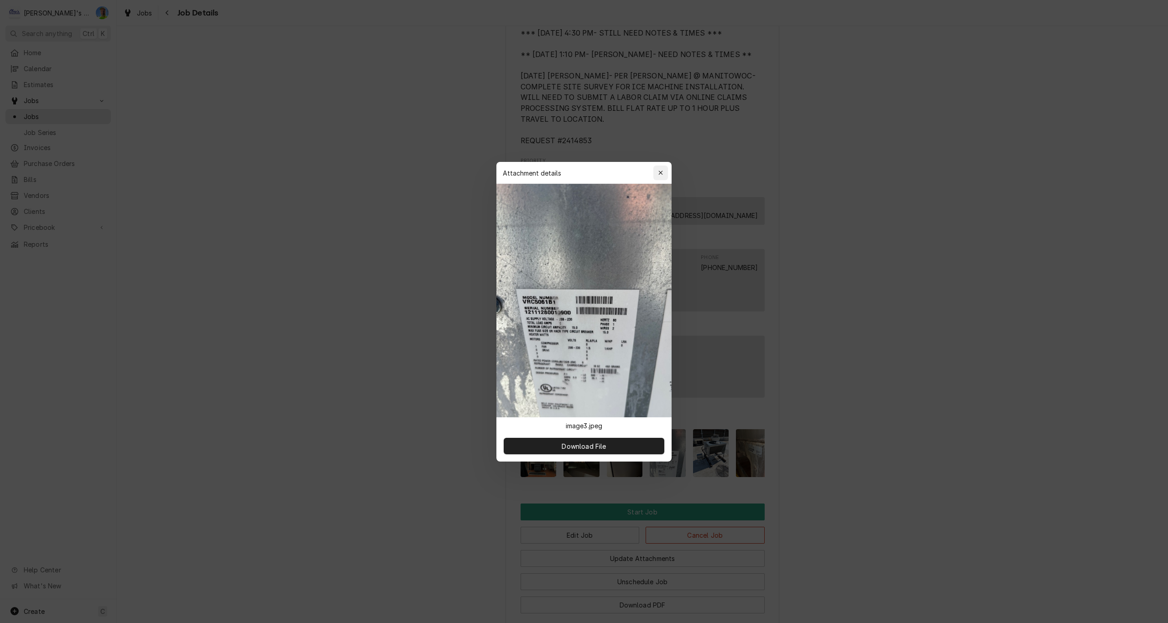
click at [659, 173] on icon "button" at bounding box center [660, 173] width 5 height 6
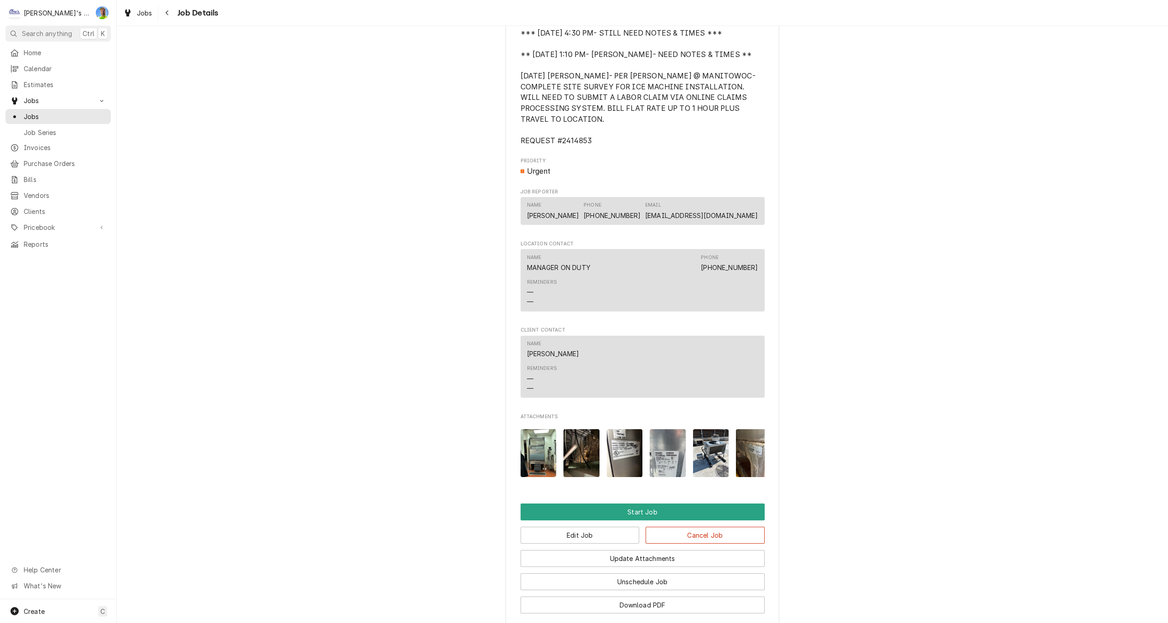
click at [711, 452] on img "Attachments" at bounding box center [711, 453] width 36 height 48
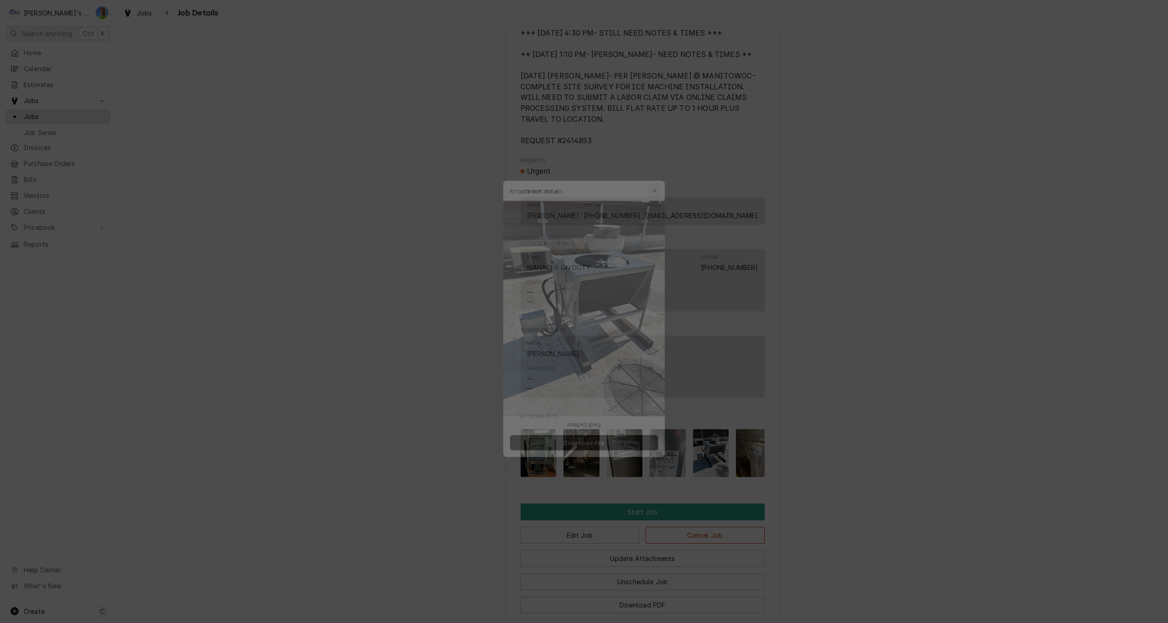
click at [657, 173] on div "button" at bounding box center [660, 172] width 9 height 9
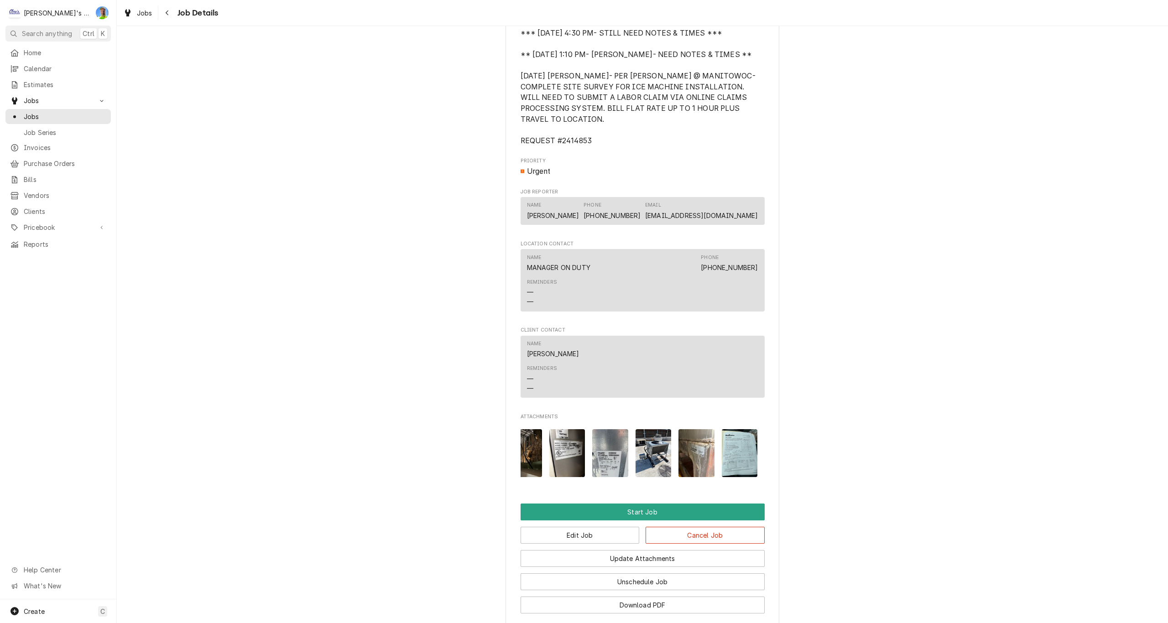
scroll to position [0, 58]
click at [694, 466] on img "Attachments" at bounding box center [696, 453] width 36 height 48
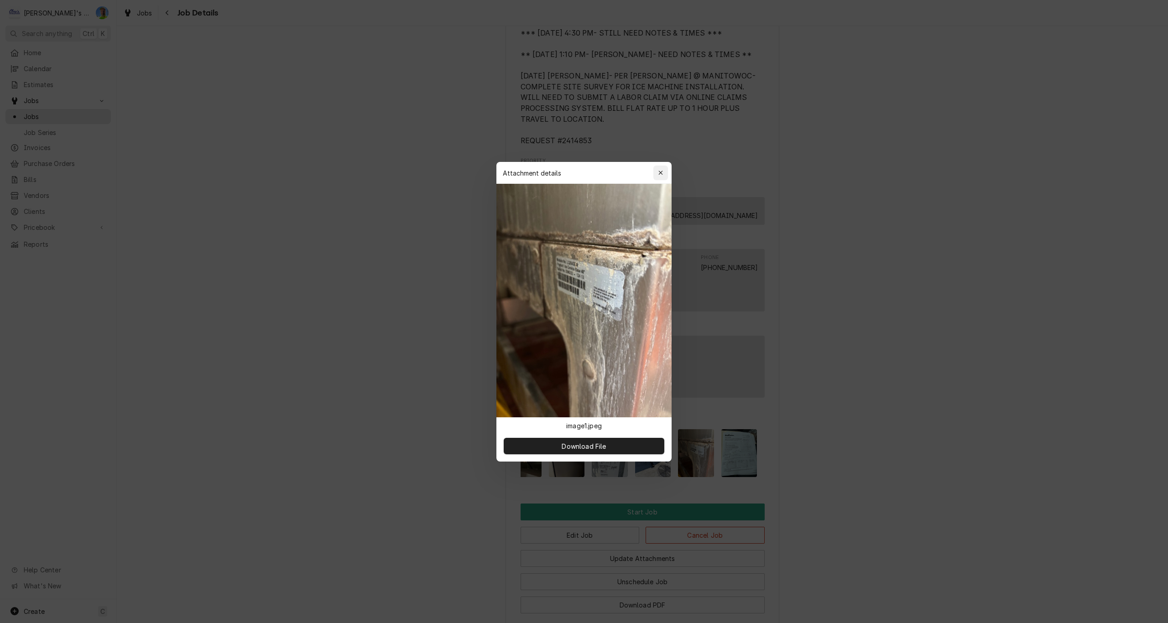
click at [663, 173] on icon "button" at bounding box center [660, 173] width 5 height 6
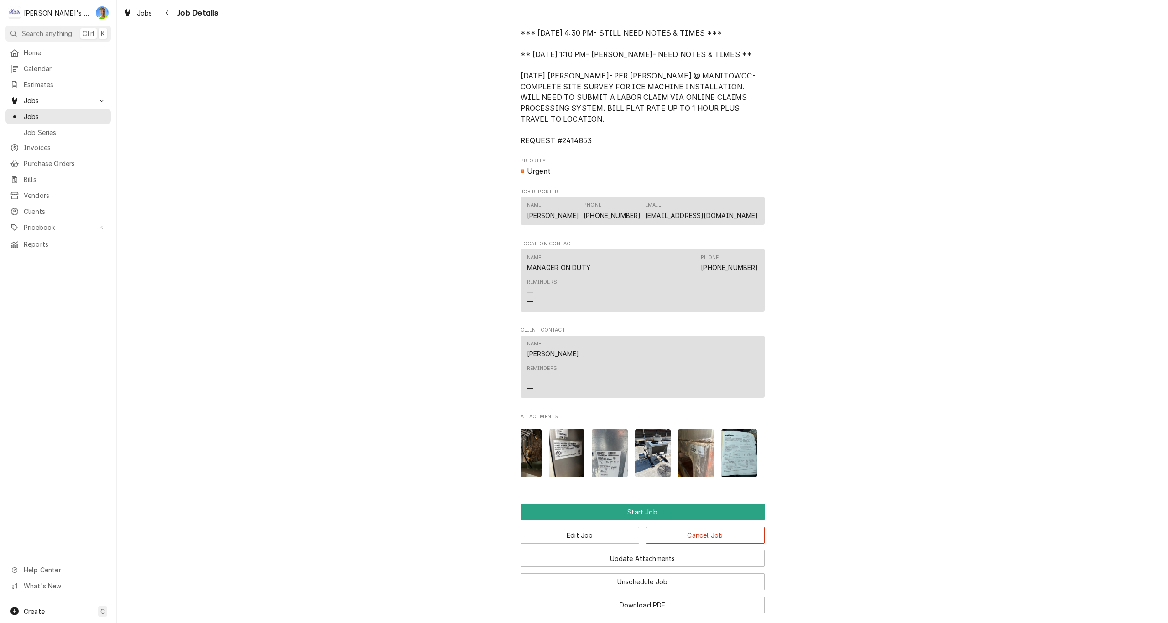
click at [739, 471] on img "Attachments" at bounding box center [739, 453] width 36 height 48
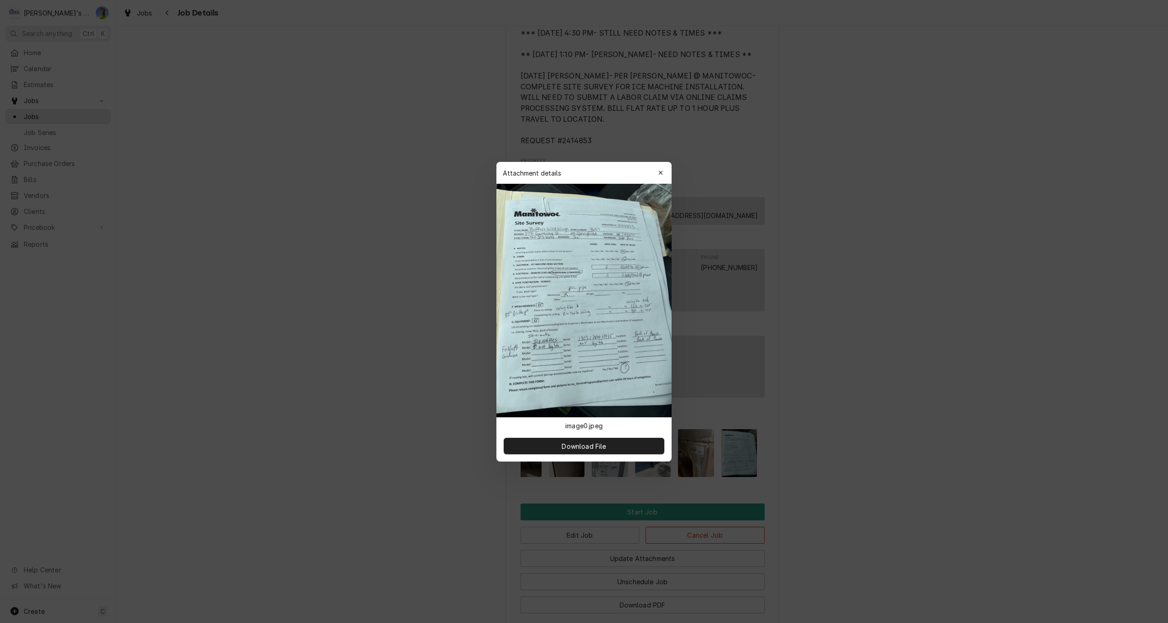
click at [582, 345] on img at bounding box center [583, 301] width 175 height 234
click at [660, 169] on div "button" at bounding box center [660, 172] width 9 height 9
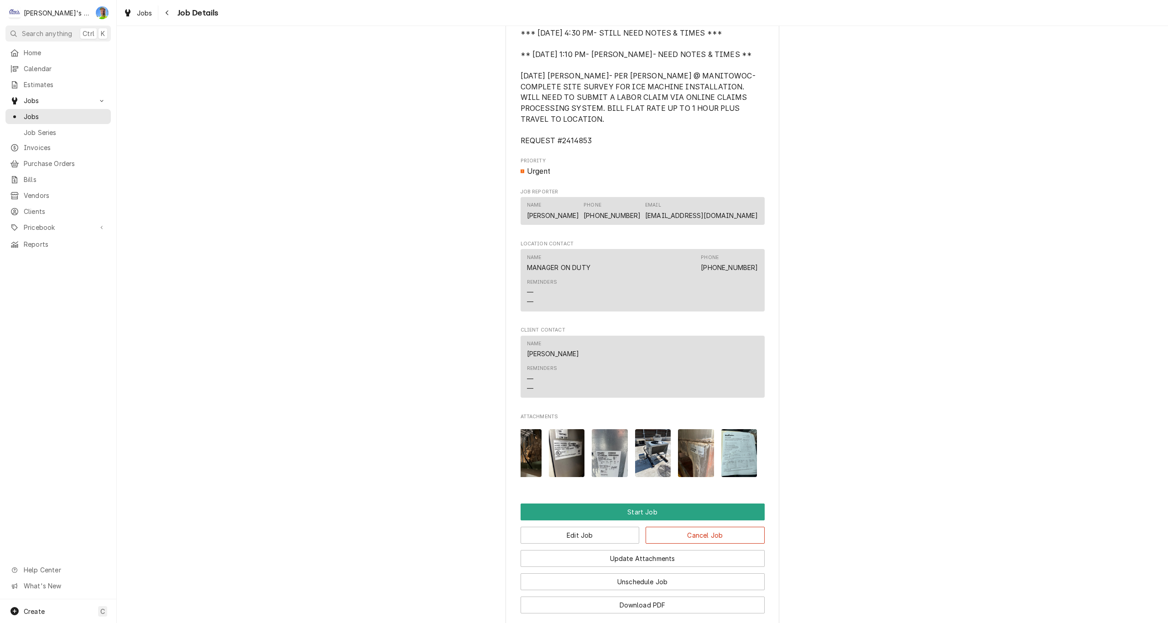
click at [659, 455] on img "Attachments" at bounding box center [653, 453] width 36 height 48
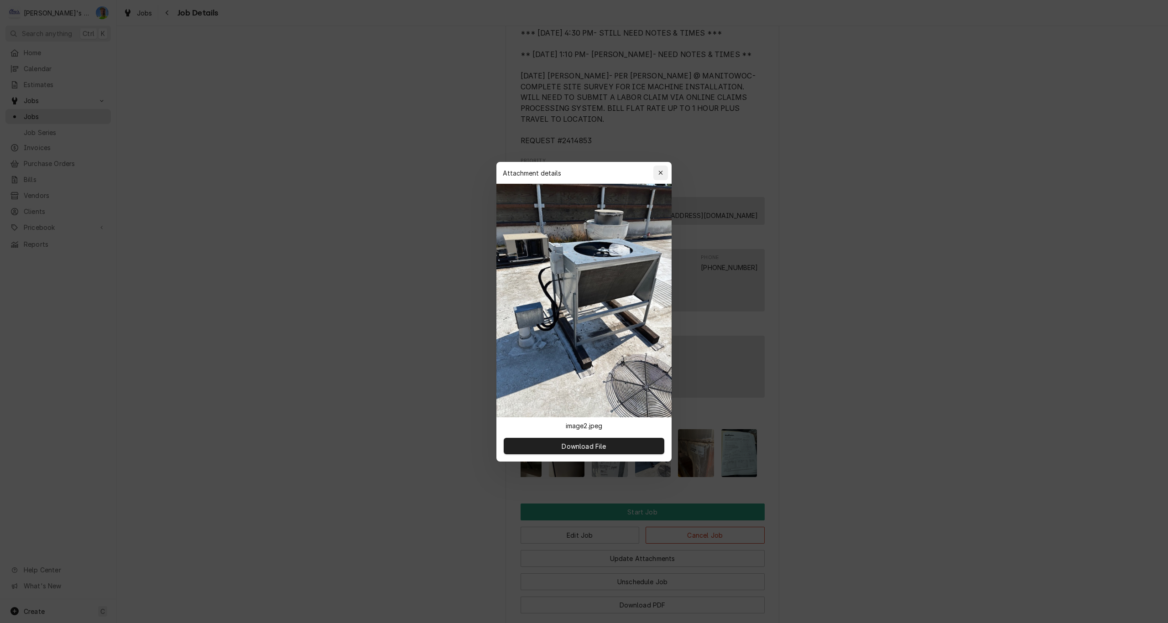
click at [660, 166] on button "button" at bounding box center [660, 173] width 15 height 15
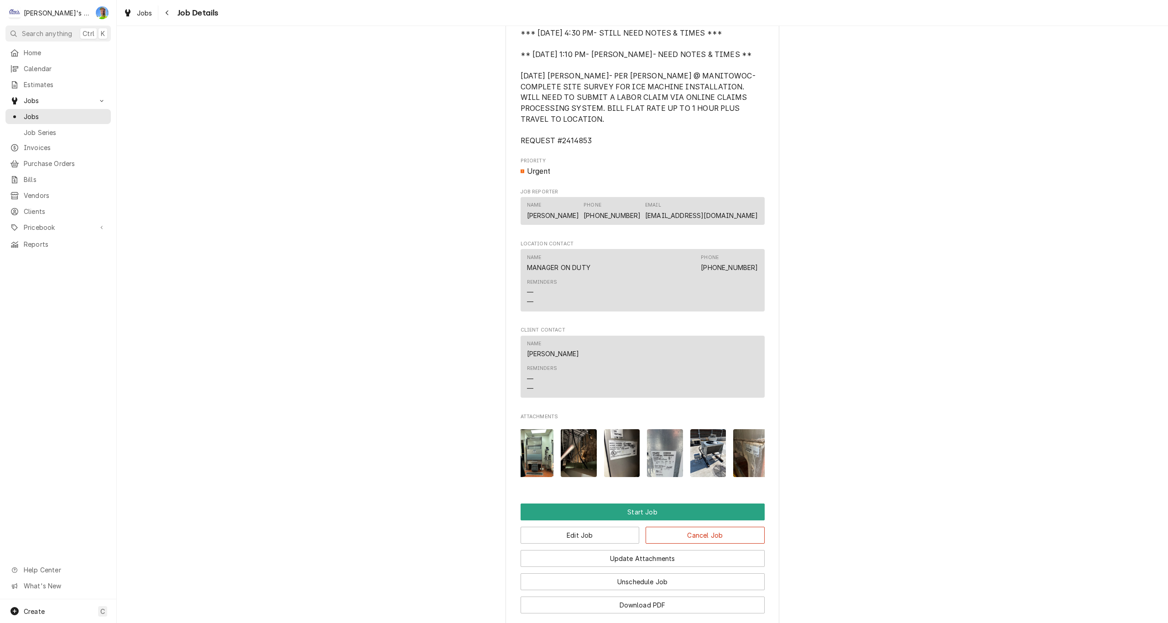
scroll to position [0, 0]
click at [527, 468] on img "Attachments" at bounding box center [539, 453] width 36 height 48
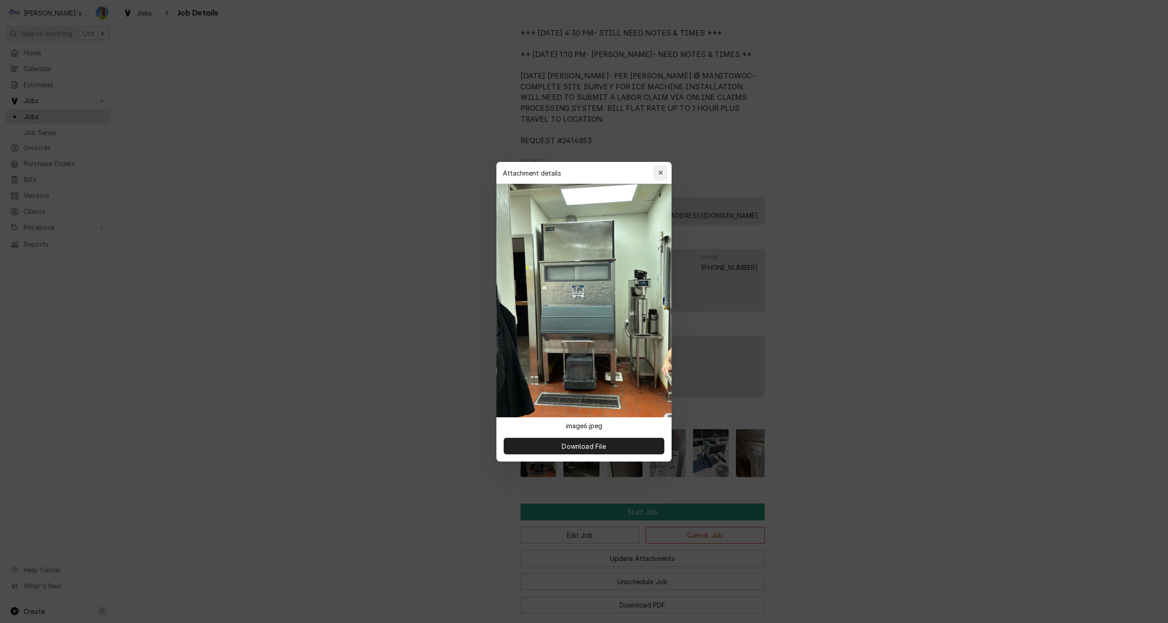
click at [663, 174] on icon "button" at bounding box center [660, 173] width 5 height 6
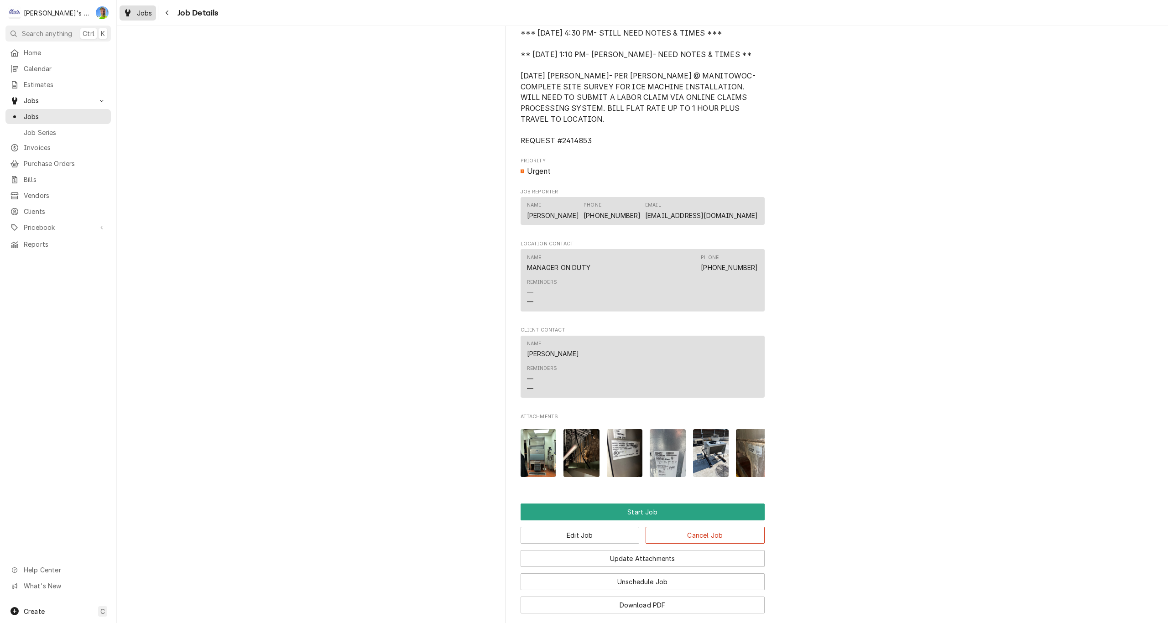
click at [142, 16] on span "Jobs" at bounding box center [145, 13] width 16 height 10
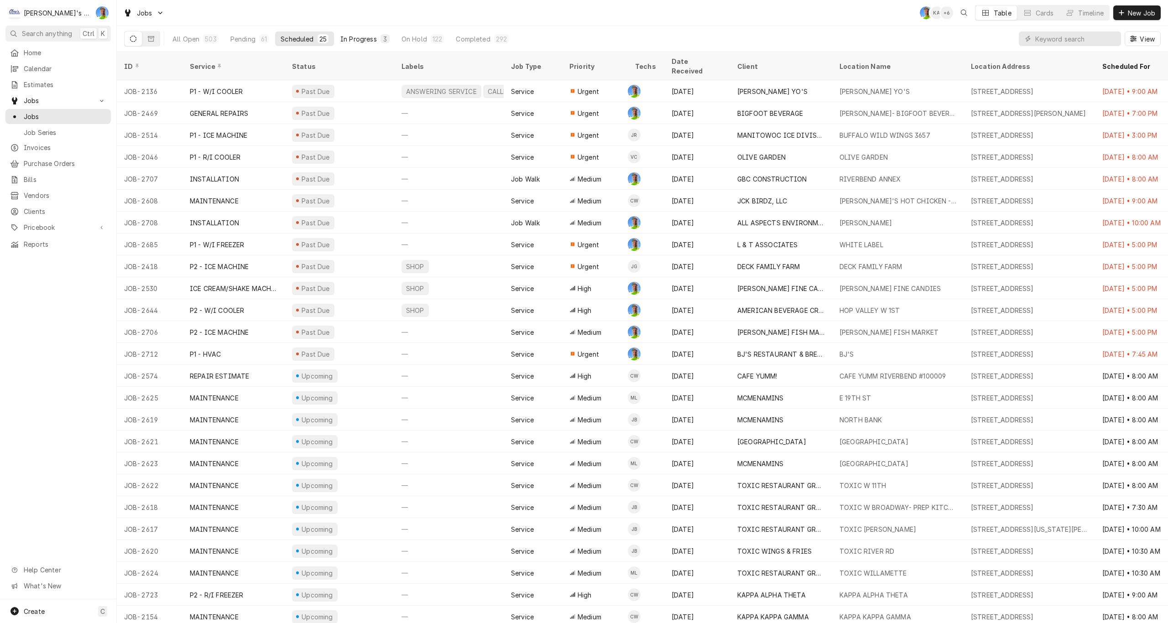
click at [361, 35] on div "In Progress" at bounding box center [358, 39] width 37 height 10
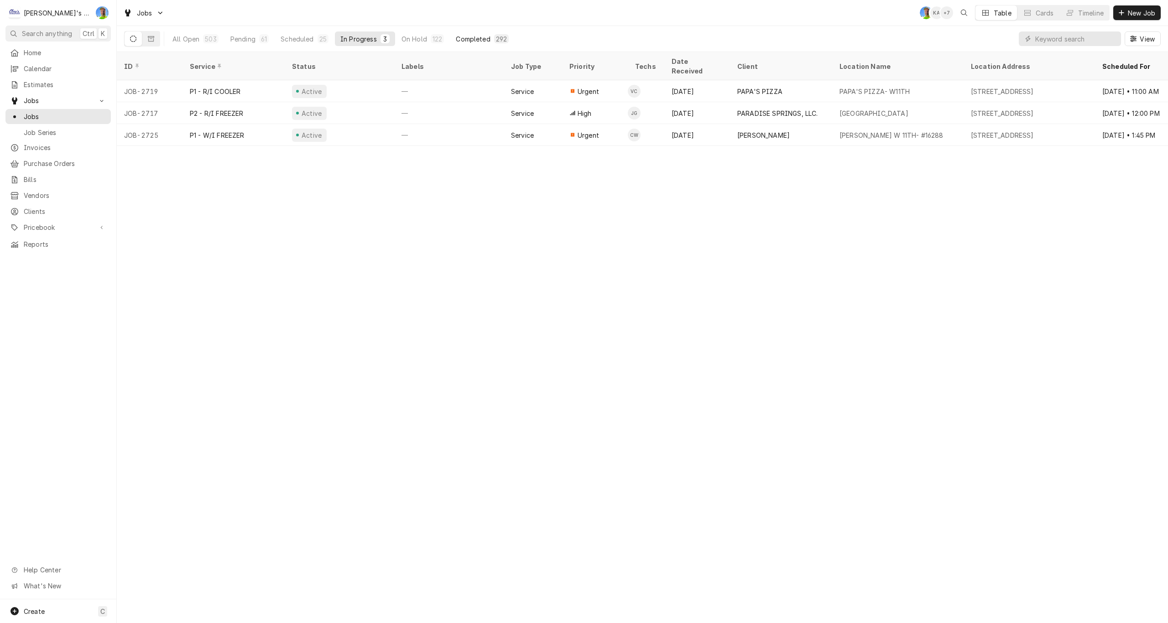
click at [467, 40] on div "Completed" at bounding box center [473, 39] width 34 height 10
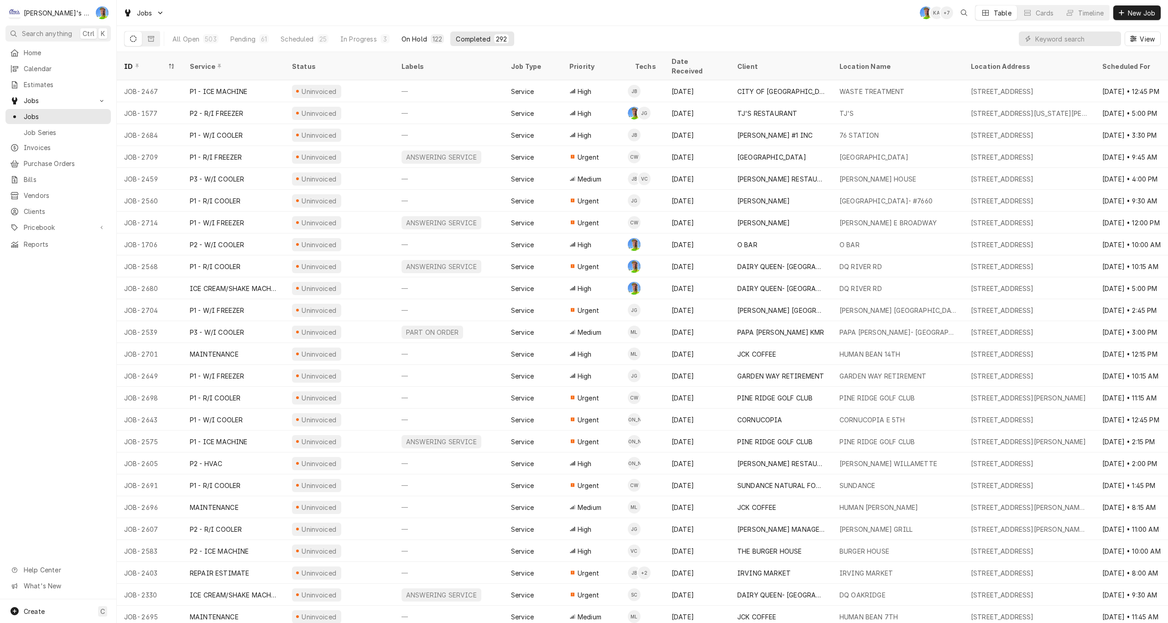
click at [403, 36] on div "On Hold" at bounding box center [415, 39] width 26 height 10
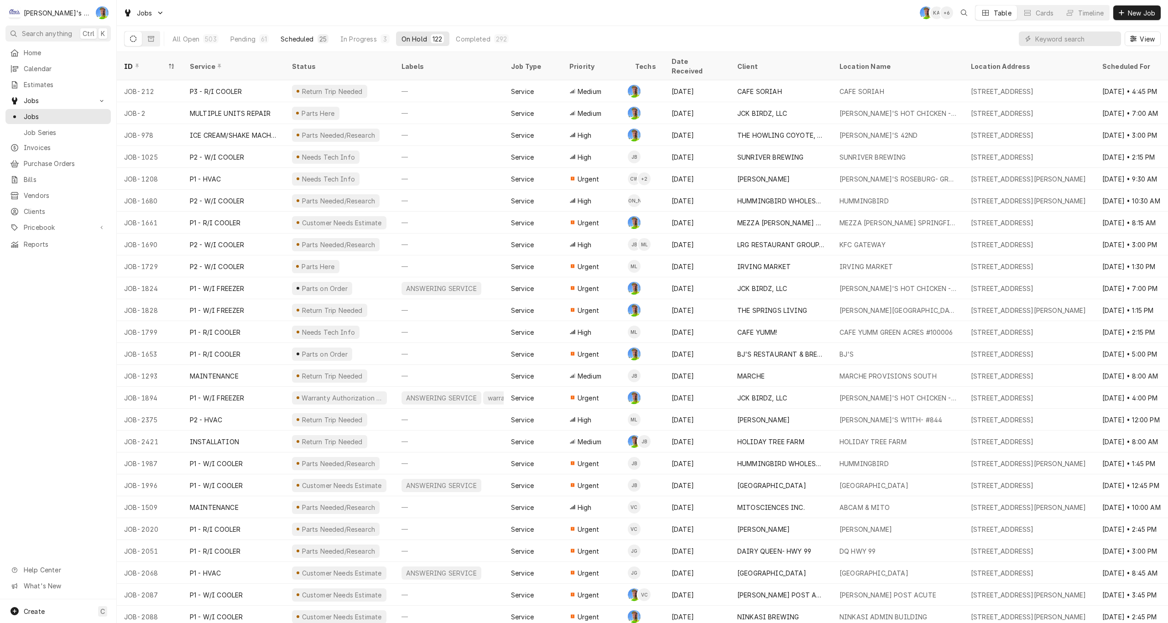
click at [291, 40] on div "Scheduled" at bounding box center [297, 39] width 33 height 10
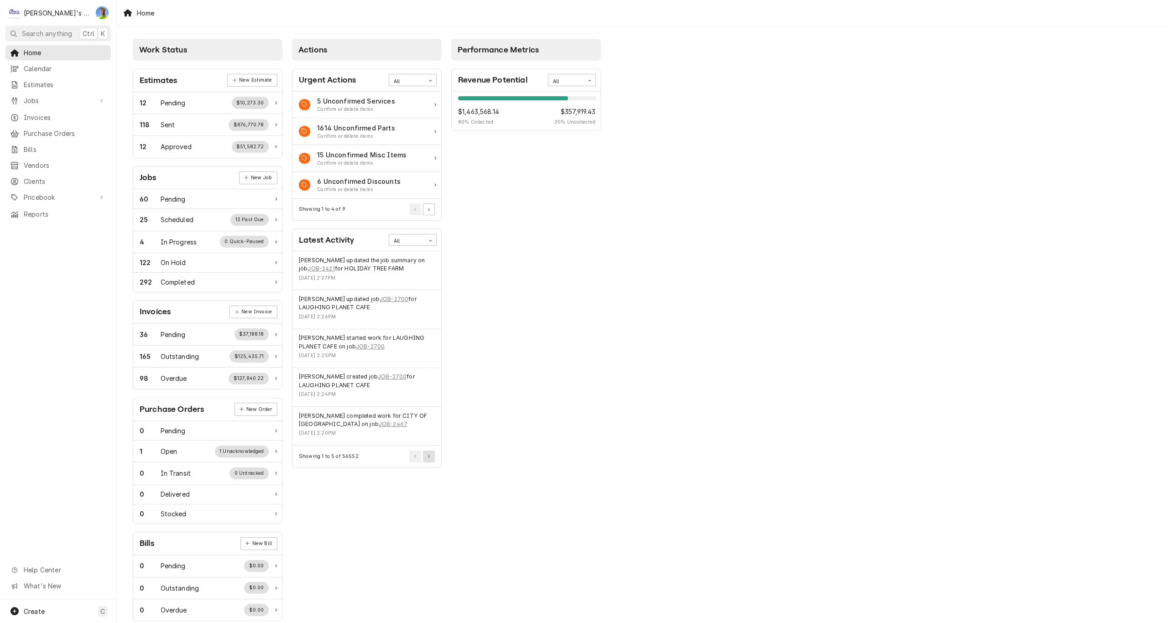
click at [428, 454] on button "Pagination Controls" at bounding box center [429, 457] width 12 height 12
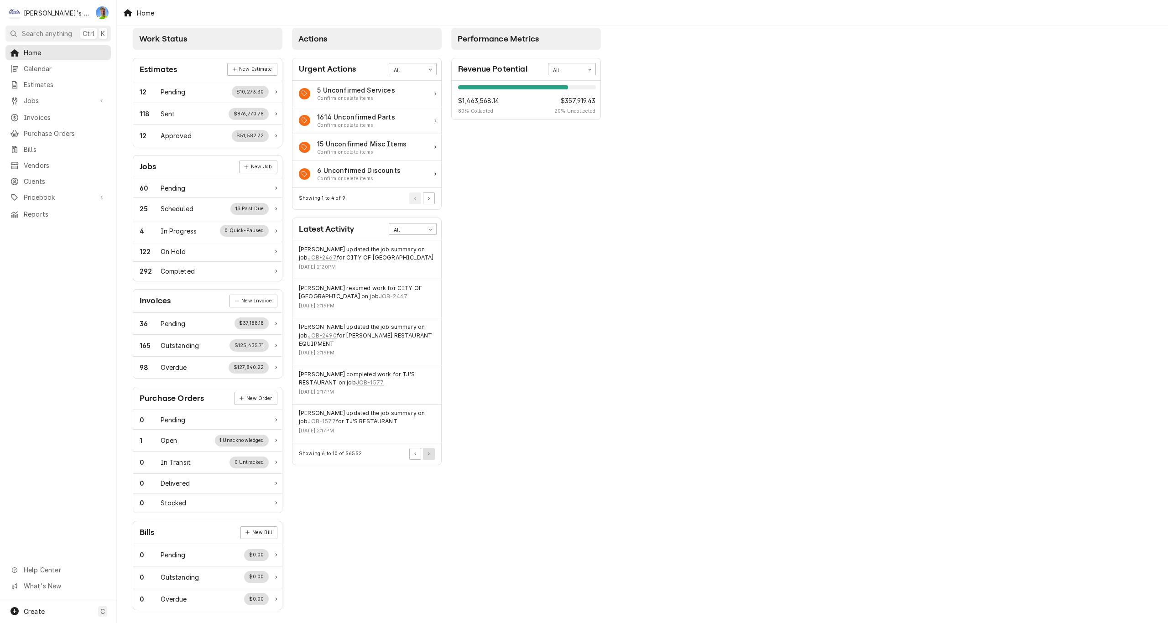
scroll to position [14, 0]
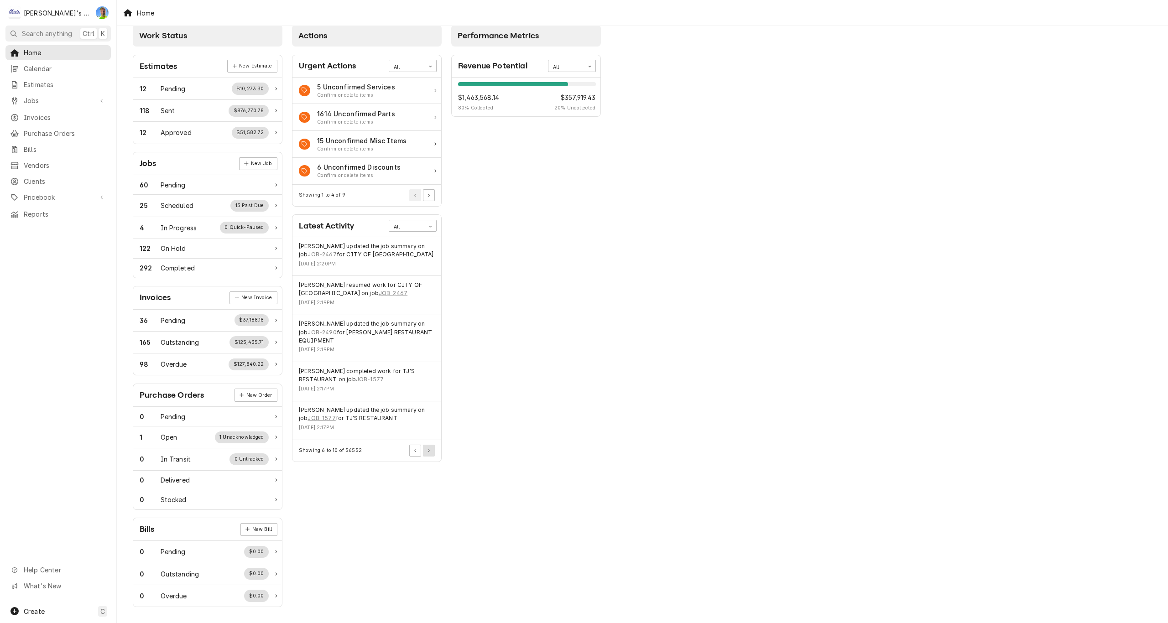
click at [427, 449] on button "Pagination Controls" at bounding box center [429, 451] width 12 height 12
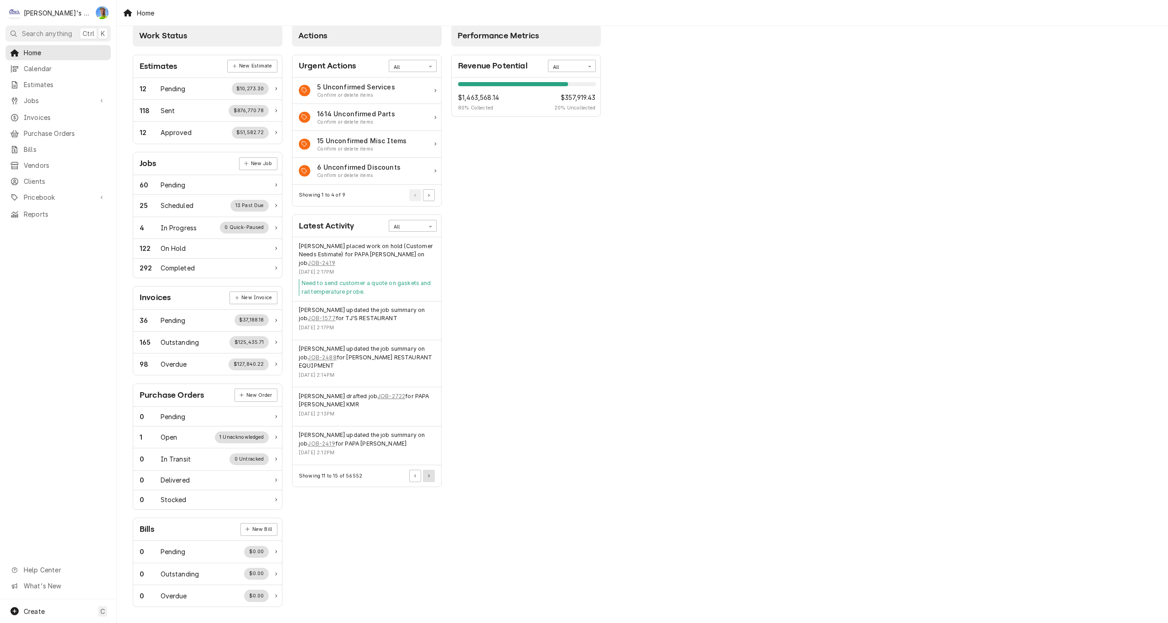
click at [428, 478] on button "Pagination Controls" at bounding box center [429, 476] width 12 height 12
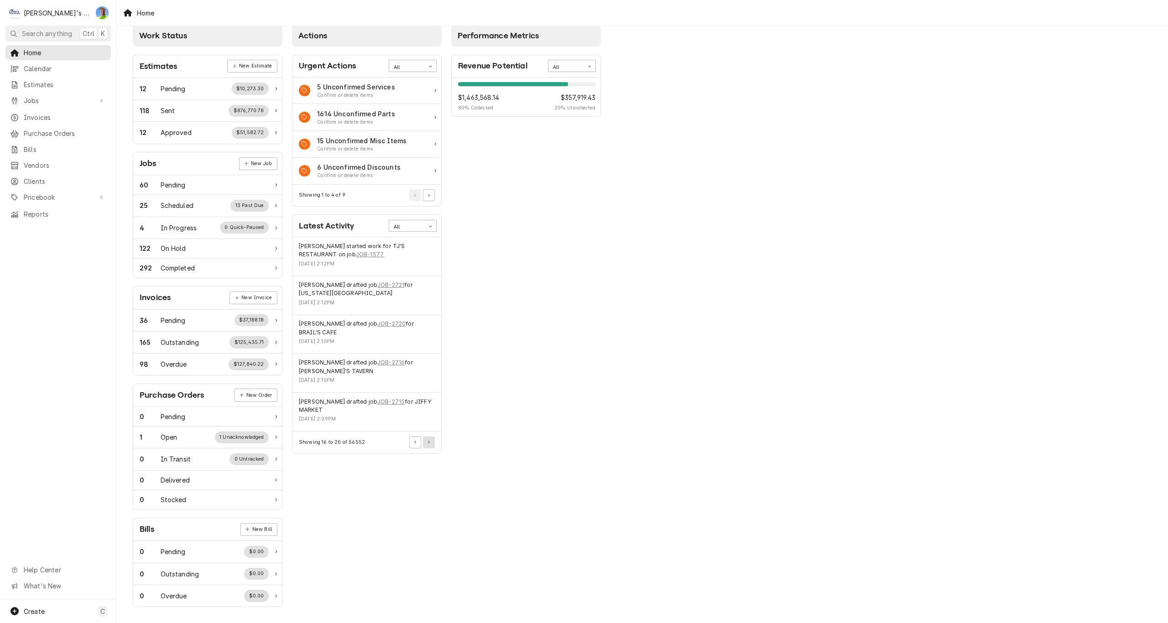
click at [429, 444] on icon "Pagination Controls" at bounding box center [429, 442] width 2 height 3
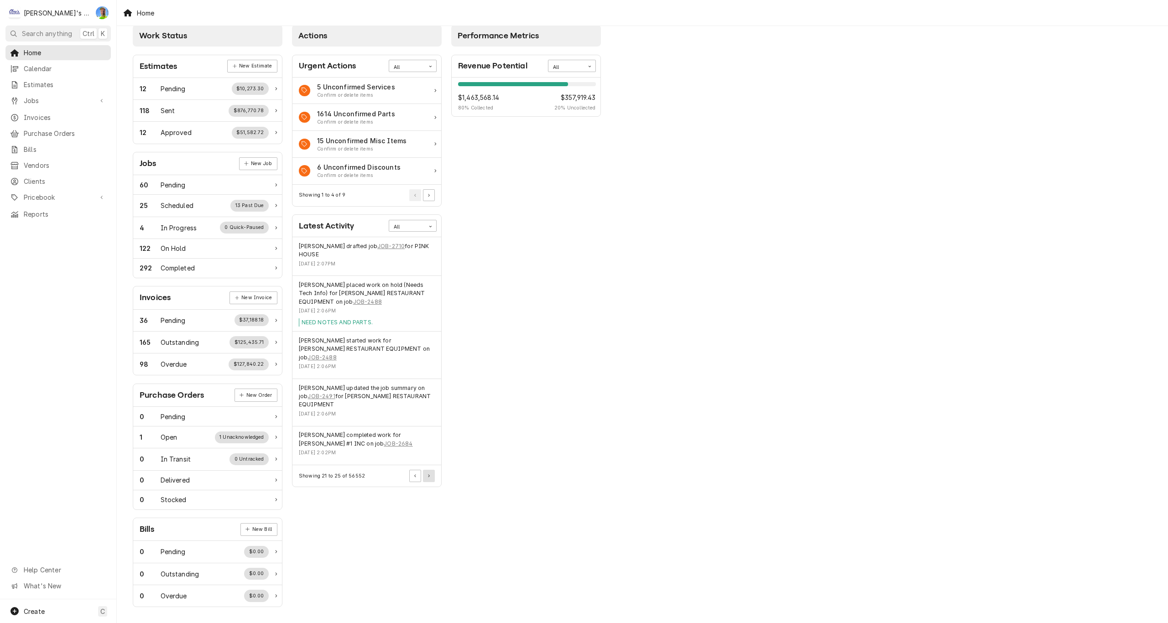
click at [433, 470] on button "Pagination Controls" at bounding box center [429, 476] width 12 height 12
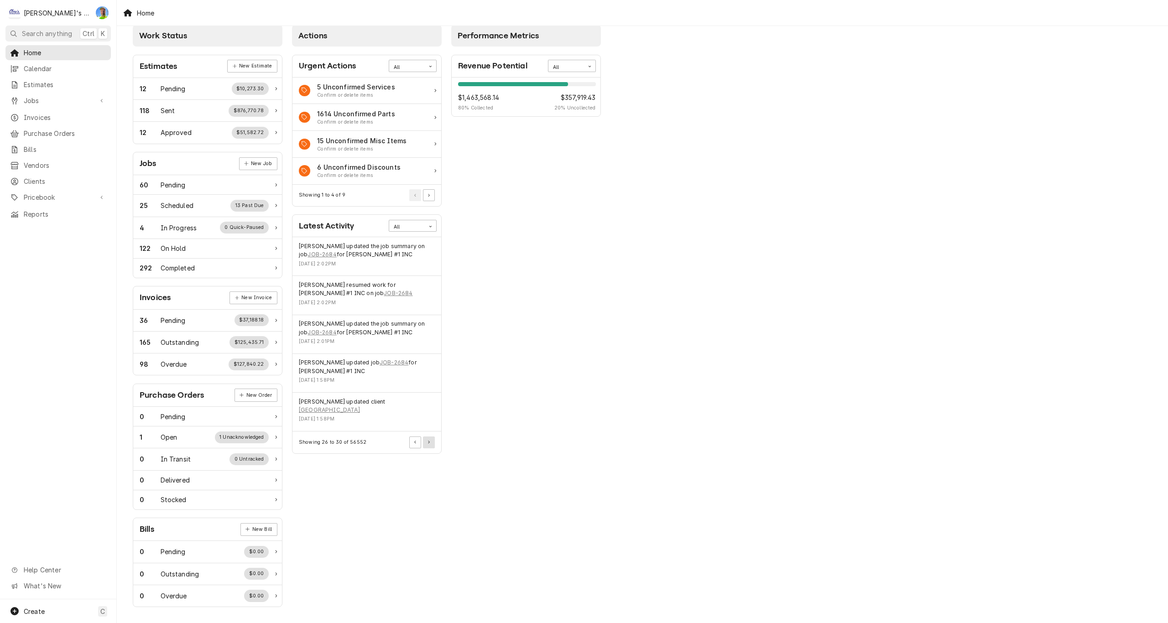
click at [431, 442] on button "Pagination Controls" at bounding box center [429, 443] width 12 height 12
